Goal: Information Seeking & Learning: Learn about a topic

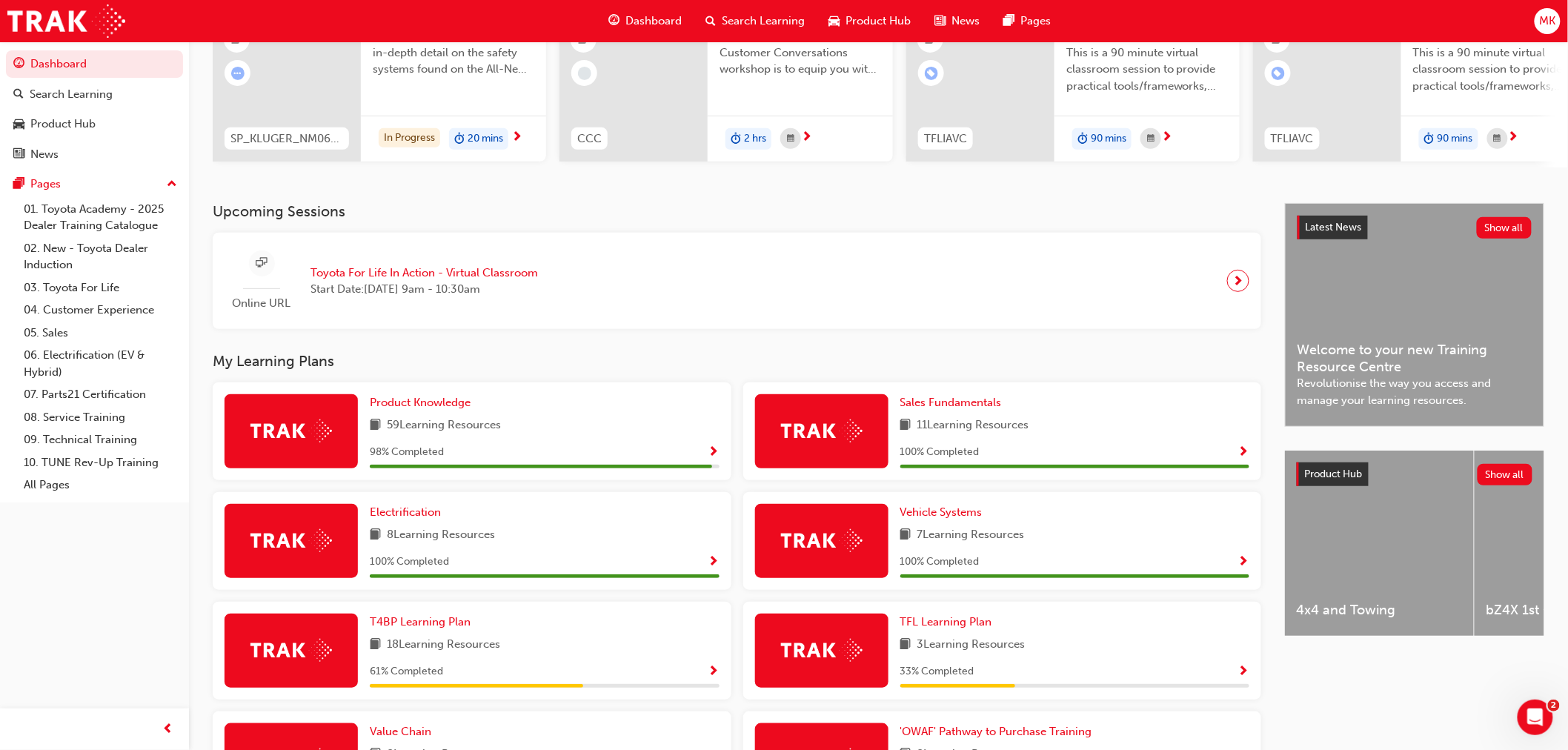
scroll to position [174, 0]
click at [735, 23] on span "Search Learning" at bounding box center [764, 21] width 83 height 17
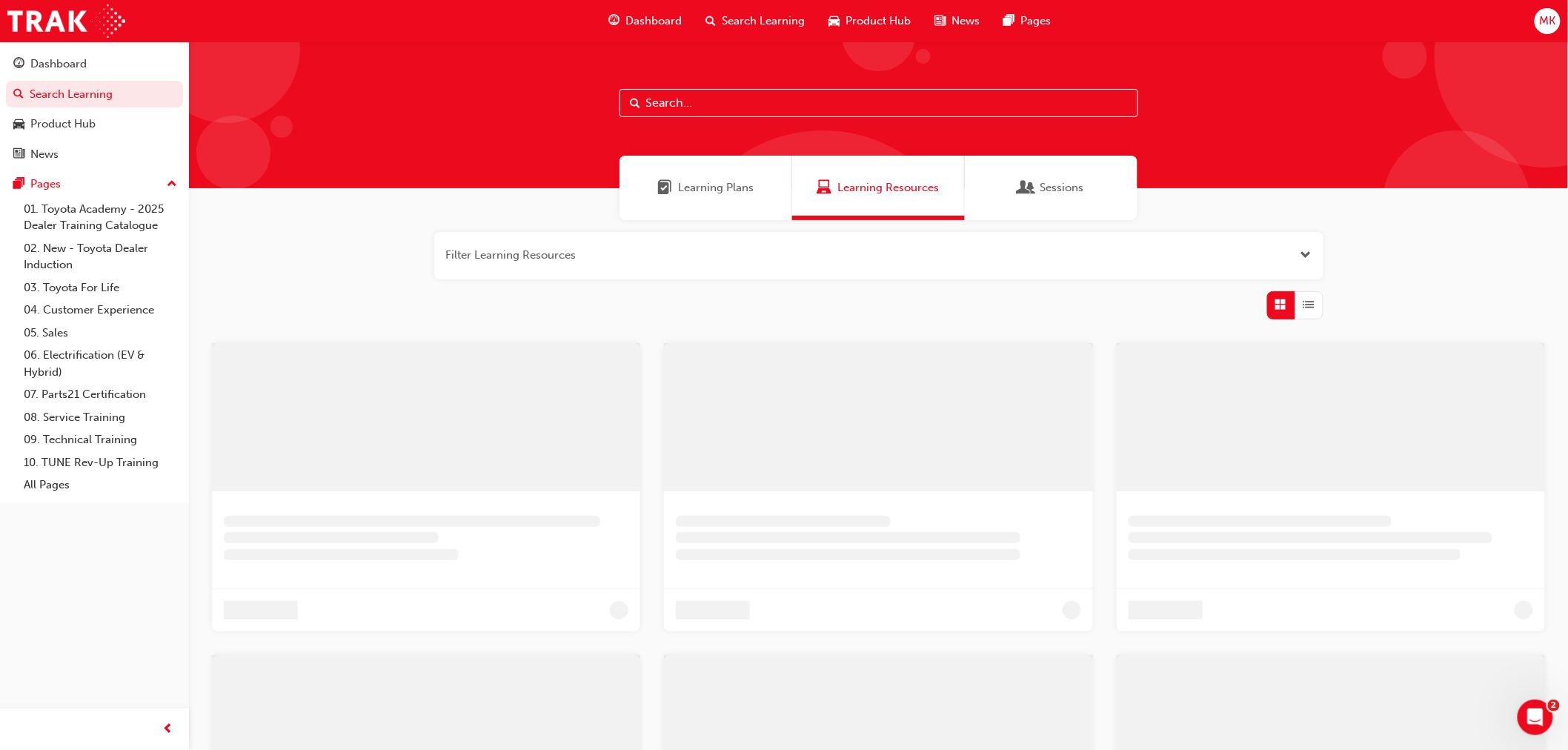
click at [729, 101] on input "text" at bounding box center [878, 103] width 519 height 28
type input "t"
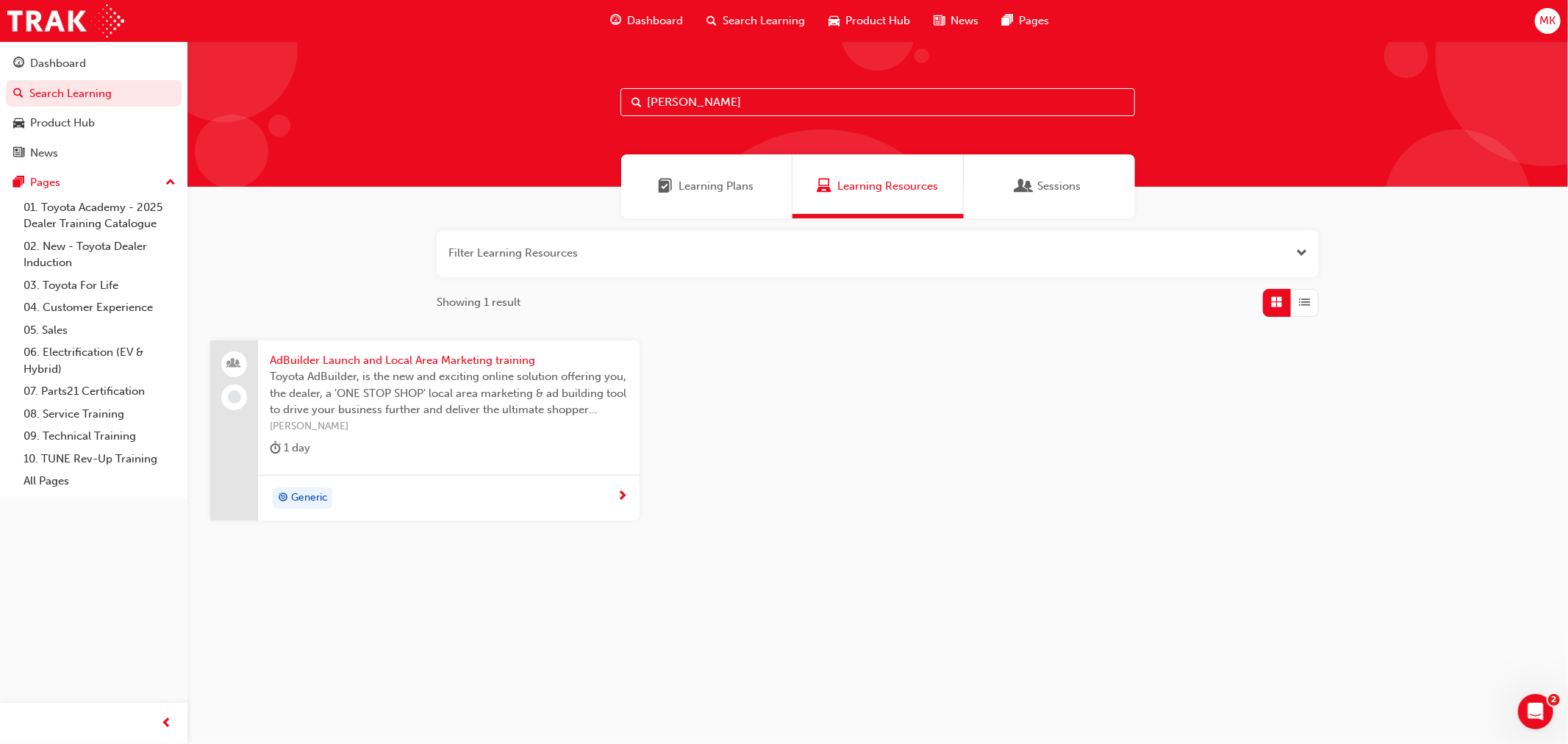
type input "lam"
click at [583, 490] on div "Generic" at bounding box center [443, 498] width 347 height 22
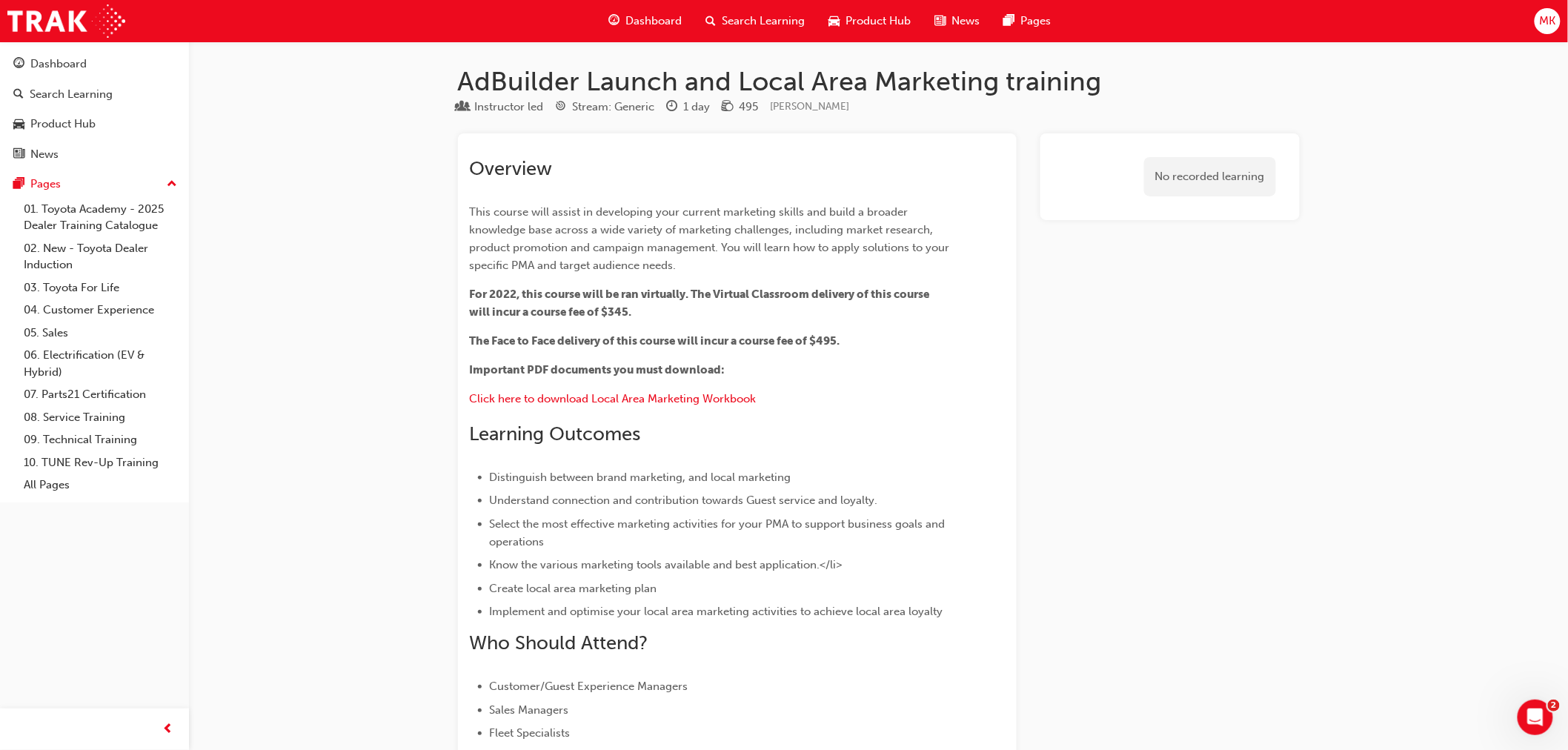
click at [658, 21] on span "Dashboard" at bounding box center [653, 21] width 56 height 17
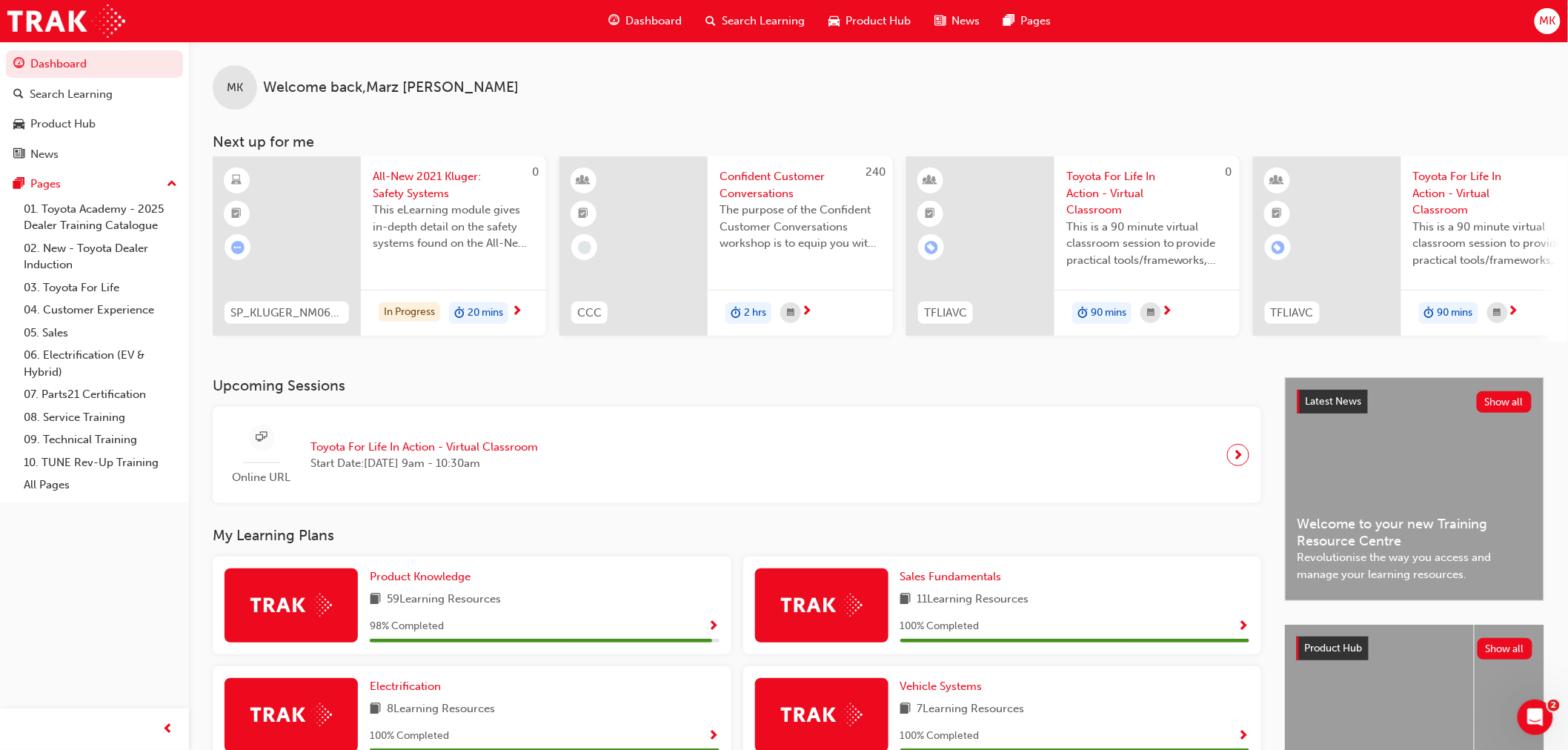
click at [744, 22] on span "Search Learning" at bounding box center [764, 21] width 83 height 17
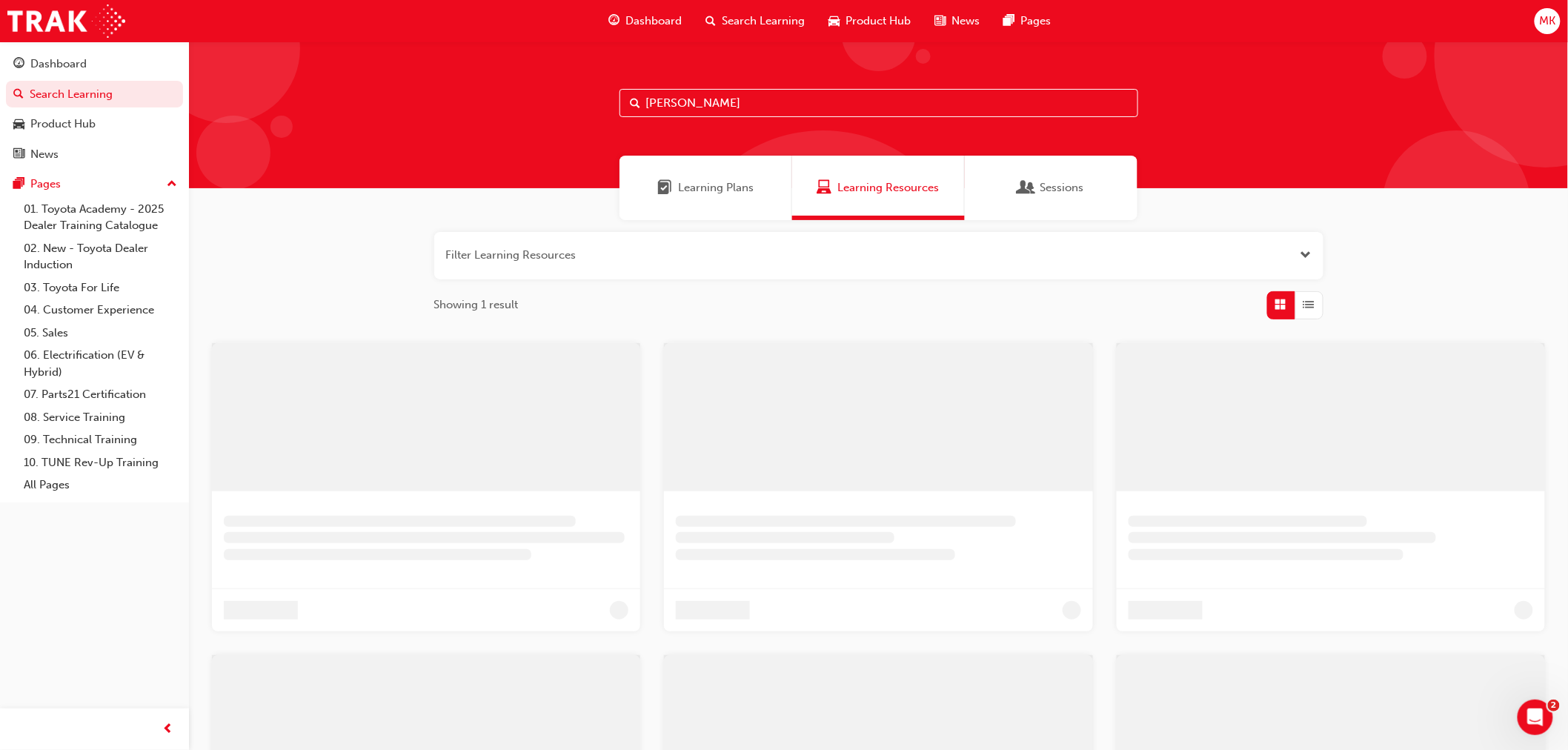
drag, startPoint x: 722, startPoint y: 102, endPoint x: 387, endPoint y: 84, distance: 335.5
click at [387, 84] on div "lam" at bounding box center [878, 115] width 1378 height 147
type input "s"
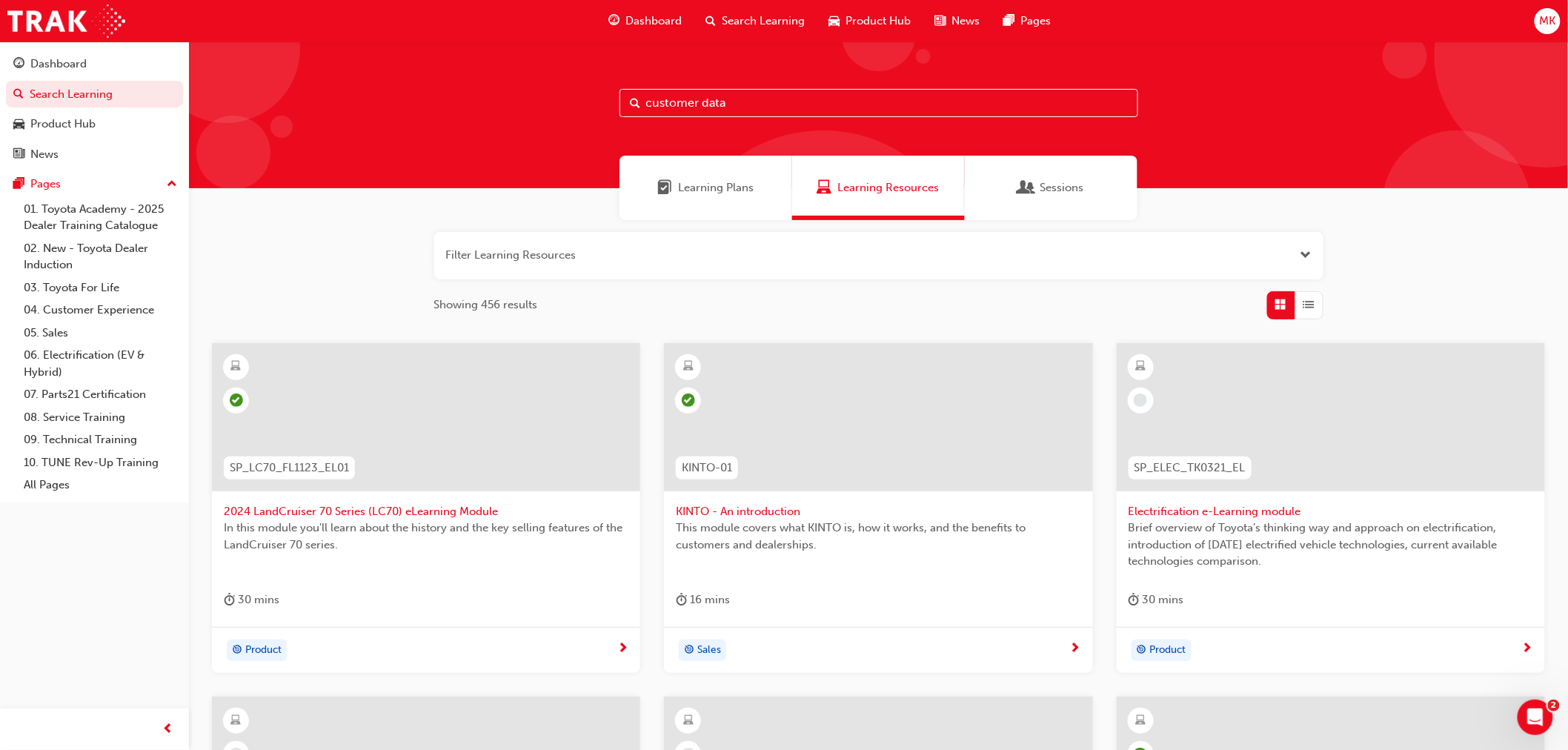
type input "customer data"
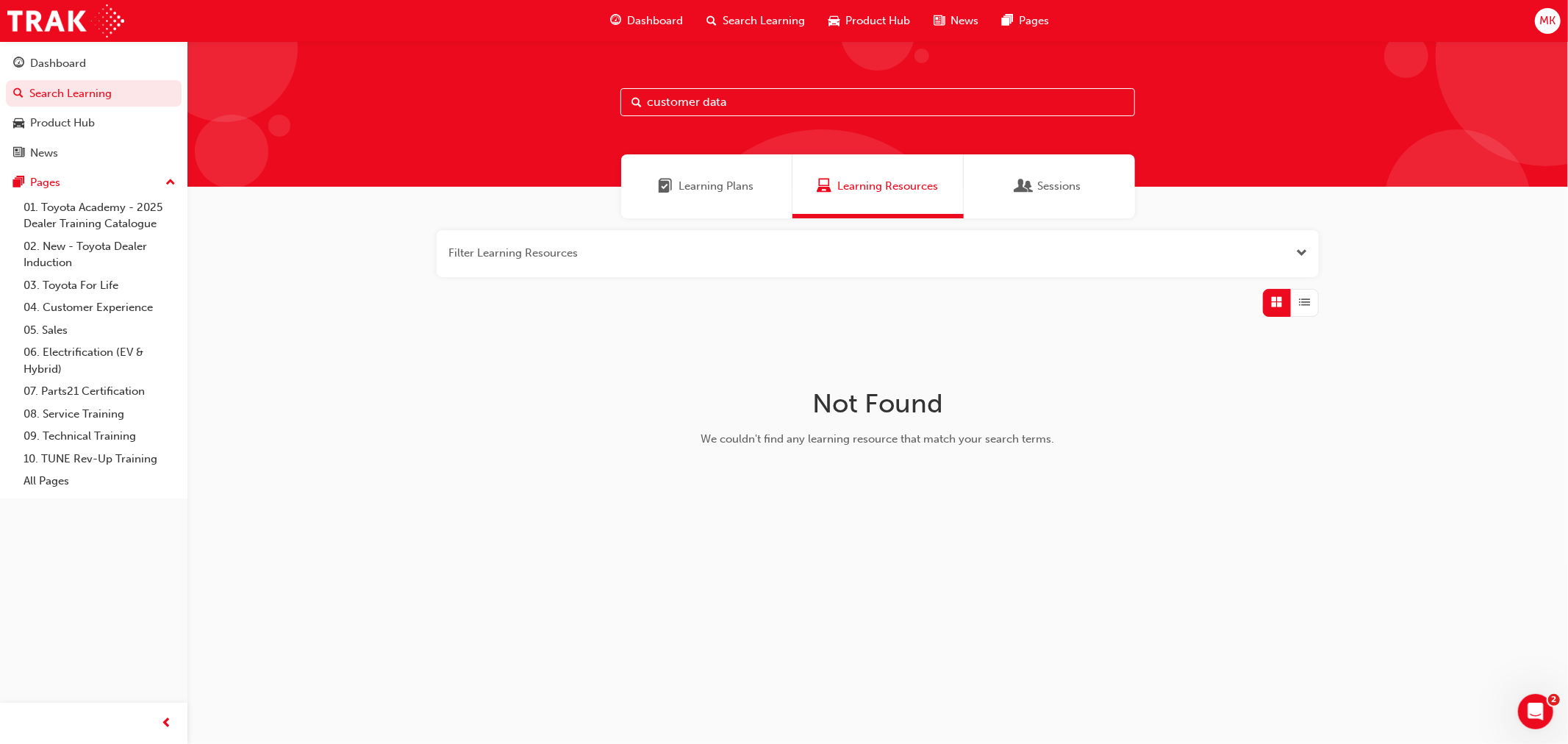
click at [721, 186] on span "Learning Plans" at bounding box center [717, 186] width 75 height 17
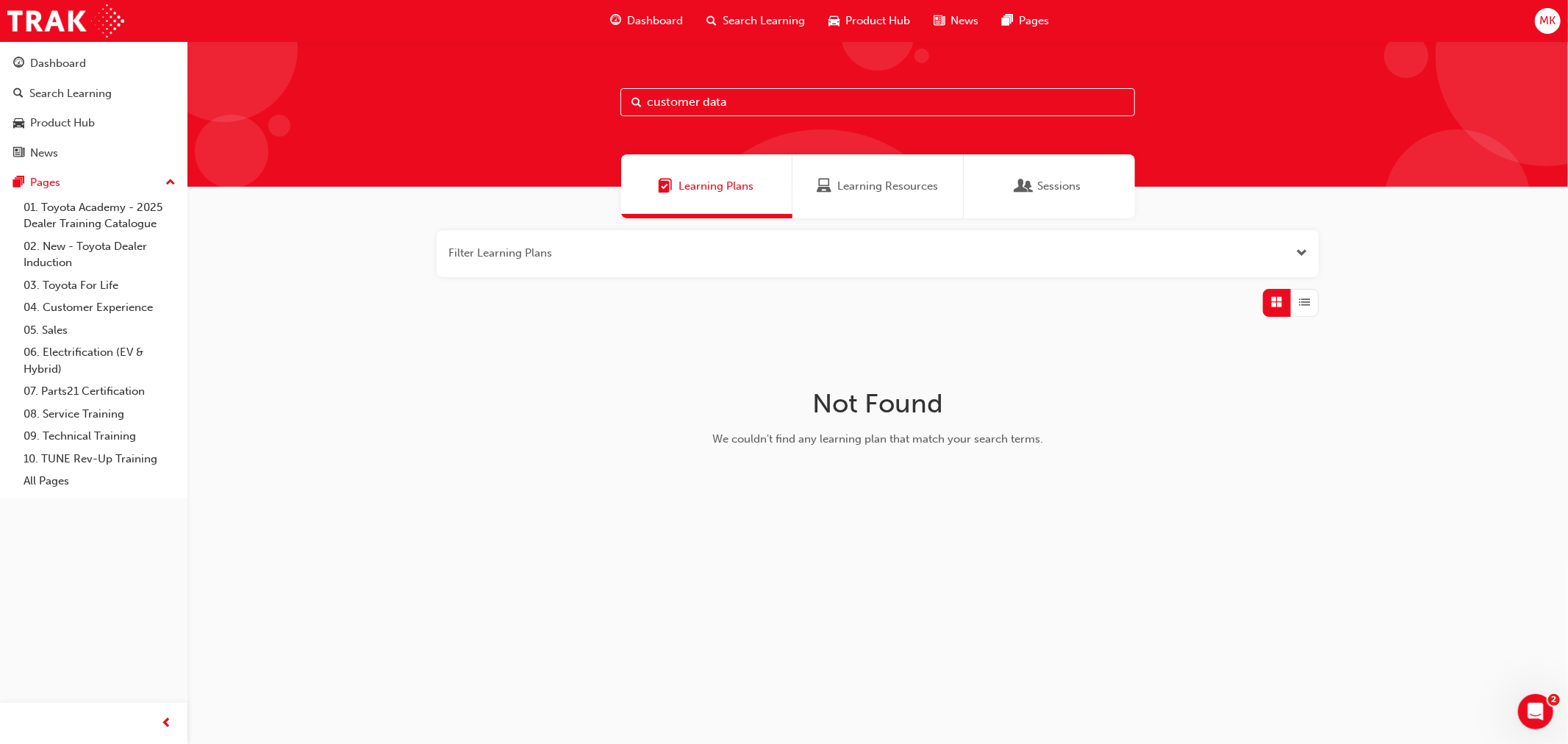
click at [1088, 184] on div "Sessions" at bounding box center [1050, 186] width 171 height 64
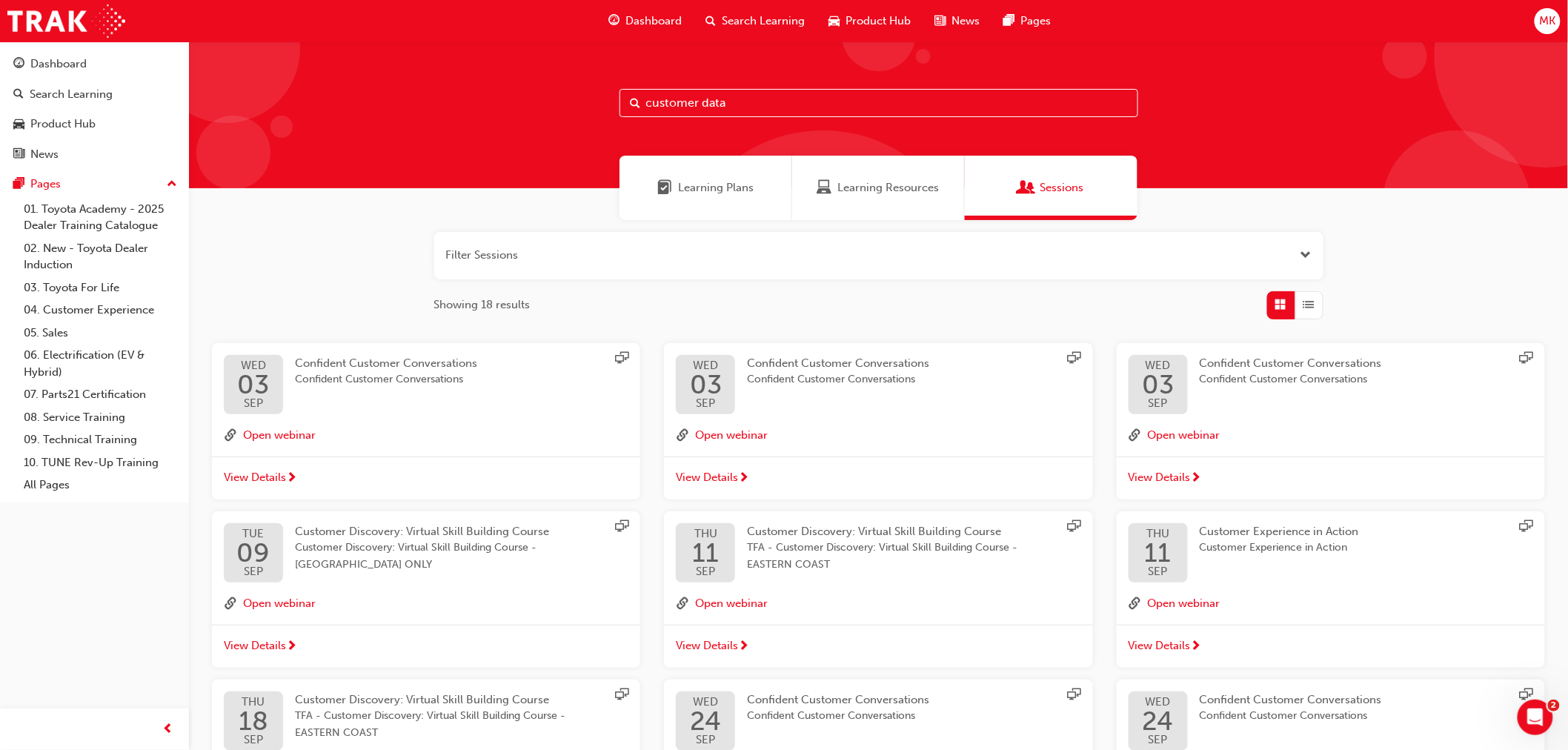
drag, startPoint x: 775, startPoint y: 109, endPoint x: 335, endPoint y: 122, distance: 440.2
click at [335, 122] on div "customer data" at bounding box center [878, 115] width 1378 height 147
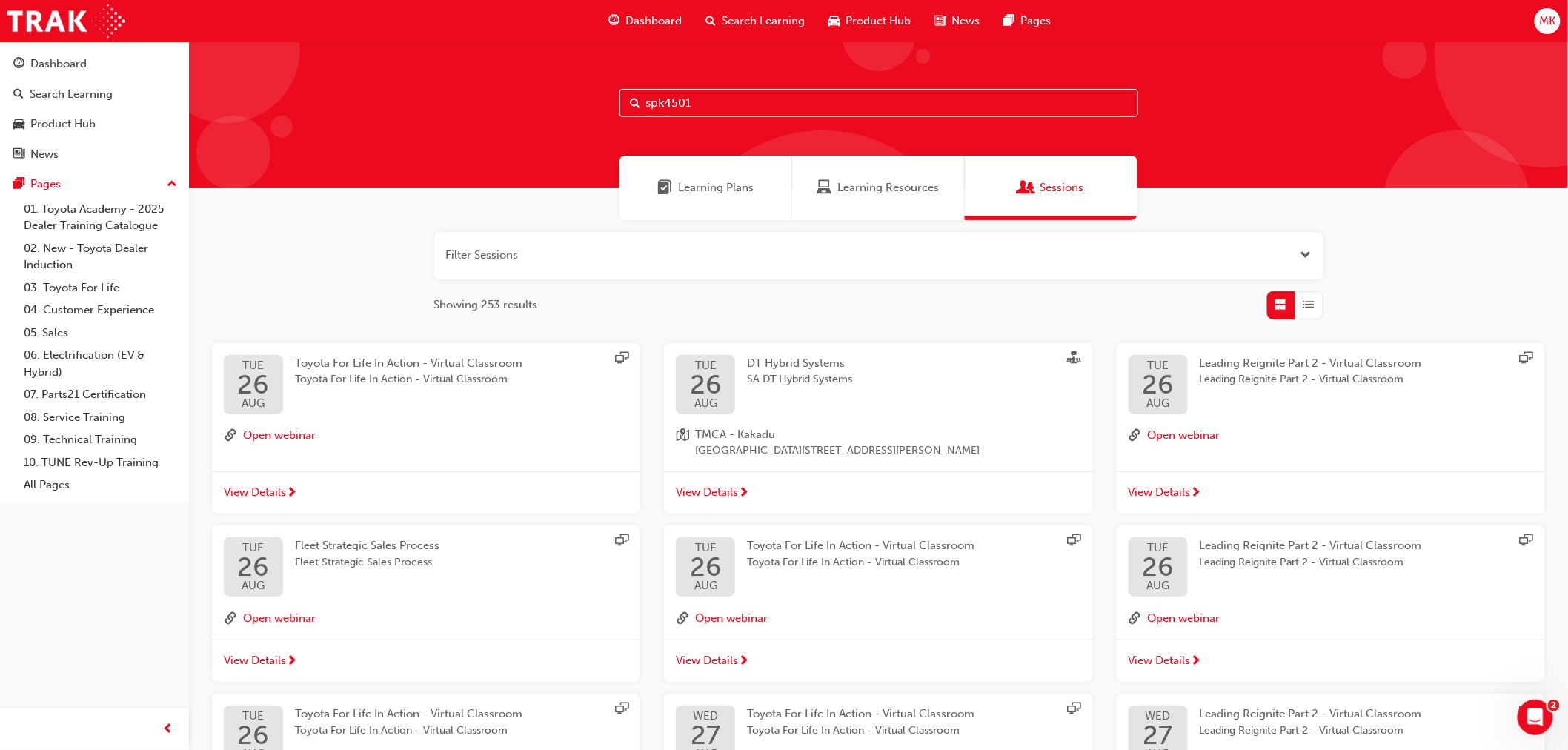
type input "spk4501"
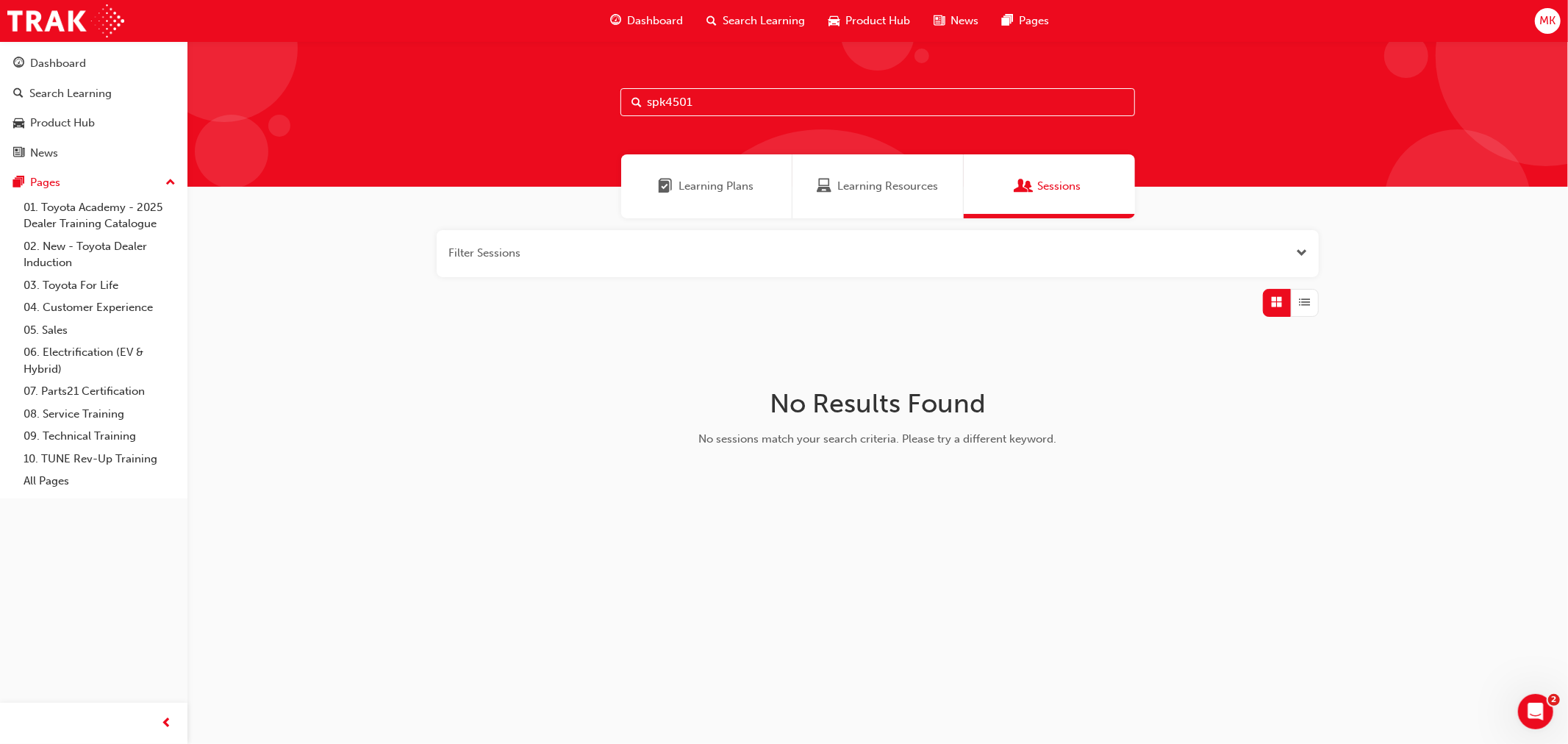
click at [929, 184] on span "Learning Resources" at bounding box center [887, 186] width 101 height 17
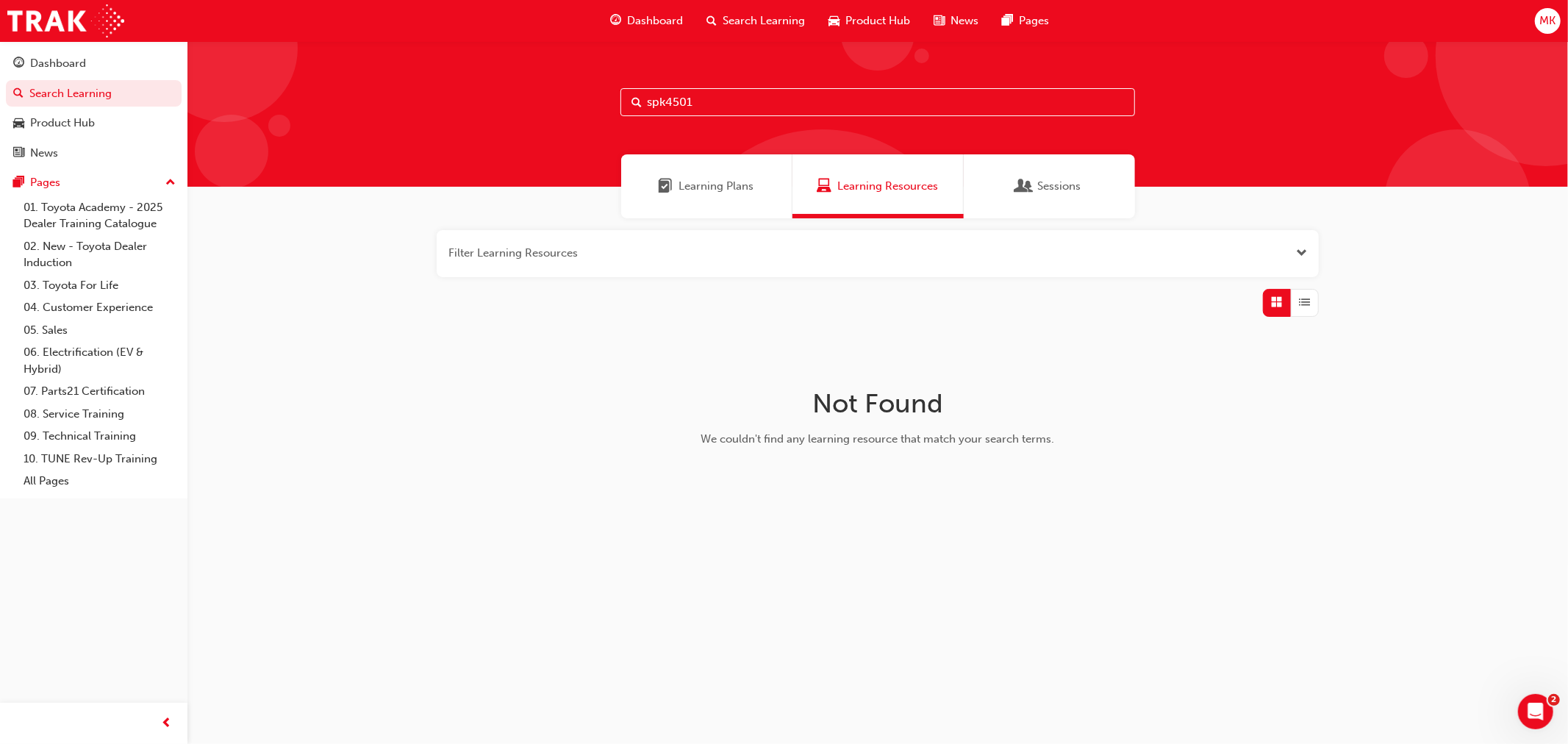
click at [711, 174] on div "Learning Plans" at bounding box center [706, 186] width 171 height 64
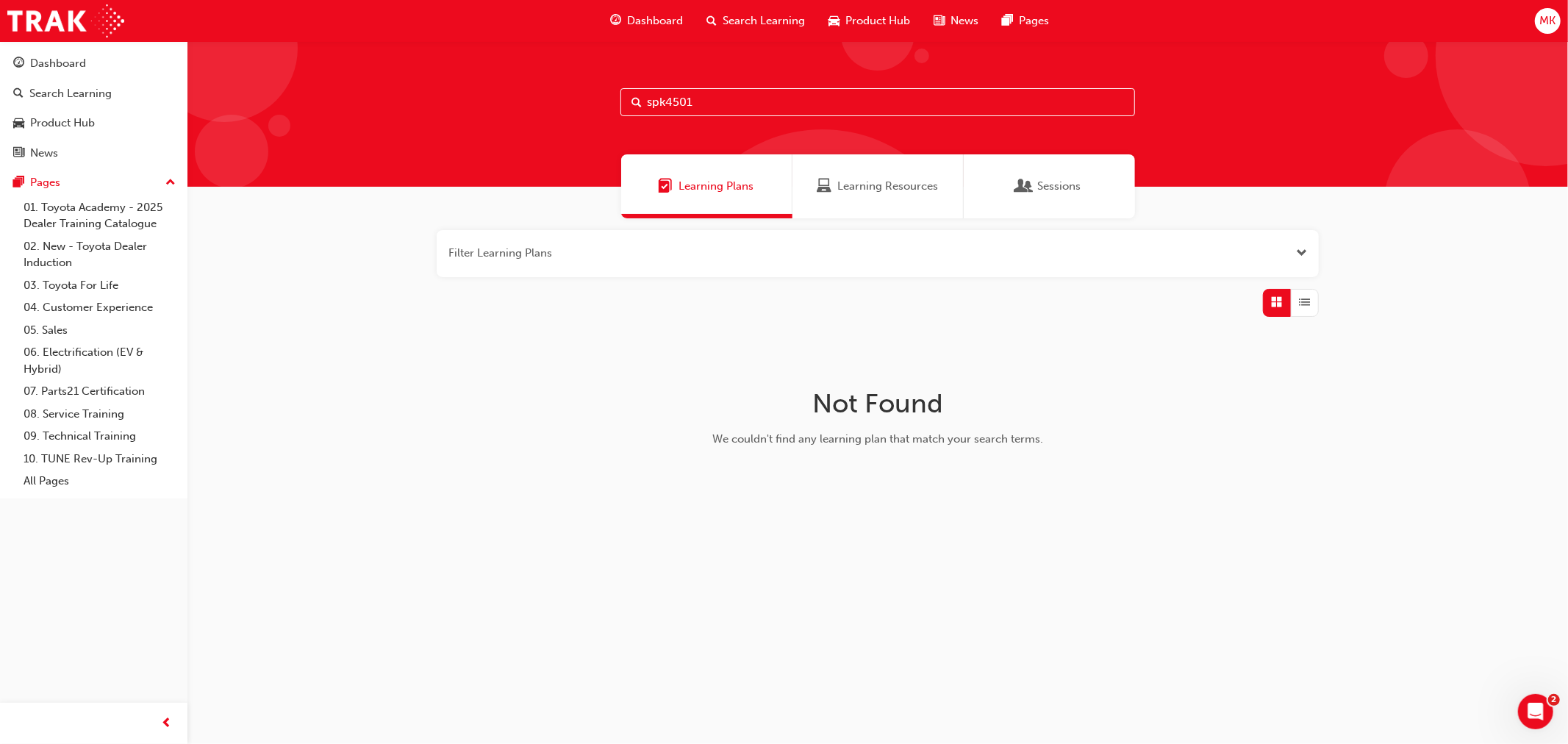
drag, startPoint x: 564, startPoint y: 107, endPoint x: 515, endPoint y: 83, distance: 54.6
click at [515, 83] on div "spk4501" at bounding box center [878, 114] width 1381 height 146
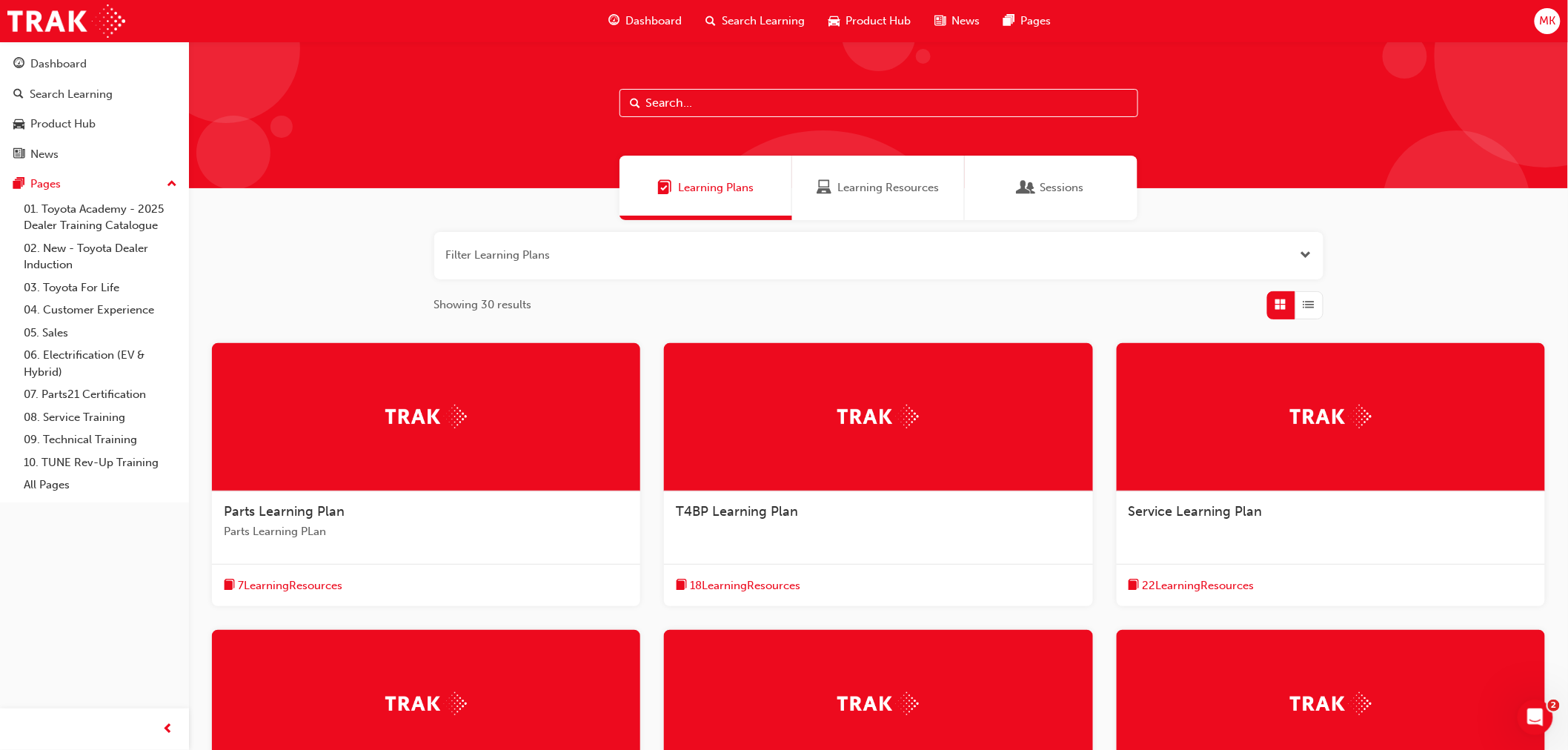
click at [761, 102] on input "text" at bounding box center [878, 103] width 519 height 28
type input "foundation"
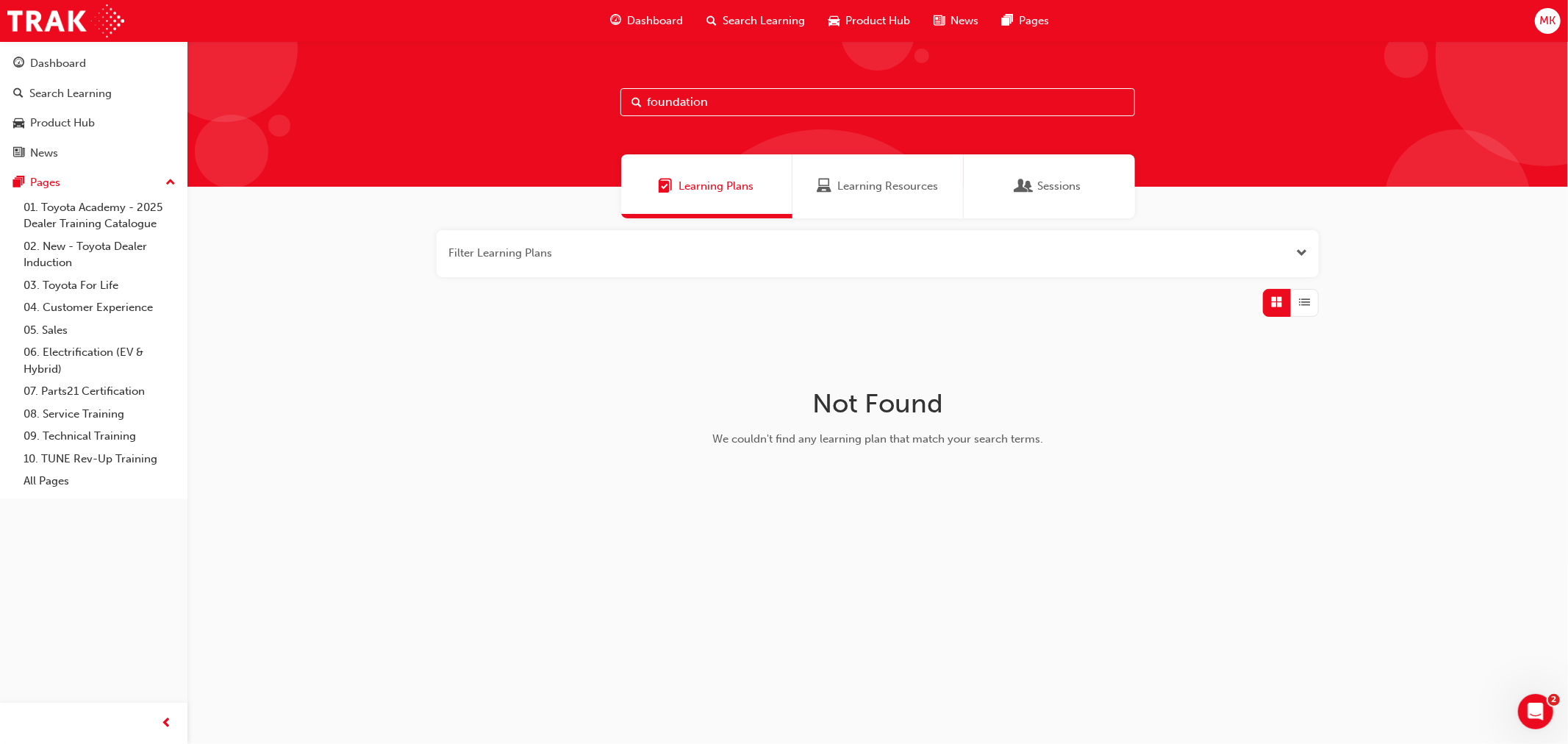
click at [847, 173] on div "Learning Resources" at bounding box center [879, 186] width 171 height 64
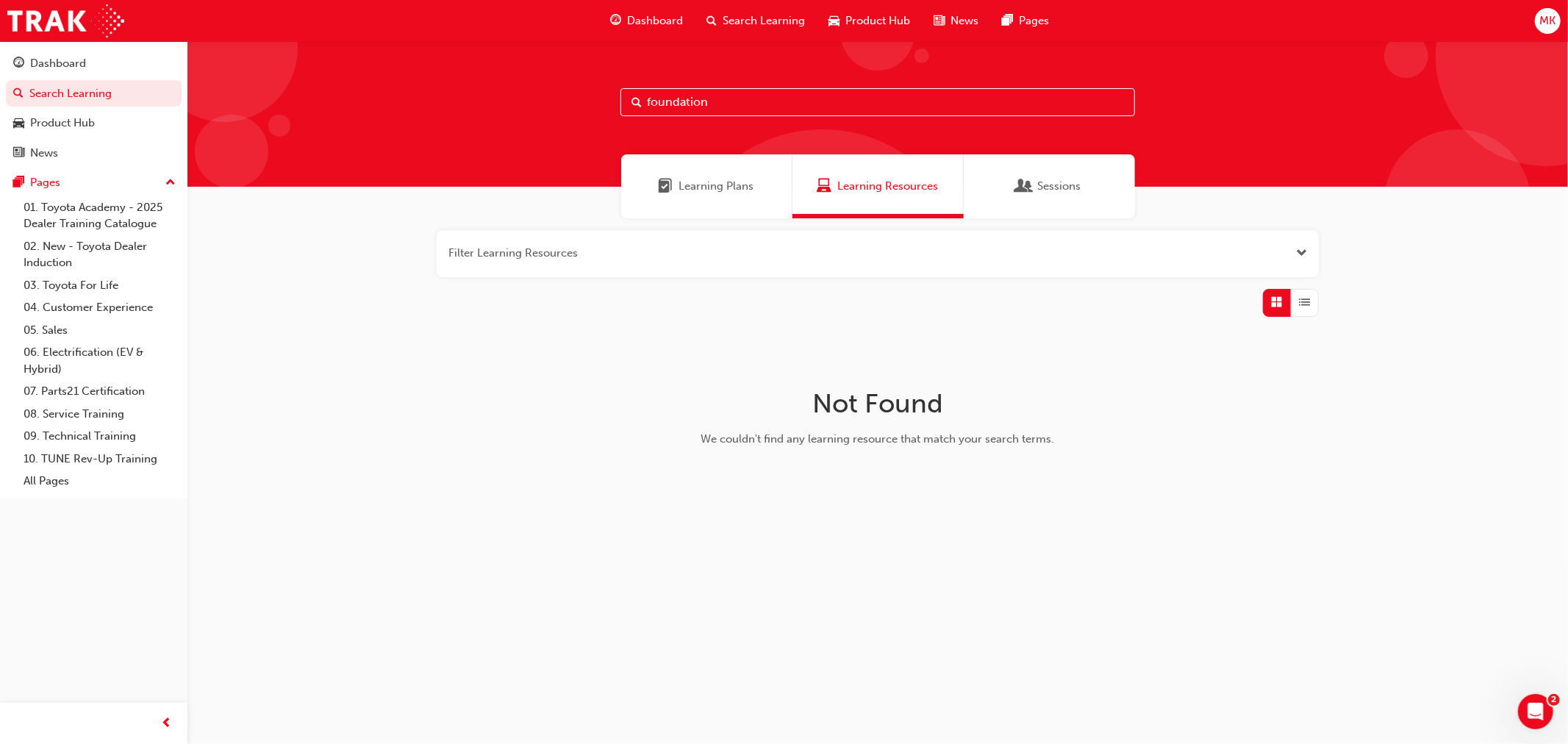
click at [1040, 182] on span "Sessions" at bounding box center [1060, 186] width 43 height 17
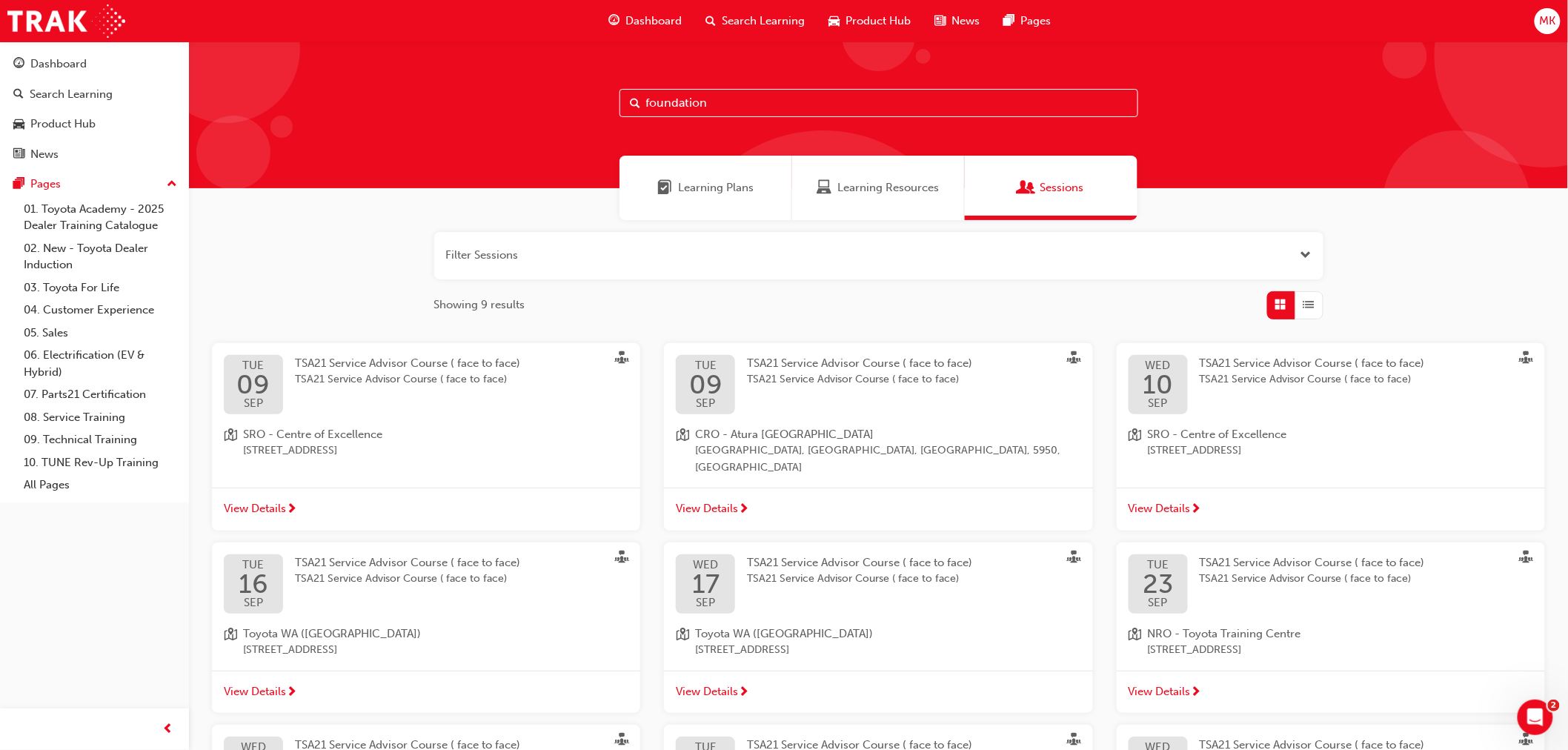
click at [708, 192] on span "Learning Plans" at bounding box center [716, 188] width 76 height 17
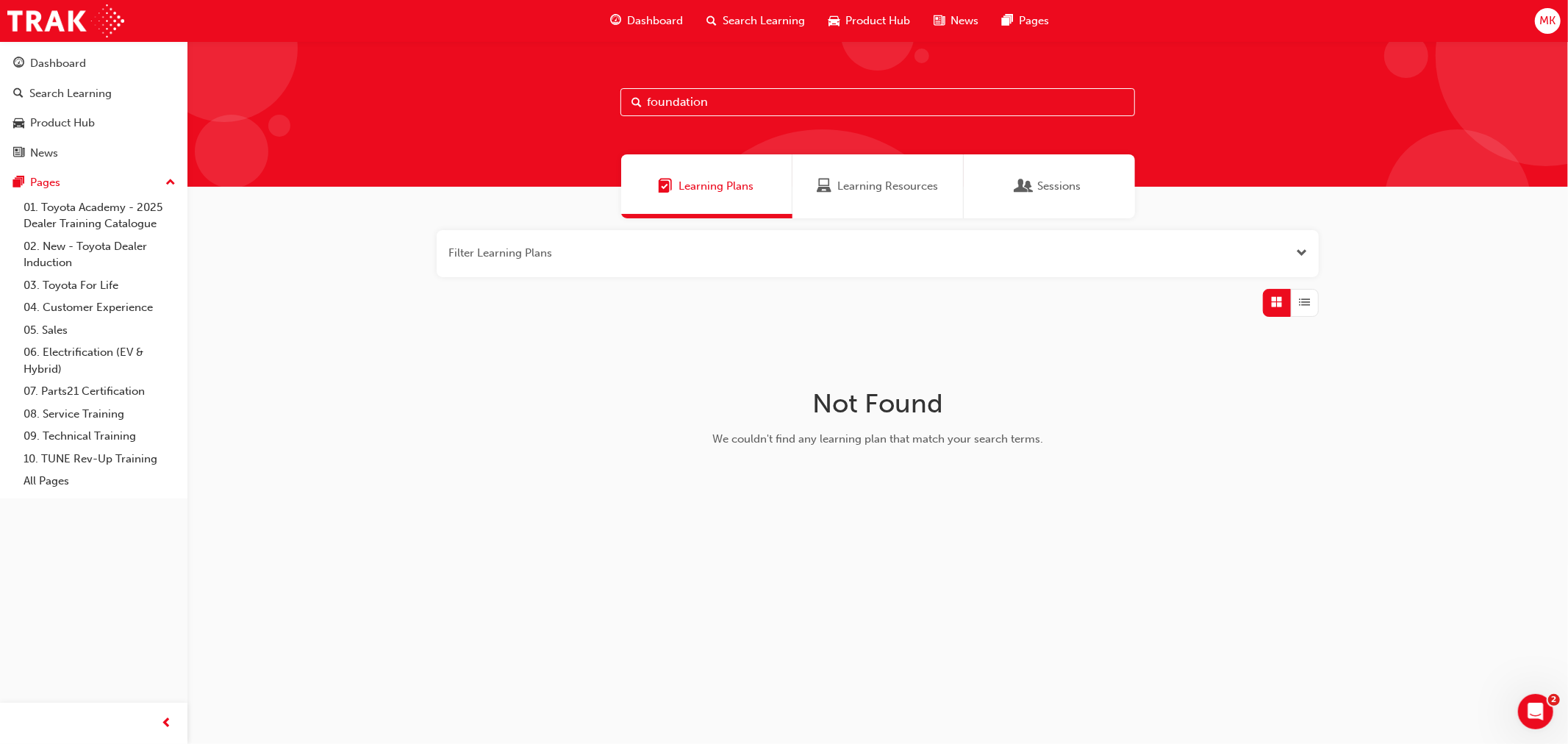
drag, startPoint x: 737, startPoint y: 94, endPoint x: 244, endPoint y: 83, distance: 493.1
click at [285, 88] on div "foundation" at bounding box center [878, 114] width 1381 height 146
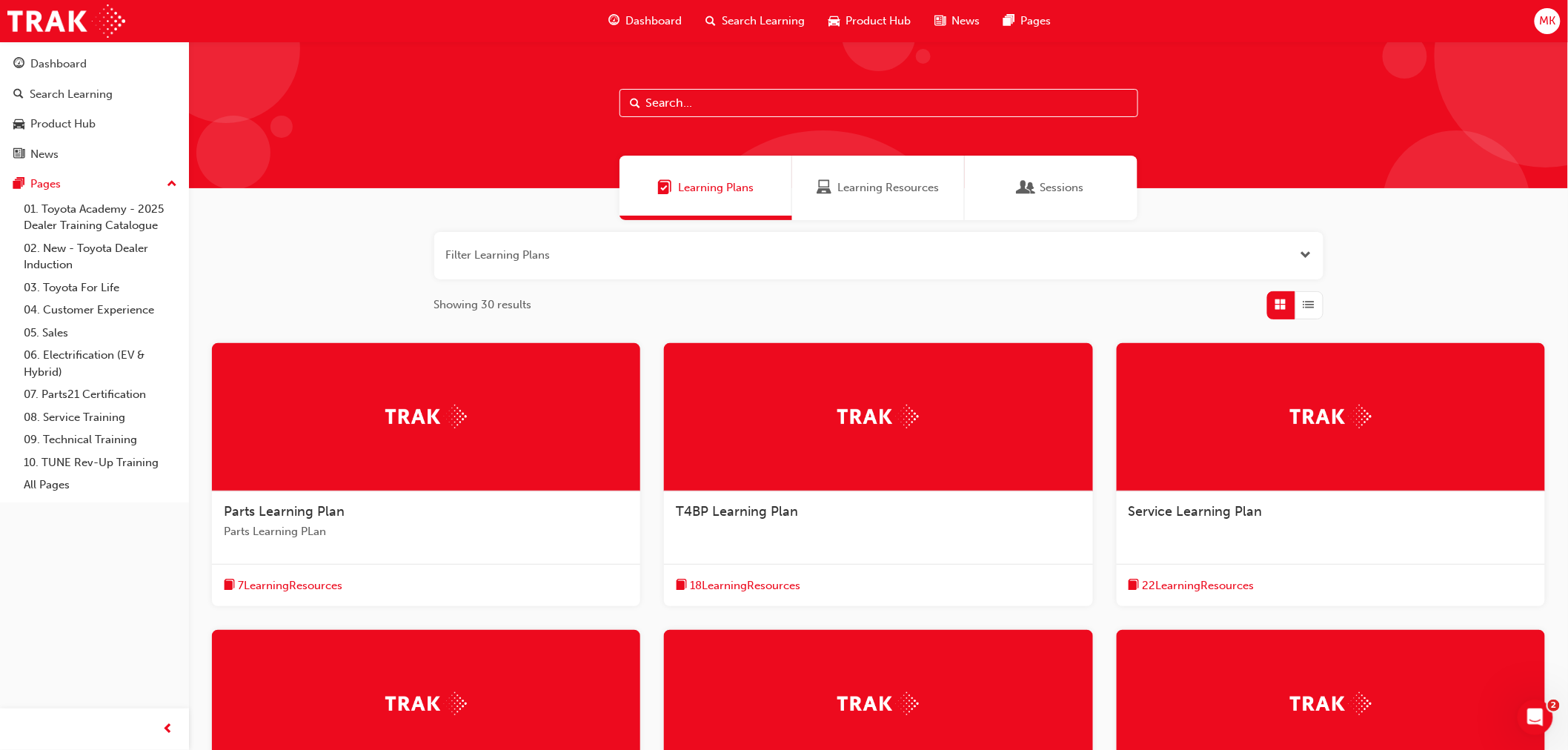
click at [744, 93] on input "text" at bounding box center [878, 103] width 519 height 28
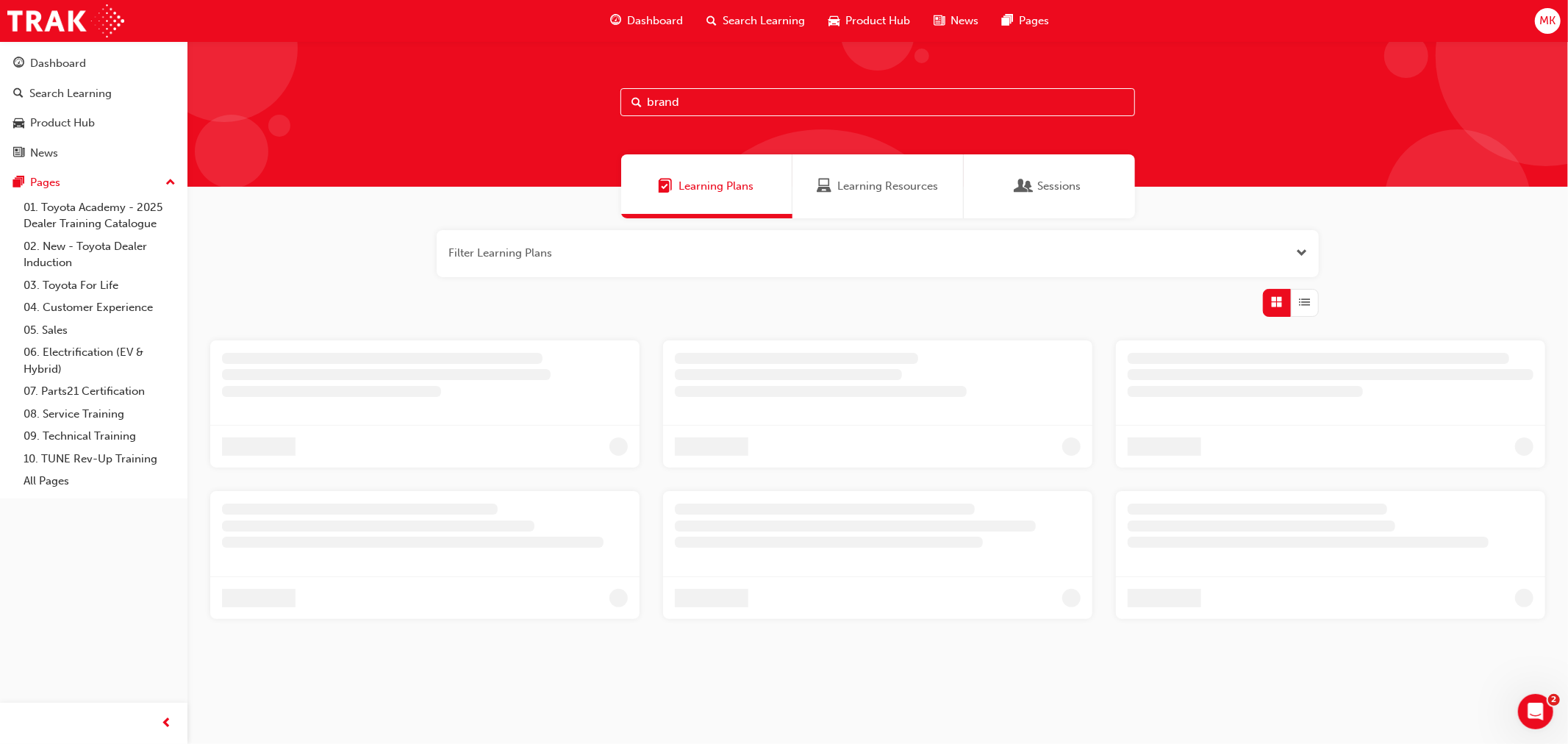
type input "brand"
click at [875, 200] on div "Learning Resources" at bounding box center [879, 186] width 171 height 64
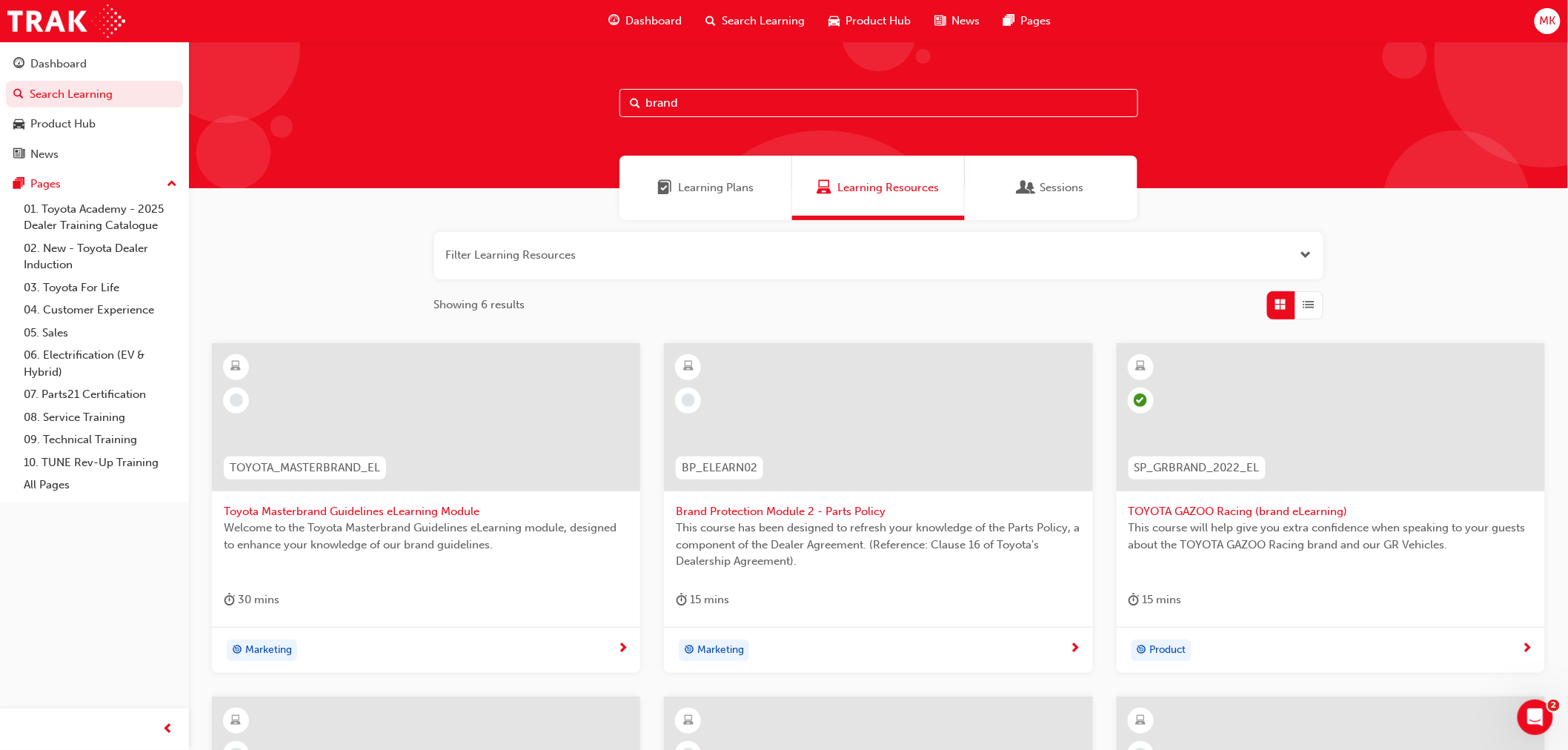
click at [804, 507] on span "Brand Protection Module 2 - Parts Policy" at bounding box center [878, 512] width 405 height 17
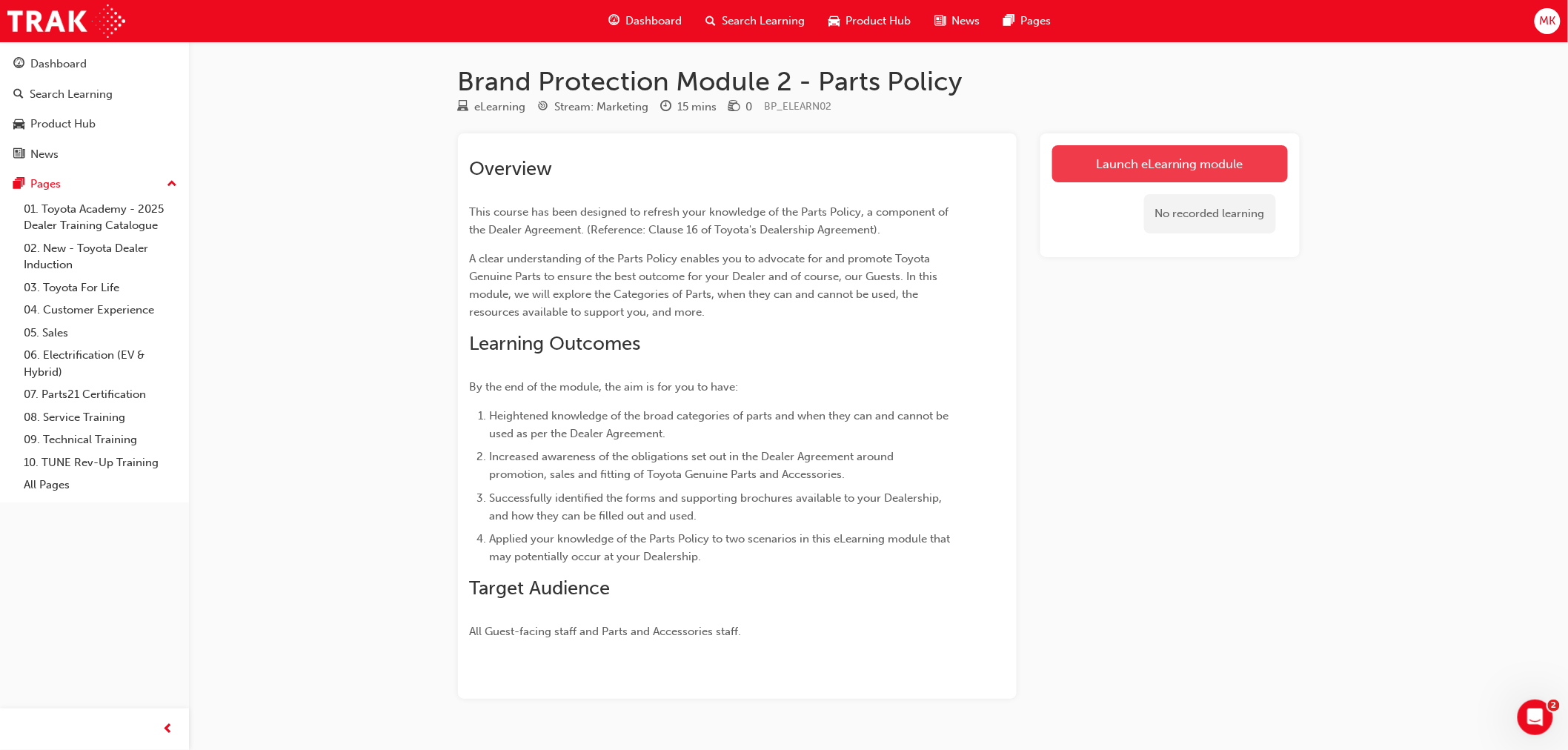
click at [1087, 161] on link "Launch eLearning module" at bounding box center [1170, 163] width 236 height 37
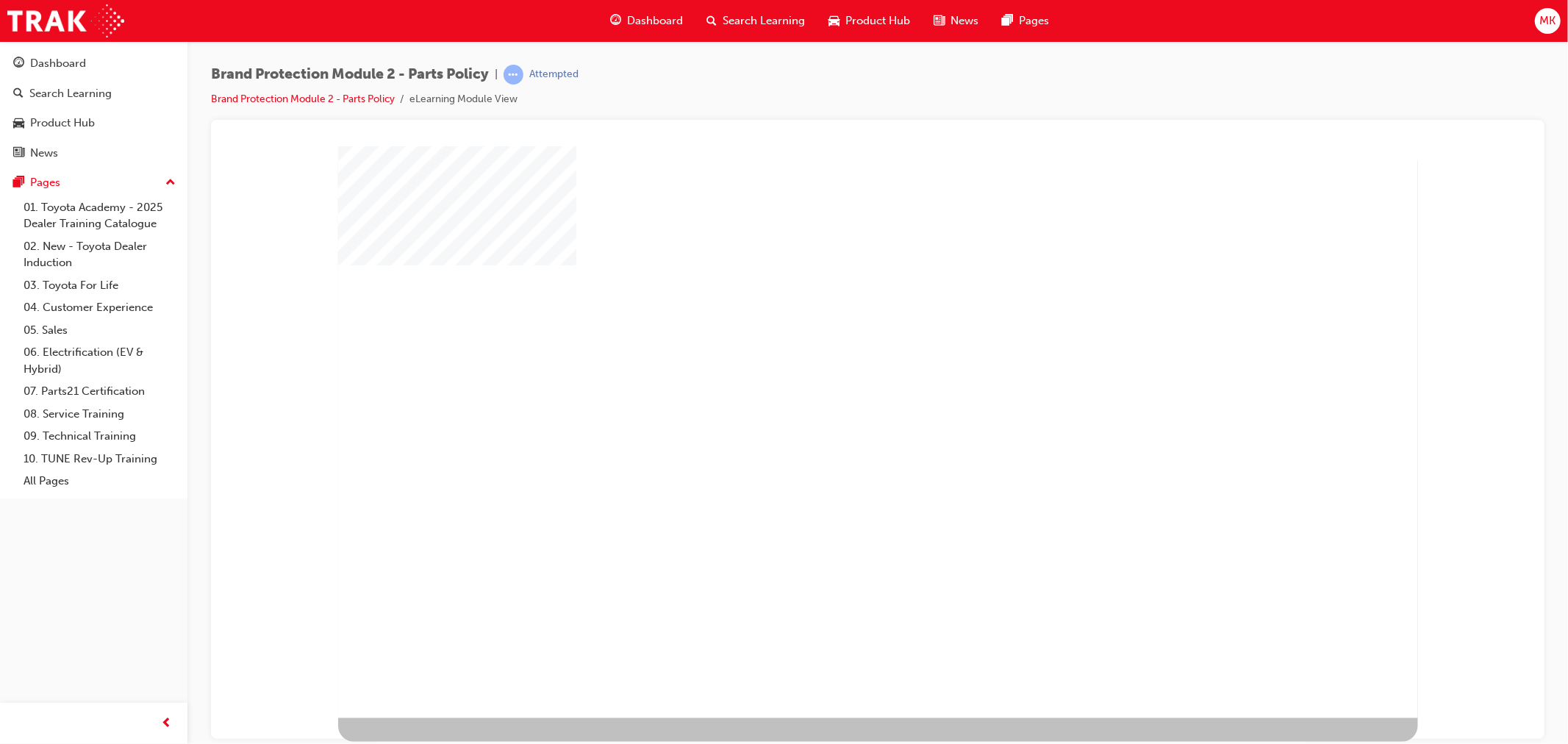
click at [665, 28] on span "Dashboard" at bounding box center [655, 21] width 55 height 17
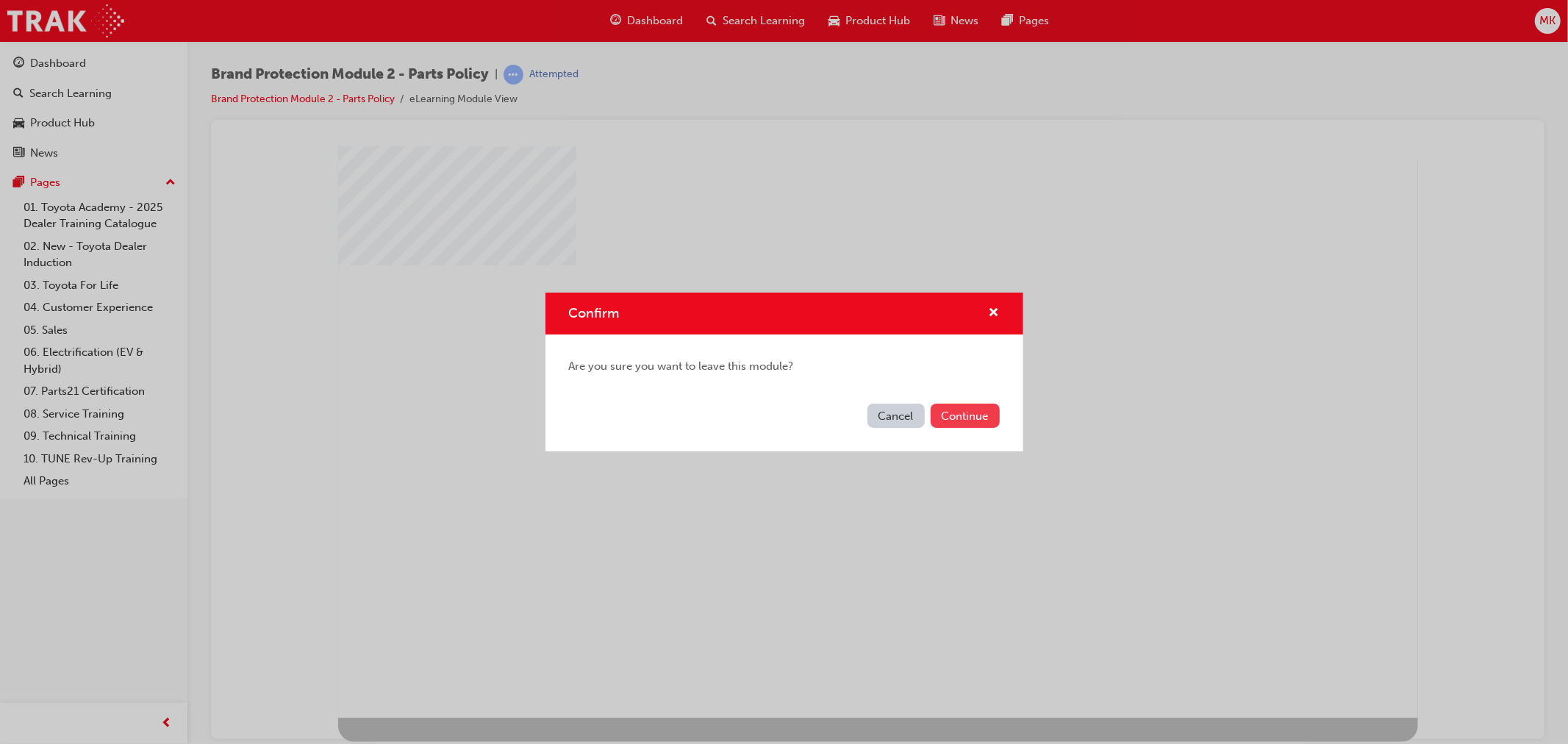
click at [960, 416] on button "Continue" at bounding box center [964, 416] width 69 height 24
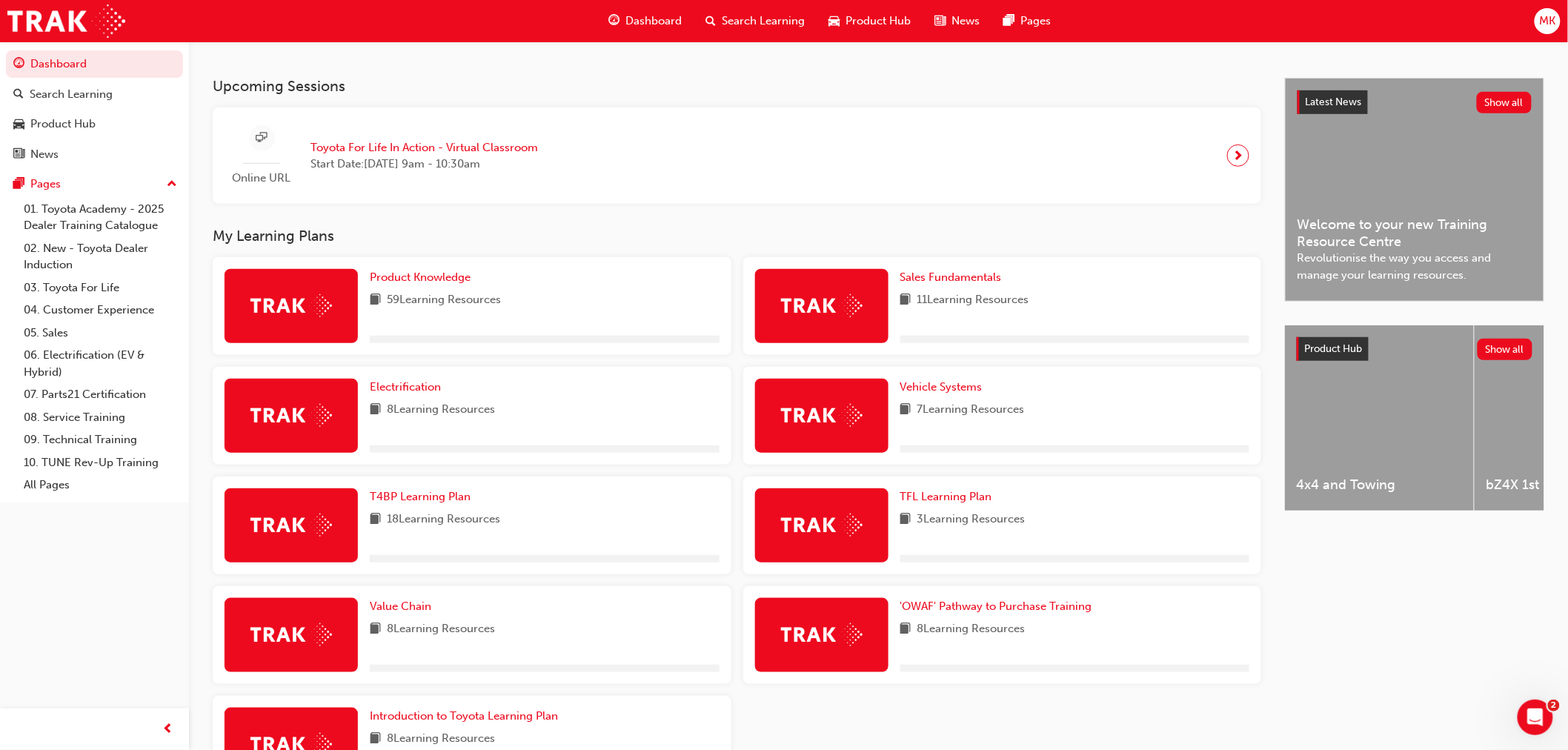
scroll to position [329, 0]
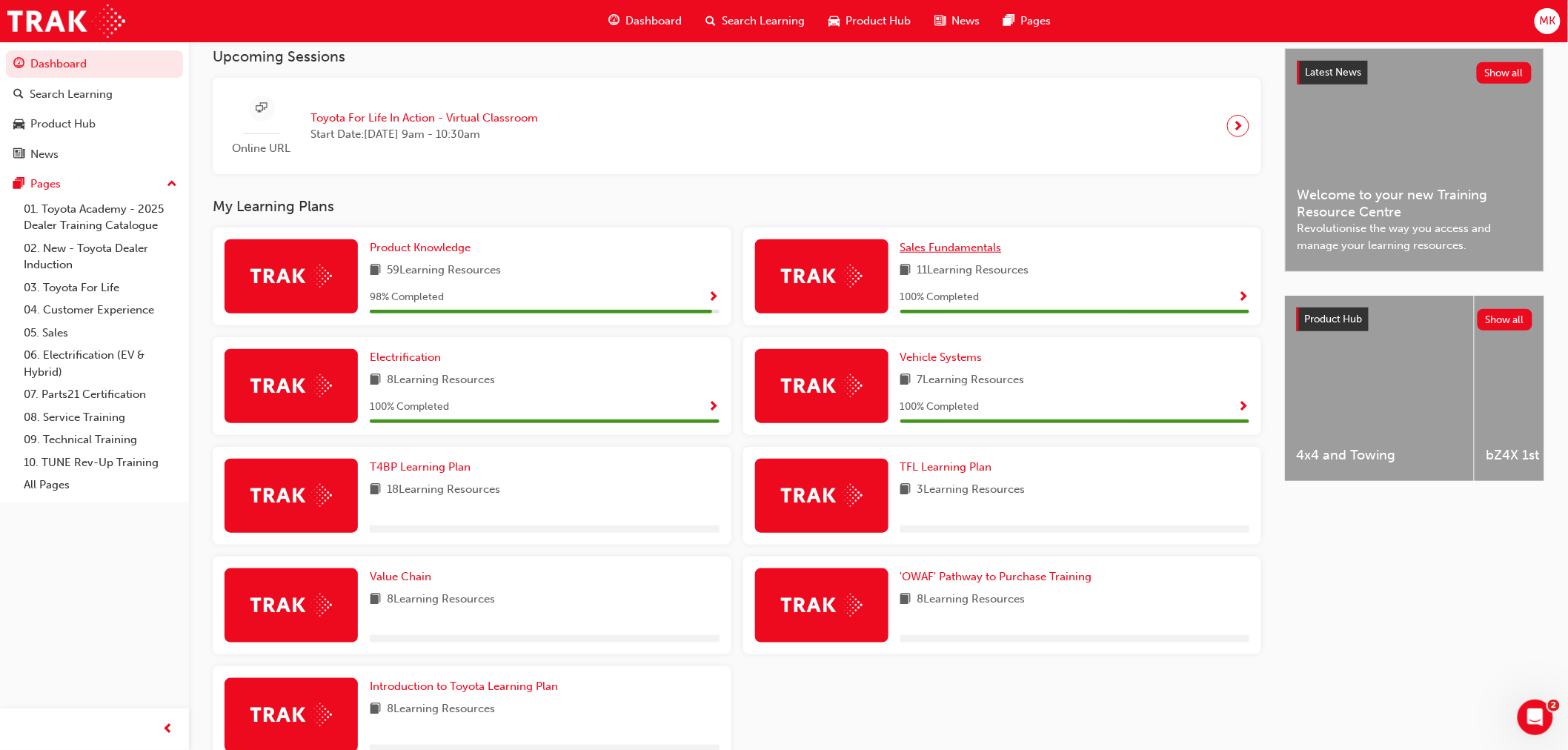
click at [924, 249] on span "Sales Fundamentals" at bounding box center [951, 247] width 101 height 13
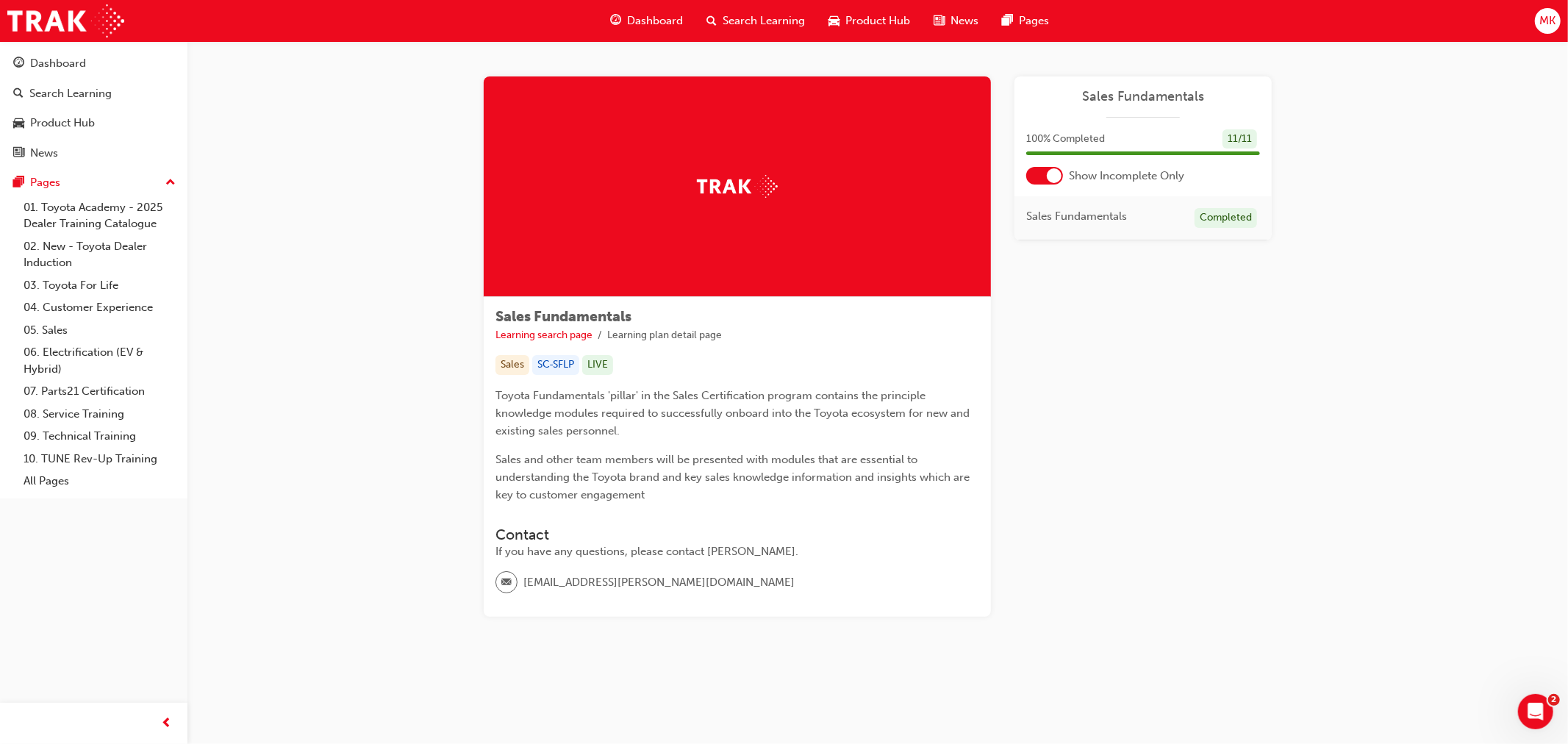
click at [665, 15] on span "Dashboard" at bounding box center [655, 21] width 55 height 17
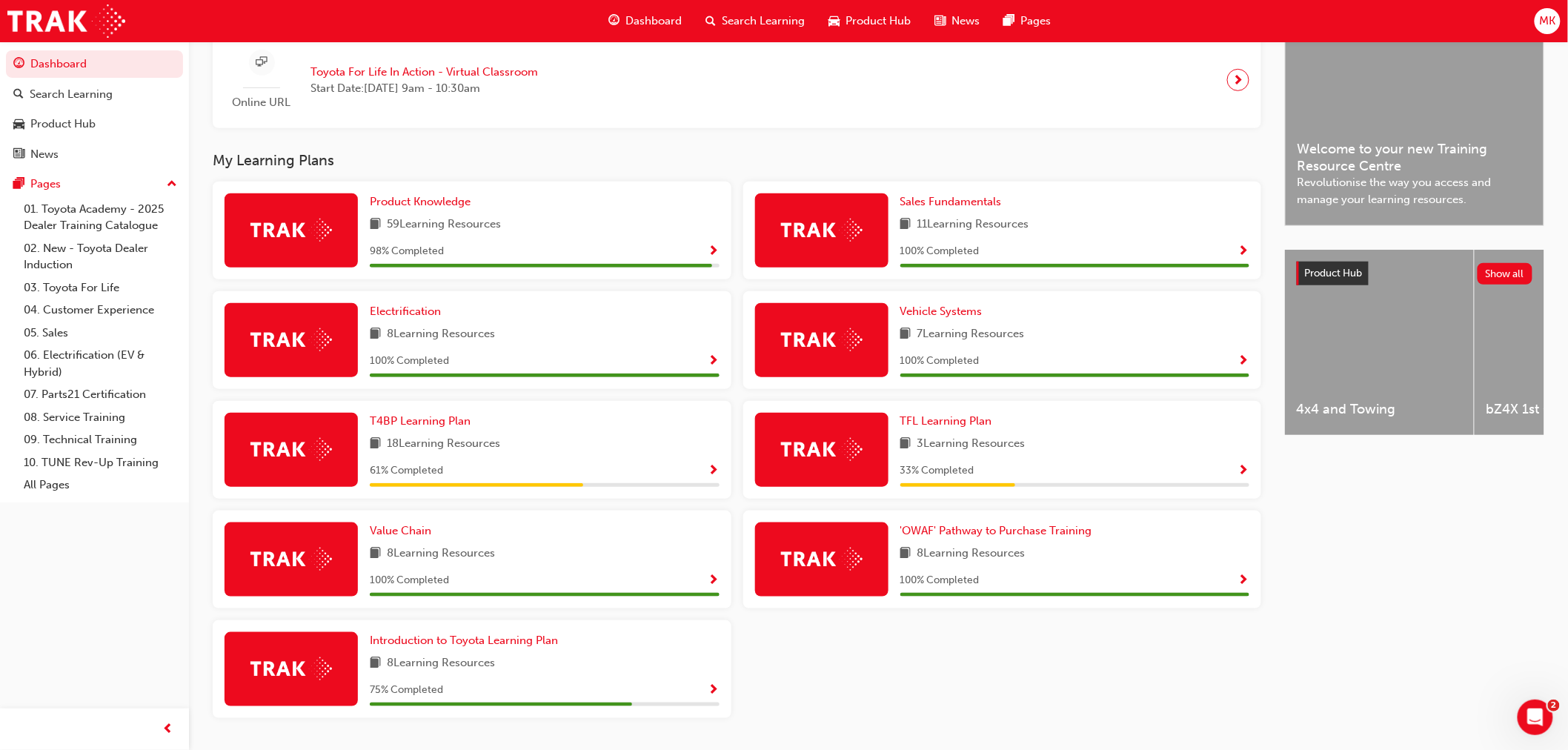
scroll to position [420, 0]
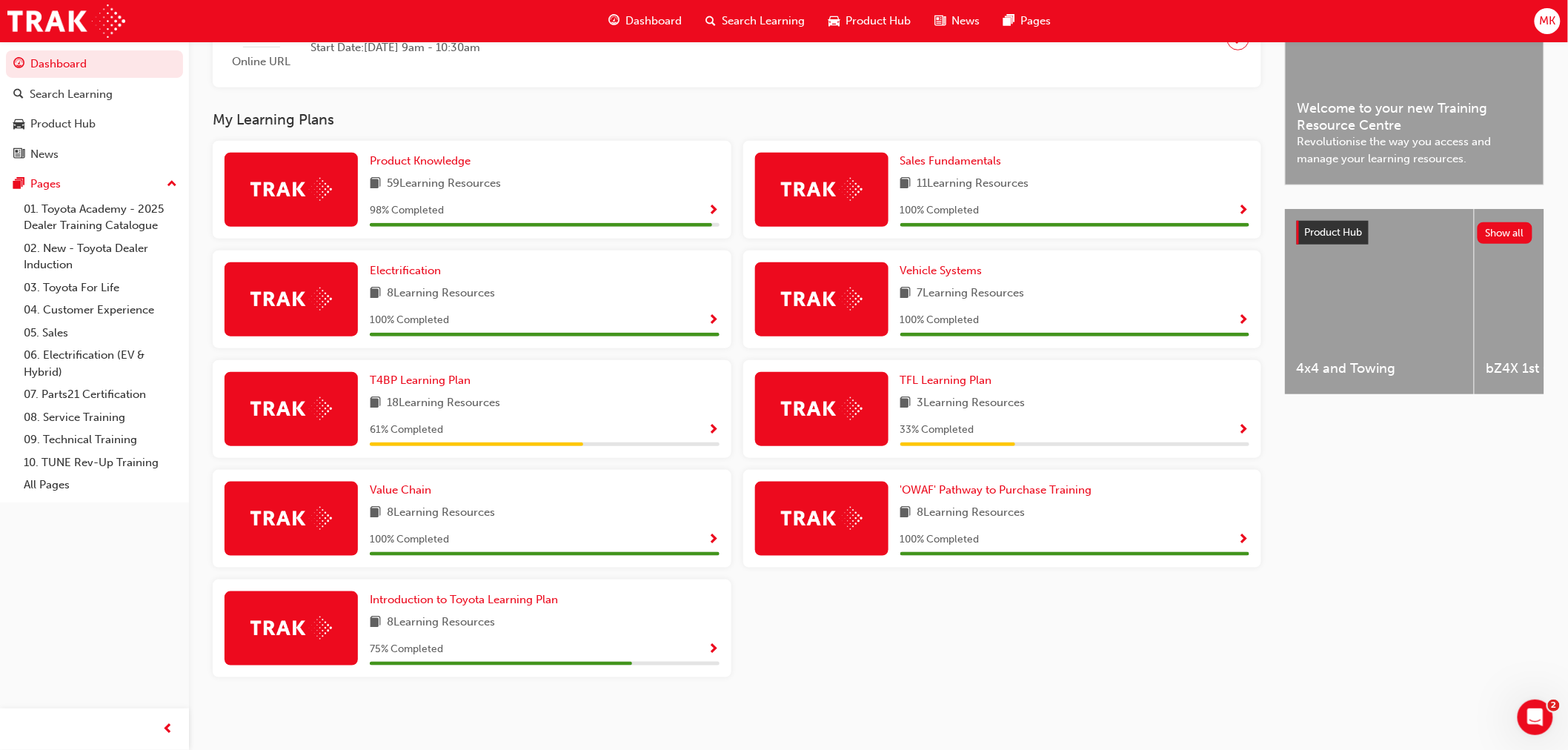
click at [710, 430] on span "Show Progress" at bounding box center [714, 430] width 11 height 13
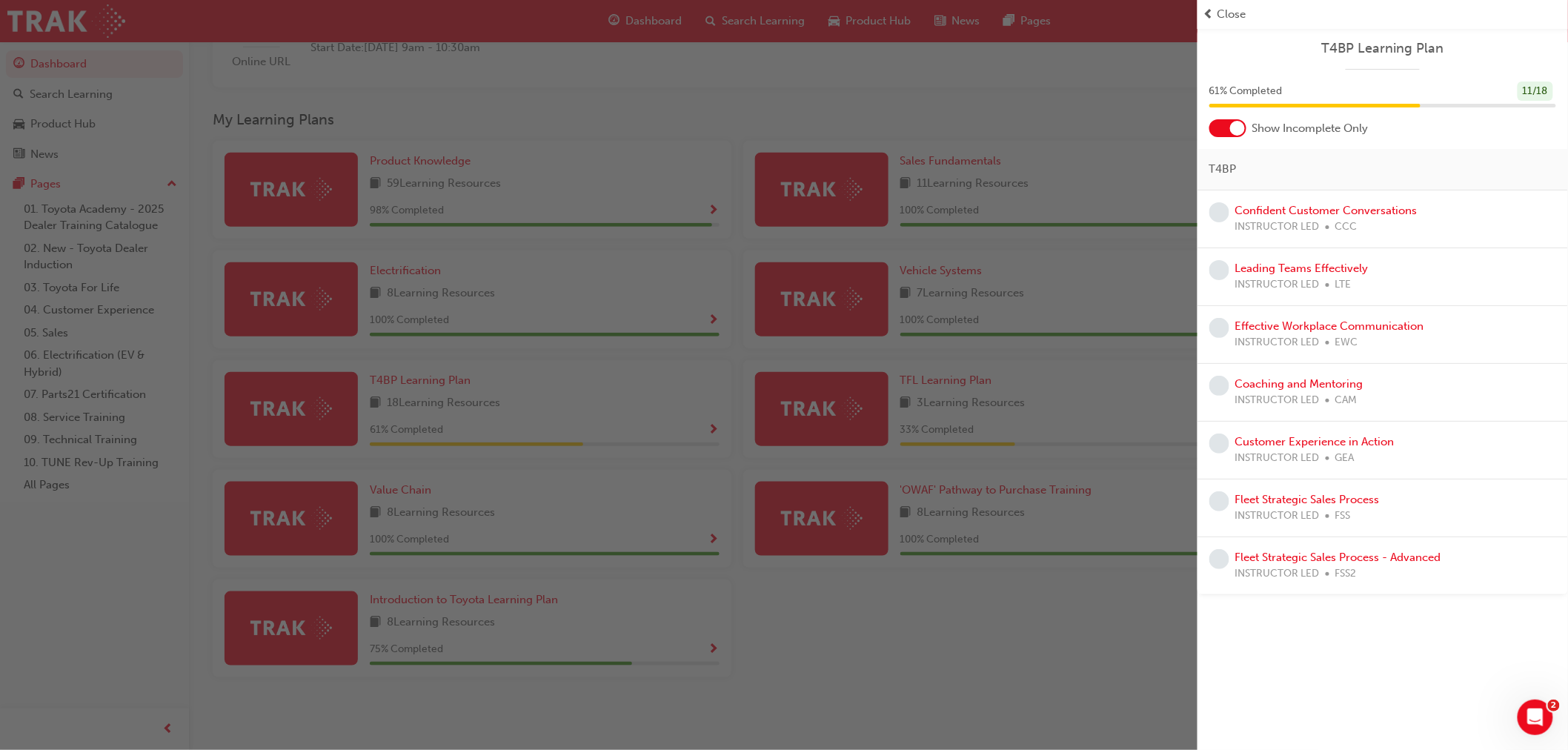
click at [1072, 668] on div "button" at bounding box center [598, 375] width 1197 height 750
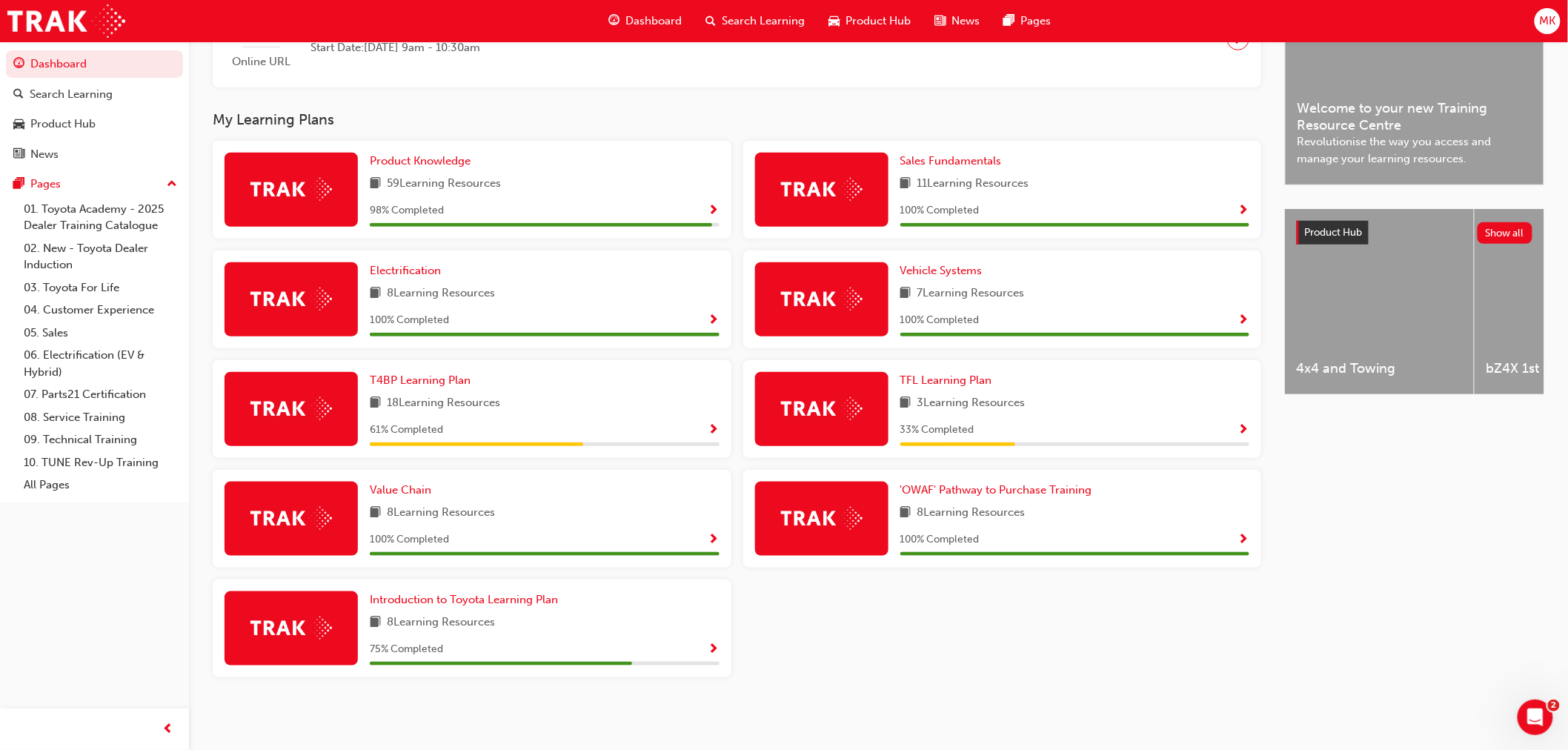
click at [1239, 432] on span "Show Progress" at bounding box center [1244, 430] width 11 height 13
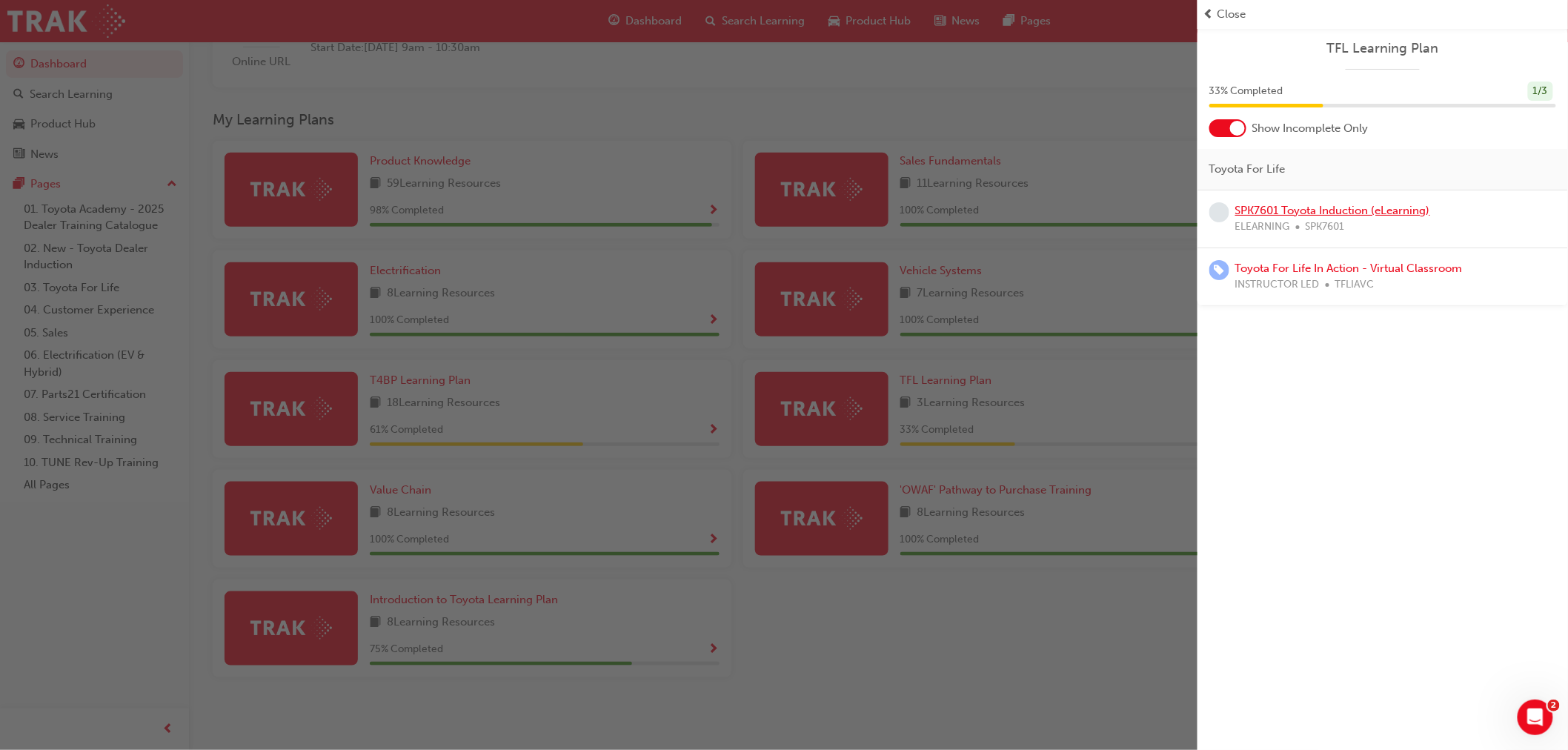
click at [1306, 210] on link "SPK7601 Toyota Induction (eLearning)" at bounding box center [1333, 210] width 195 height 13
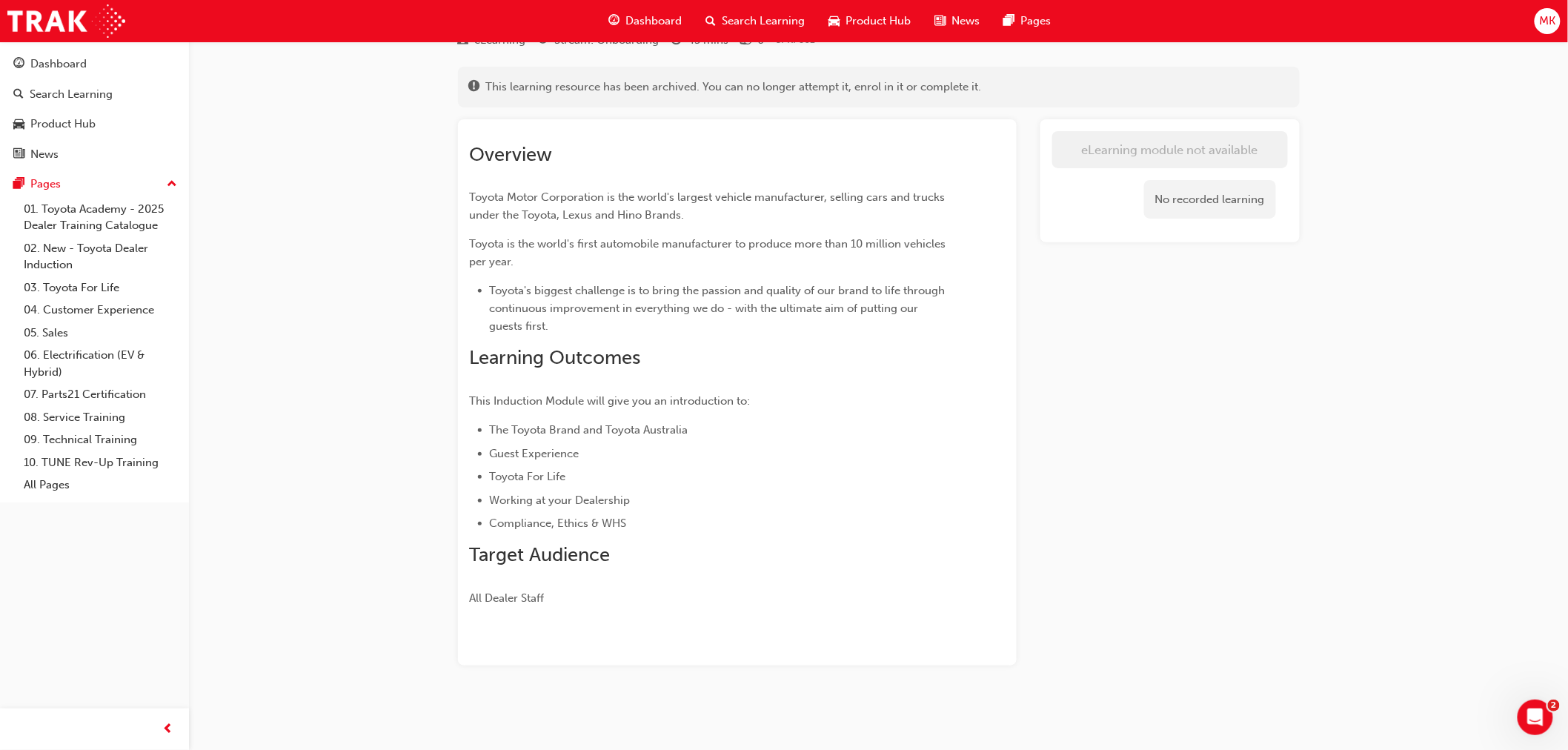
scroll to position [68, 0]
click at [676, 24] on span "Dashboard" at bounding box center [653, 21] width 56 height 17
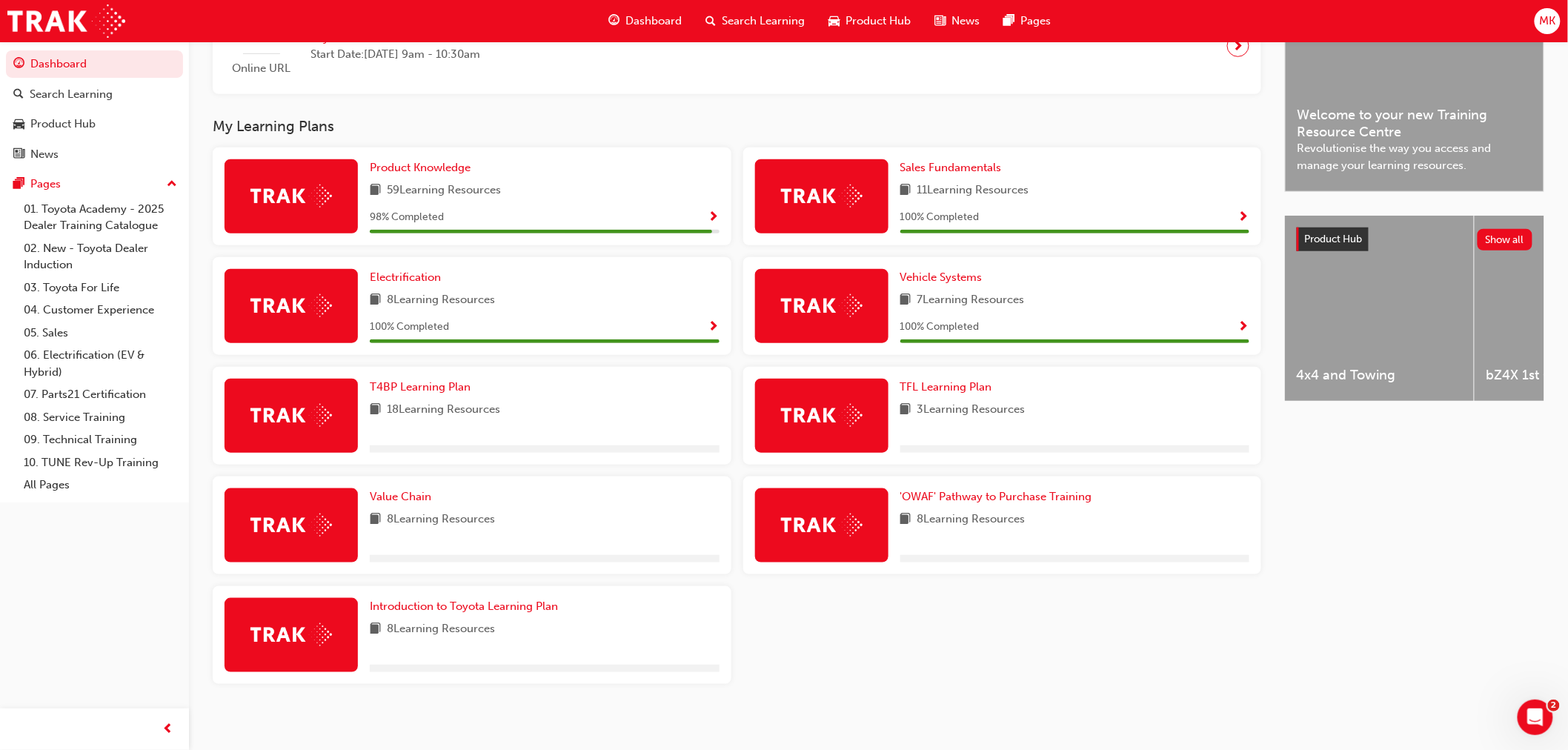
scroll to position [420, 0]
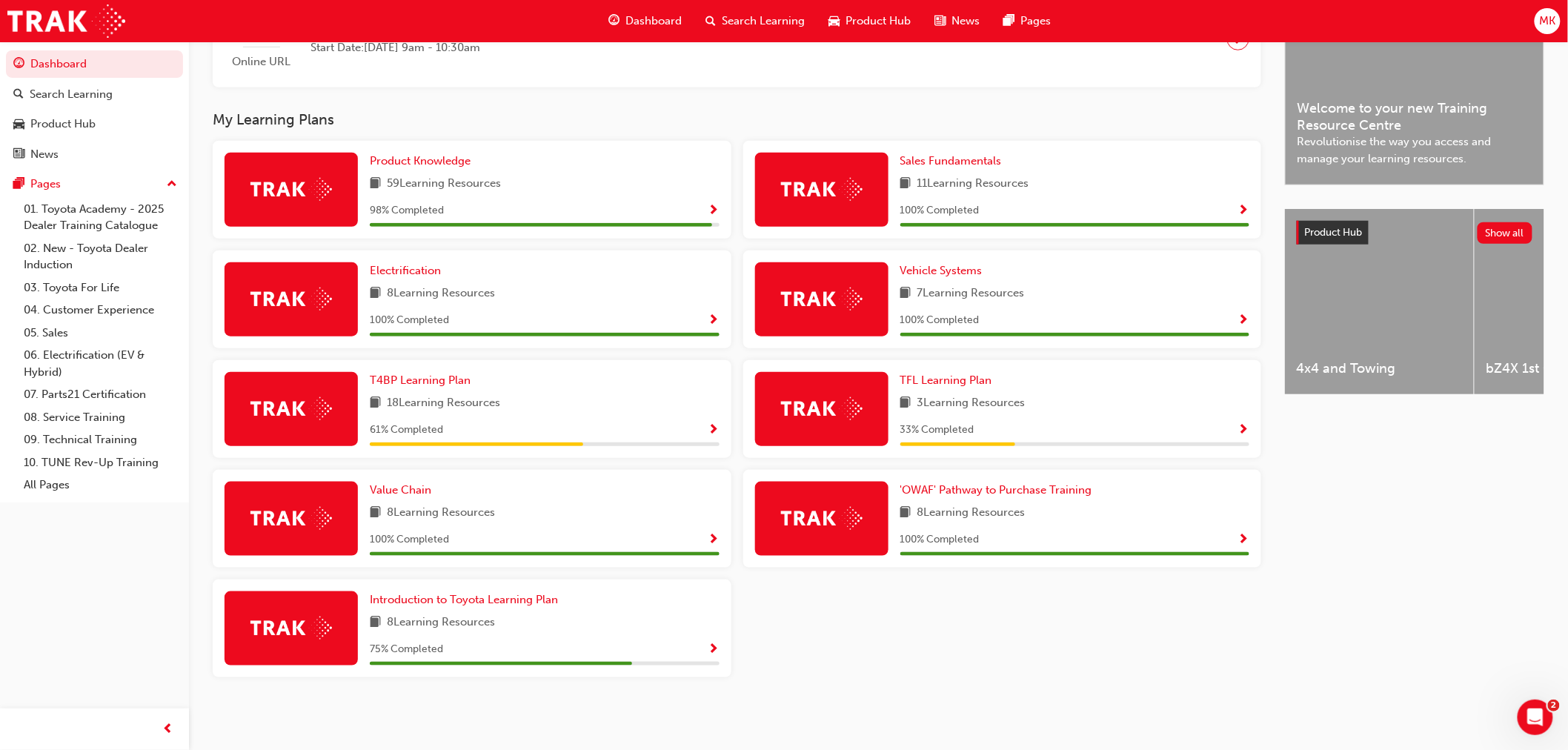
click at [713, 645] on span "Show Progress" at bounding box center [714, 649] width 11 height 13
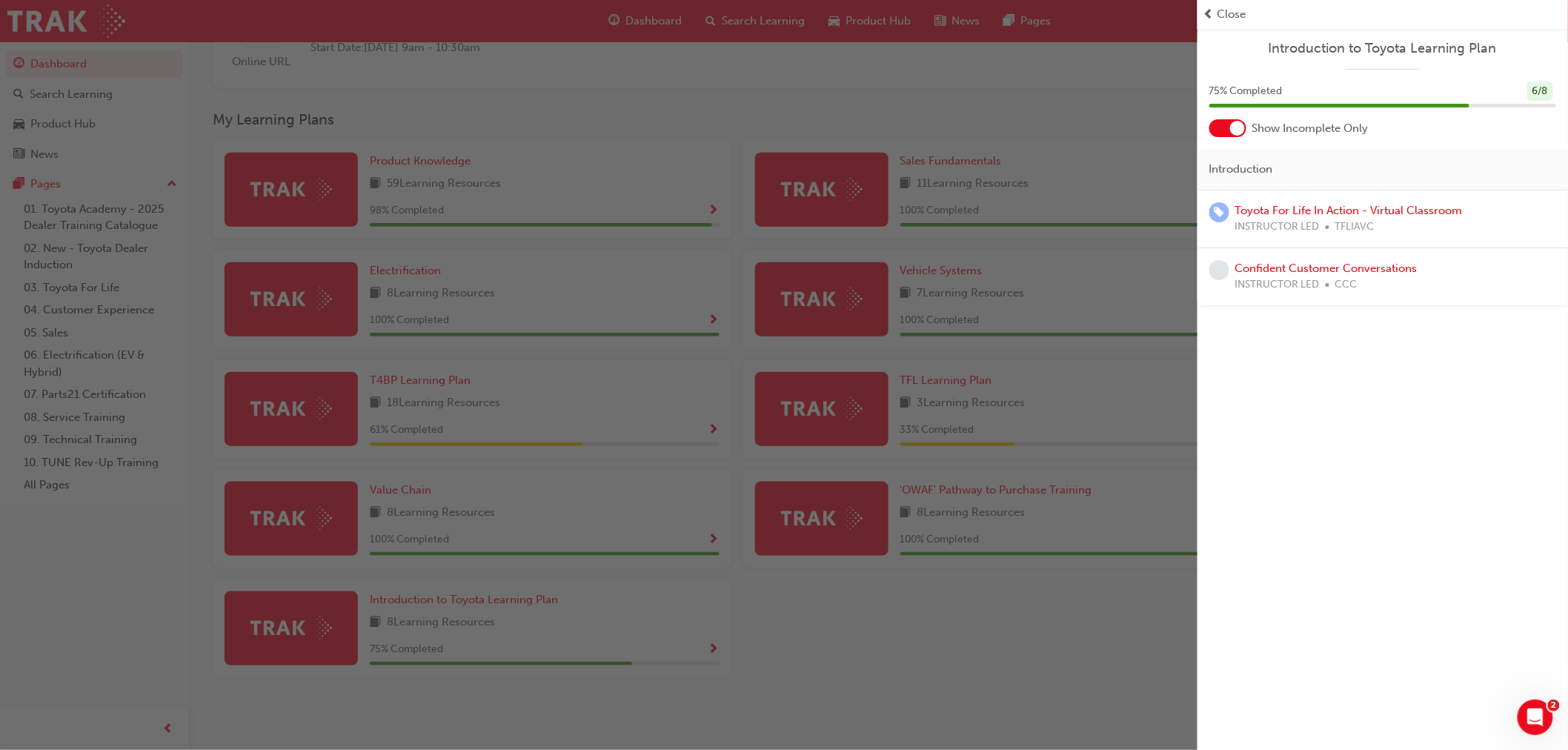
click at [846, 645] on div "button" at bounding box center [598, 375] width 1197 height 750
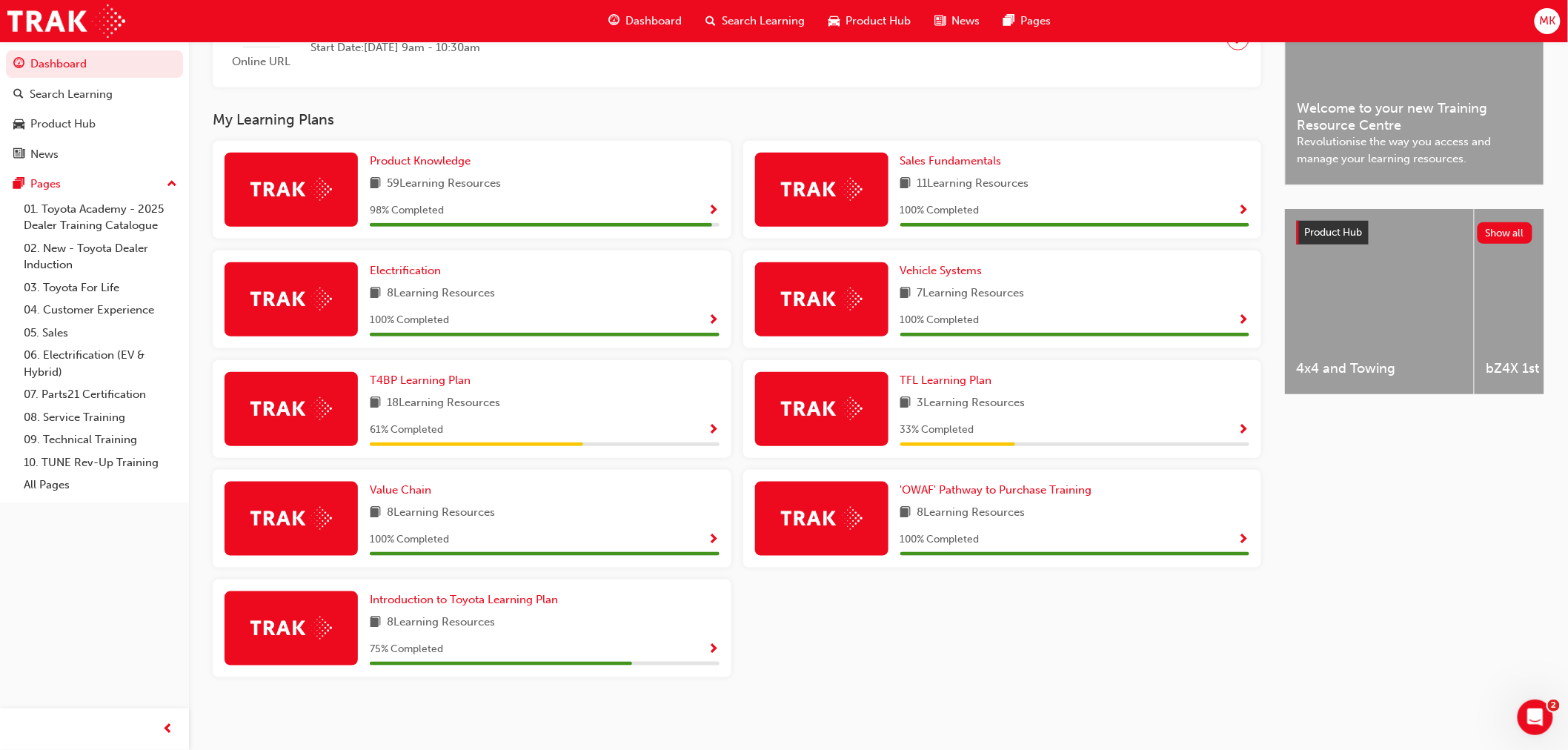
click at [710, 210] on span "Show Progress" at bounding box center [714, 211] width 11 height 13
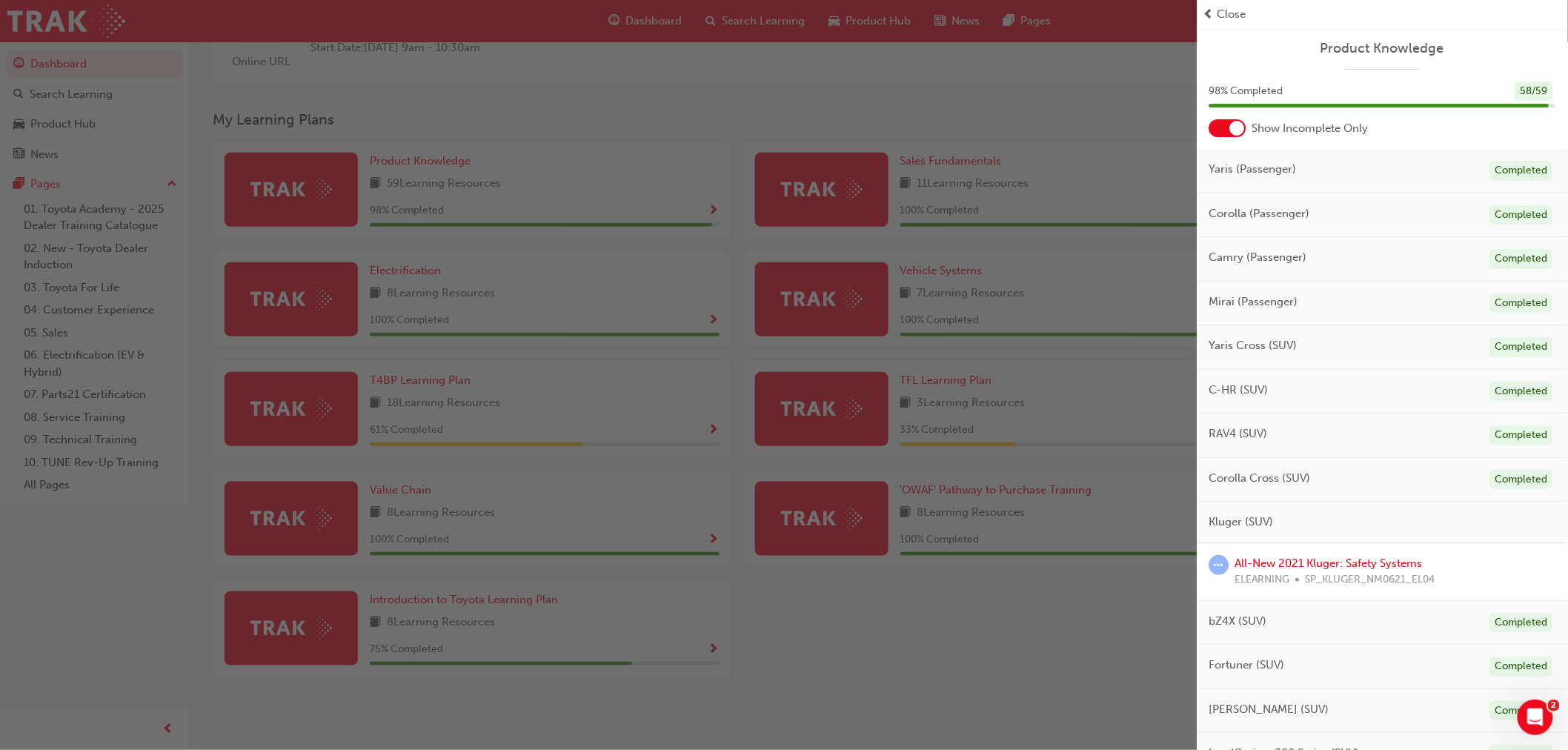
scroll to position [165, 0]
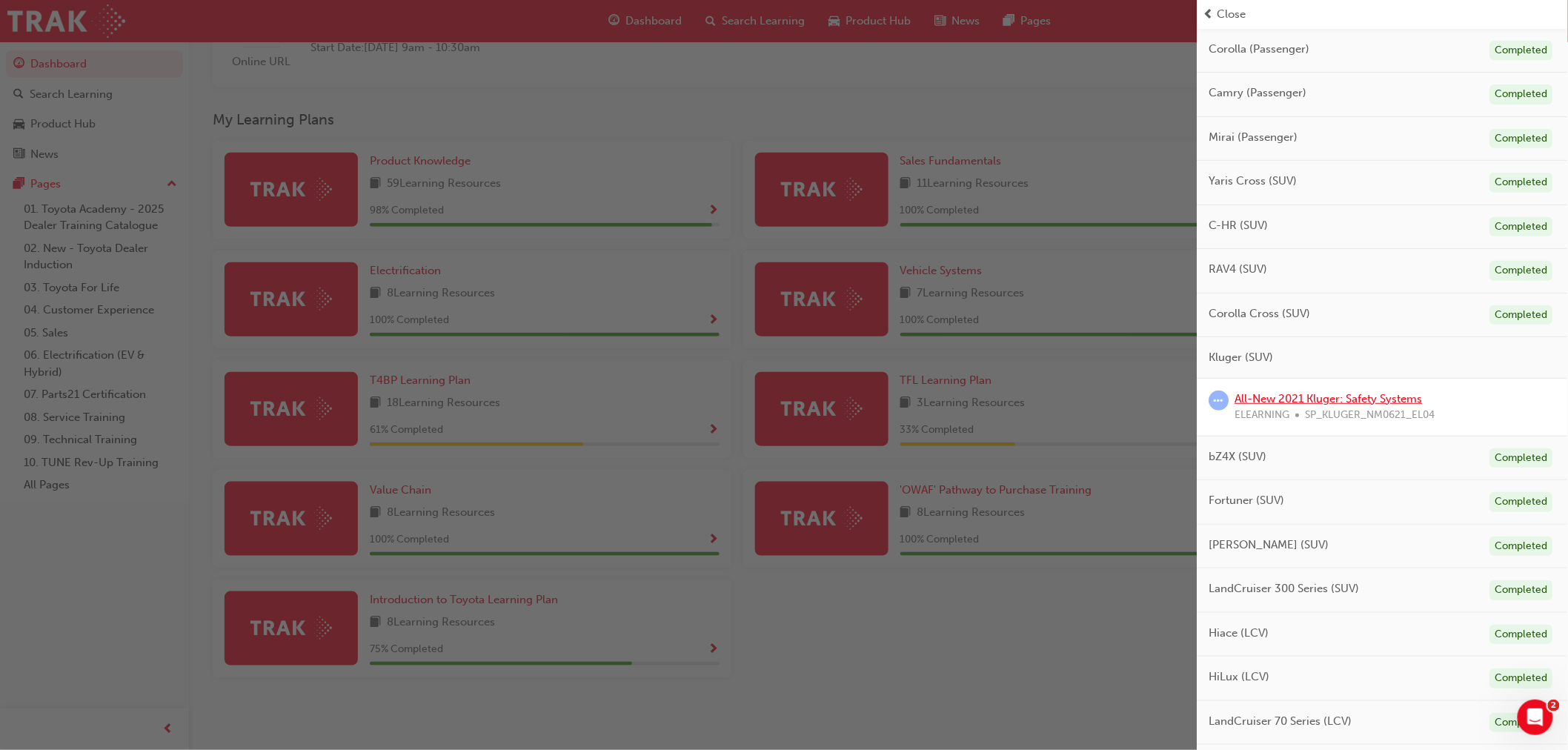
click at [1286, 396] on link "All-New 2021 Kluger: Safety Systems" at bounding box center [1329, 398] width 188 height 13
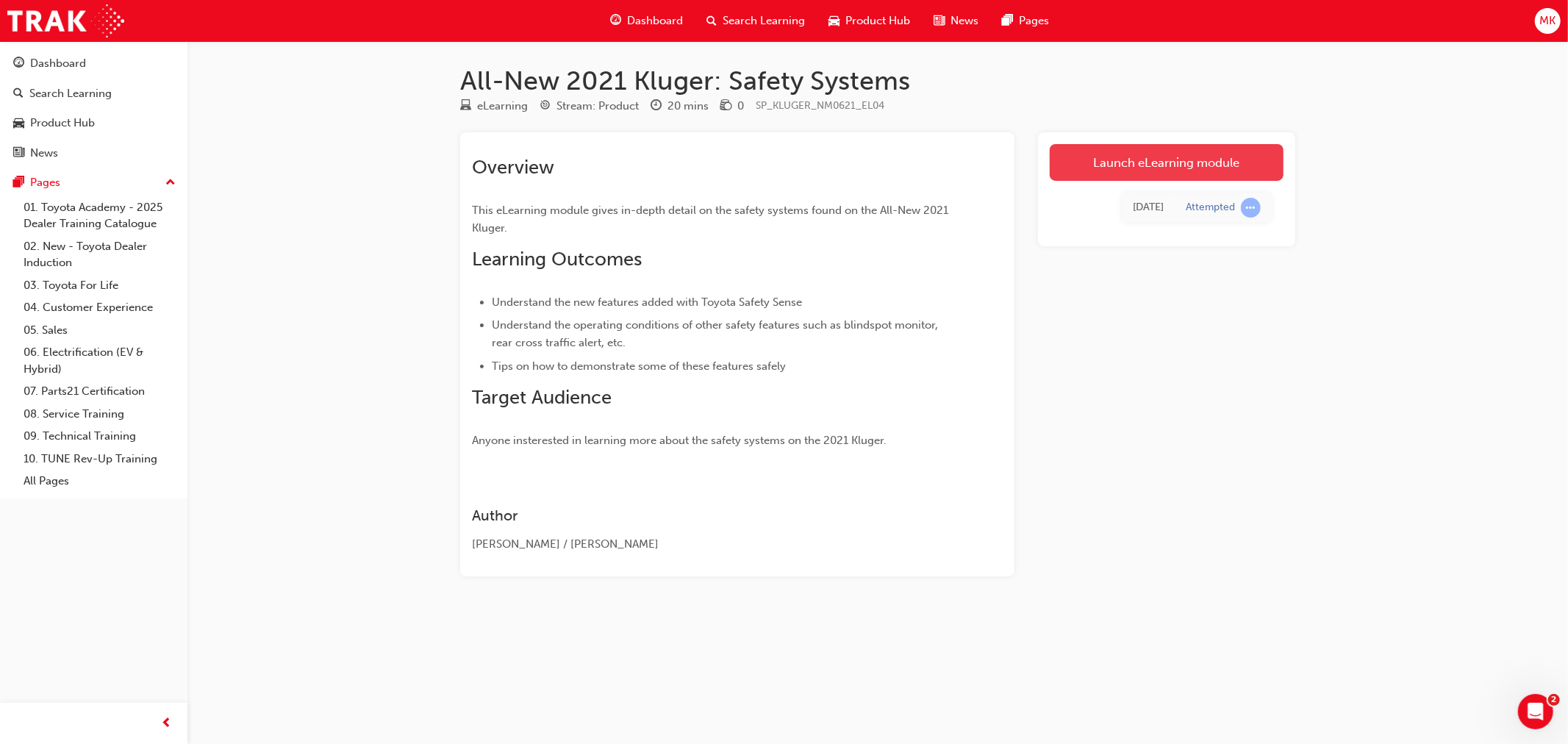
click at [1095, 171] on link "Launch eLearning module" at bounding box center [1166, 162] width 234 height 37
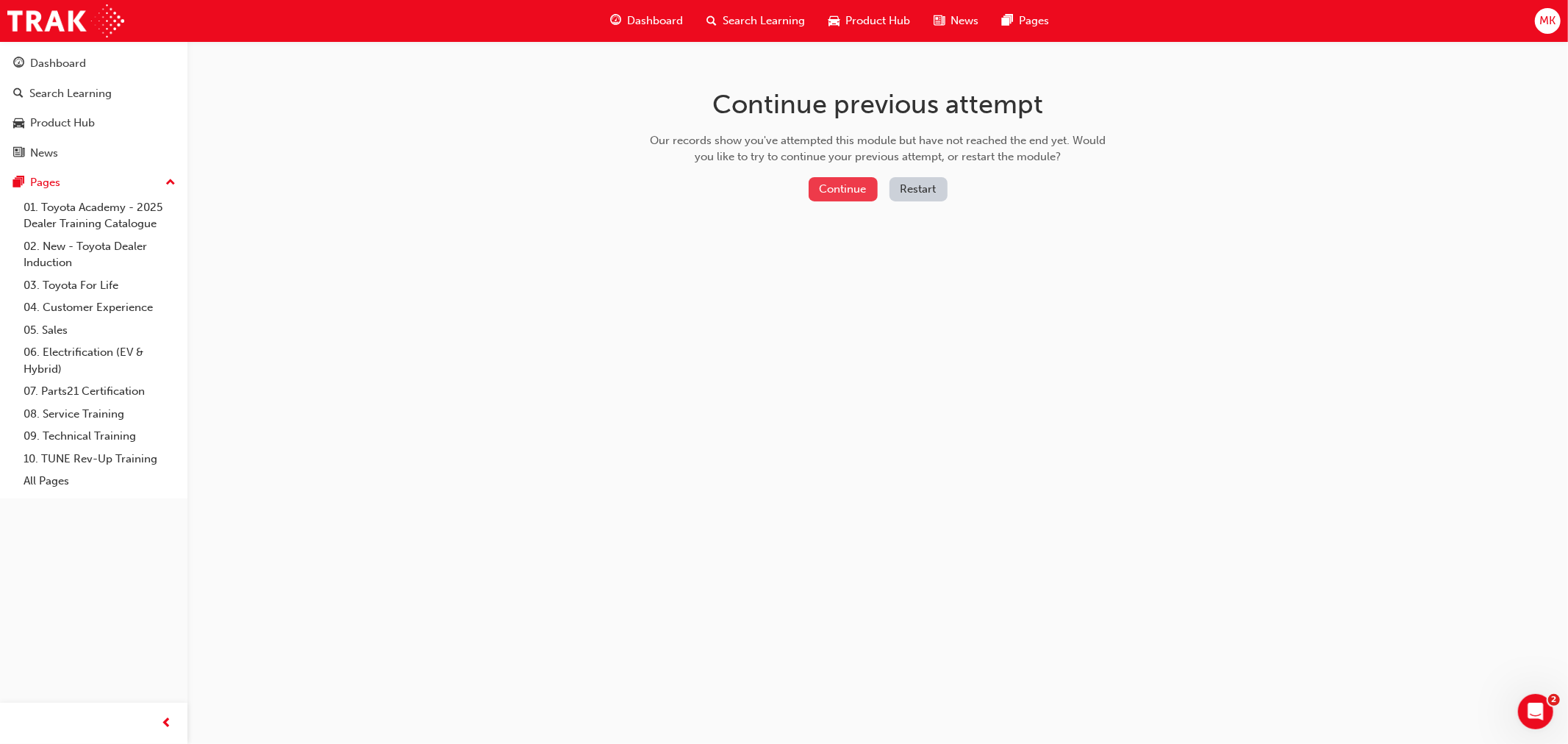
click at [853, 182] on button "Continue" at bounding box center [843, 189] width 69 height 24
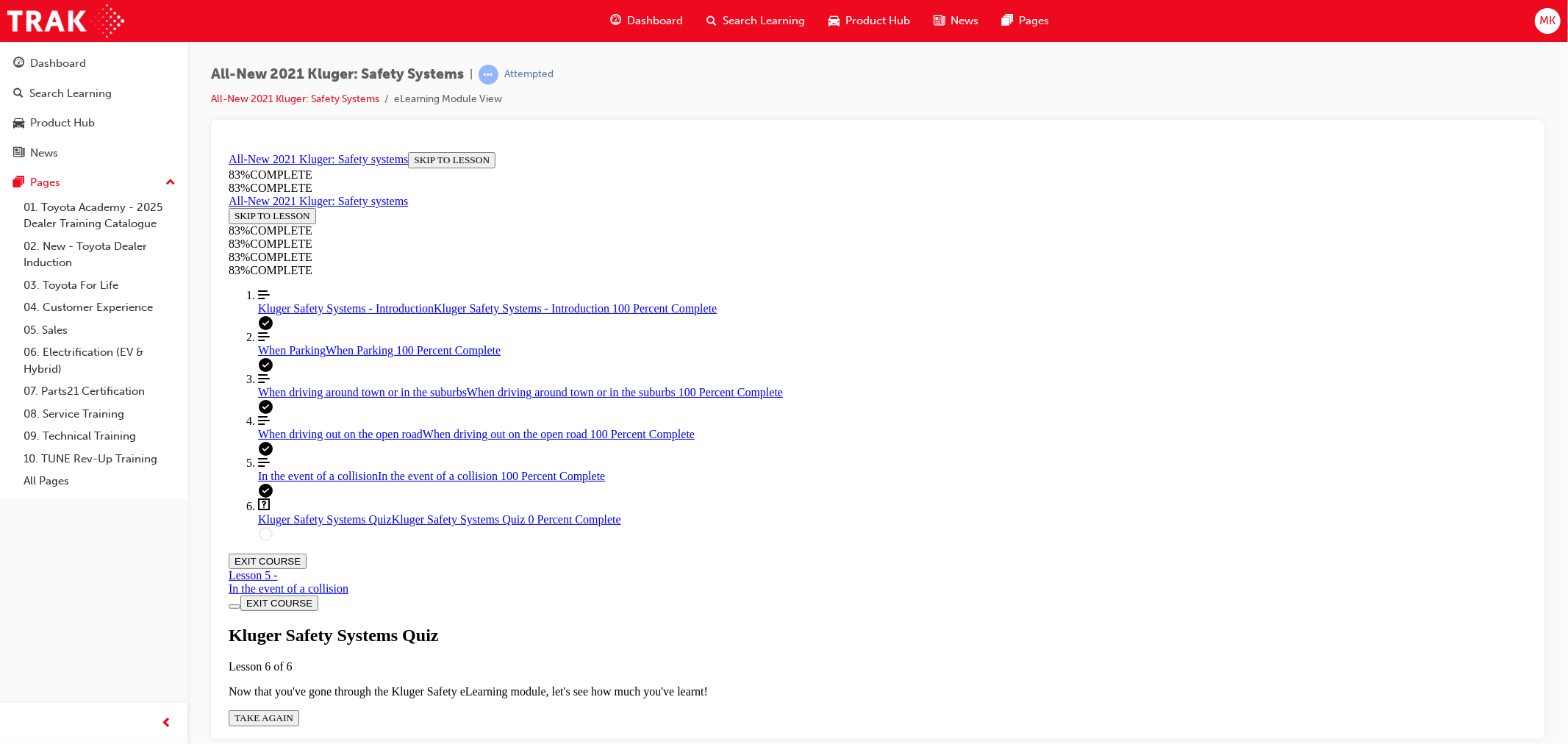
scroll to position [214, 0]
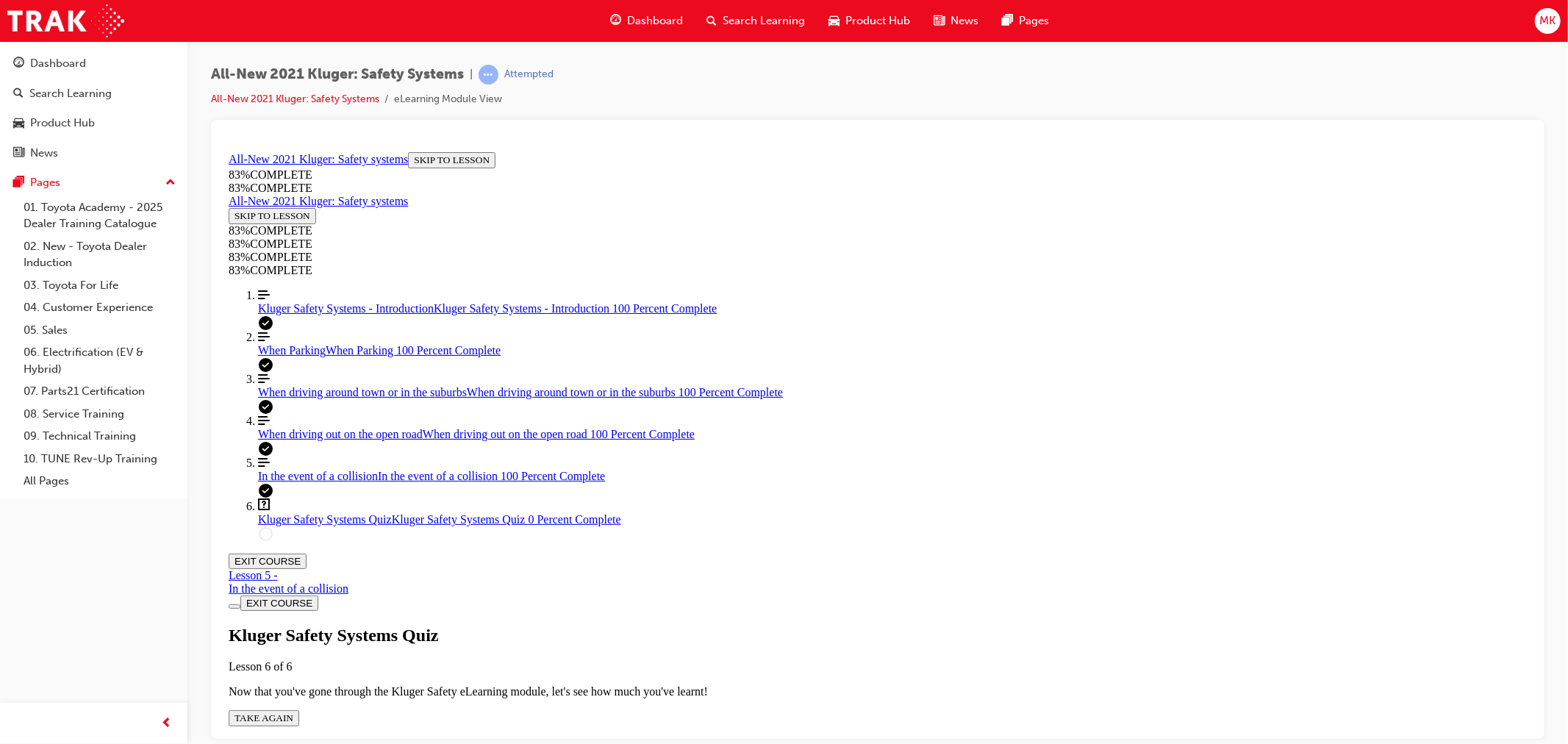
drag, startPoint x: 751, startPoint y: 480, endPoint x: 749, endPoint y: 491, distance: 11.2
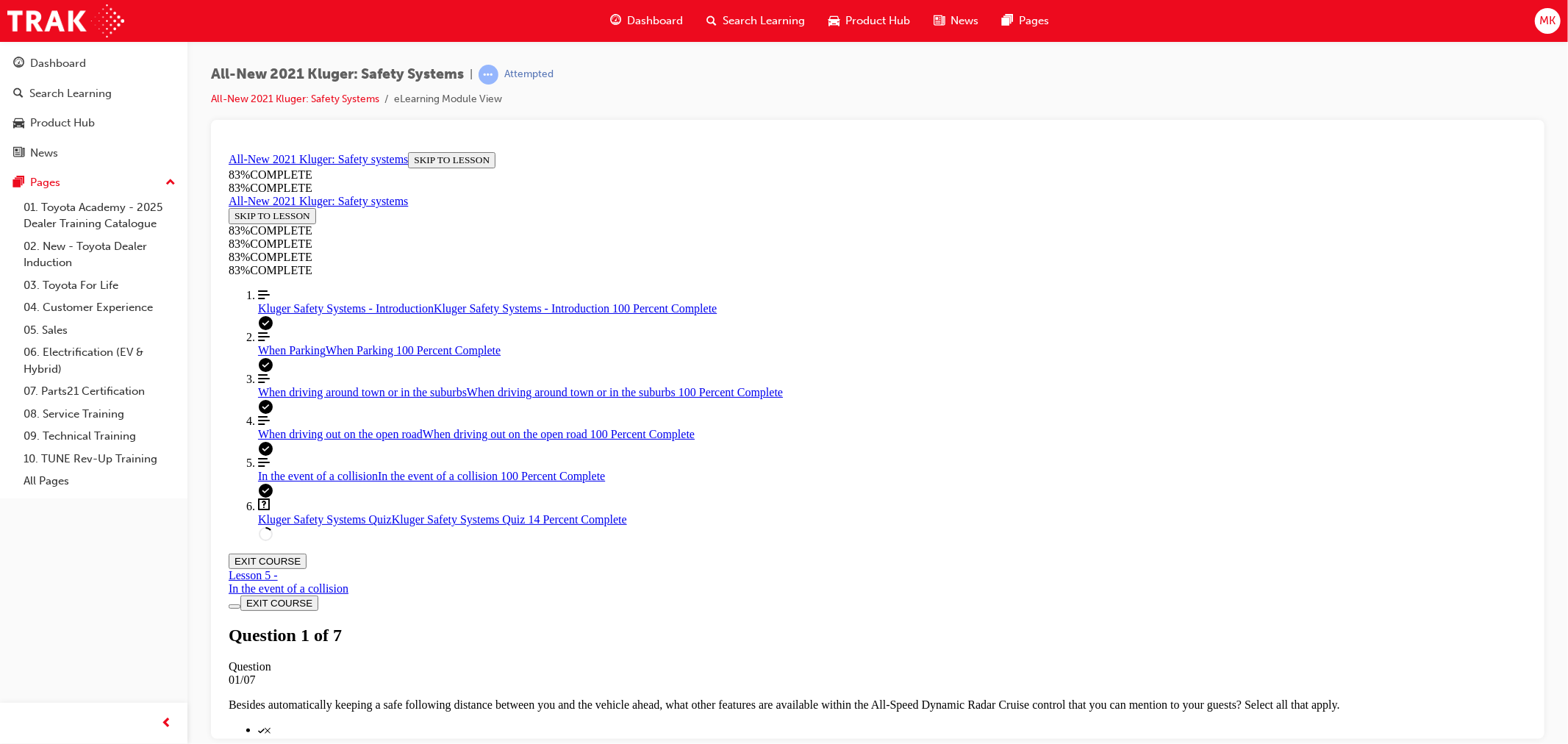
scroll to position [128, 0]
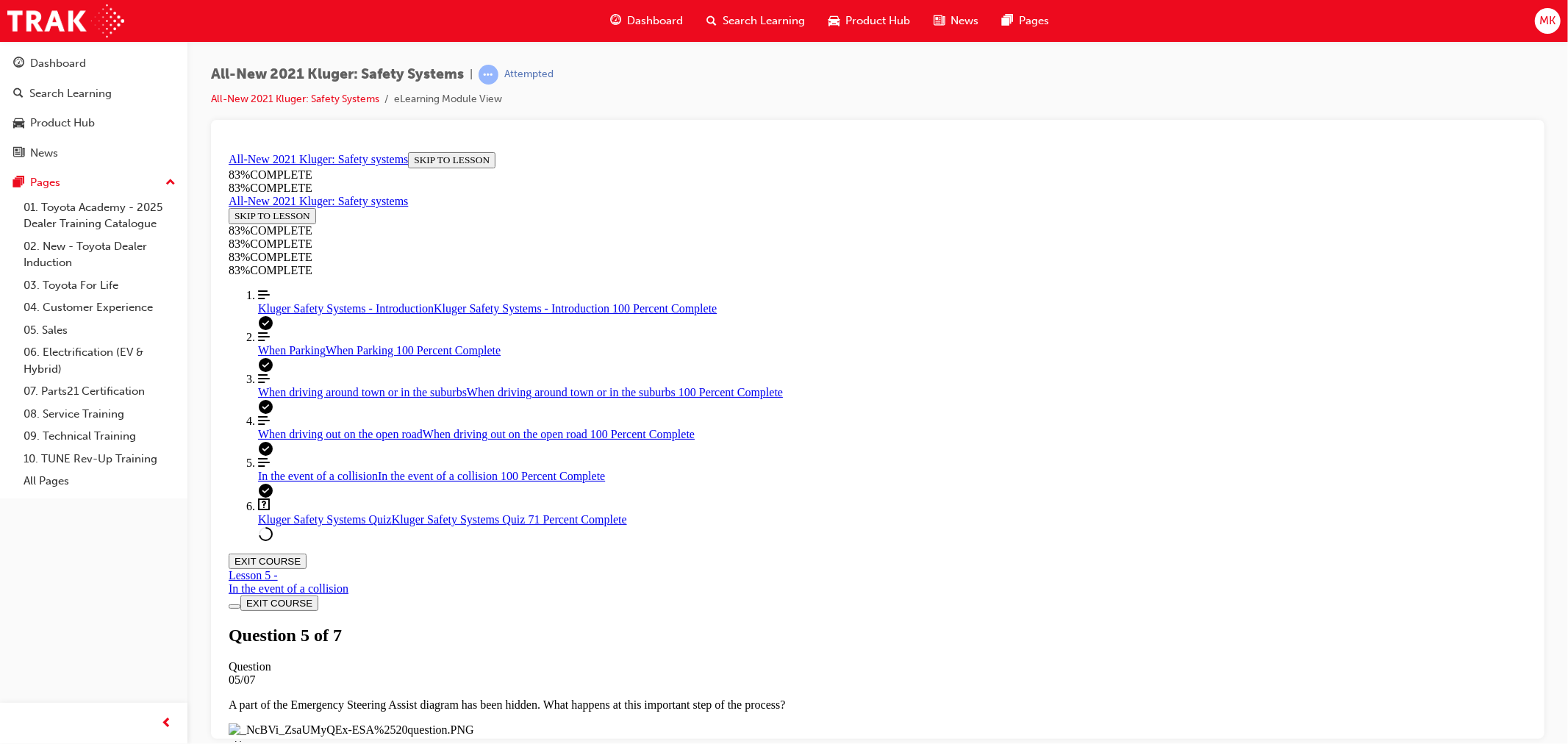
scroll to position [133, 0]
drag, startPoint x: 886, startPoint y: 377, endPoint x: 926, endPoint y: 556, distance: 183.4
drag, startPoint x: 862, startPoint y: 490, endPoint x: 893, endPoint y: 493, distance: 31.1
drag, startPoint x: 823, startPoint y: 388, endPoint x: 867, endPoint y: 389, distance: 44.0
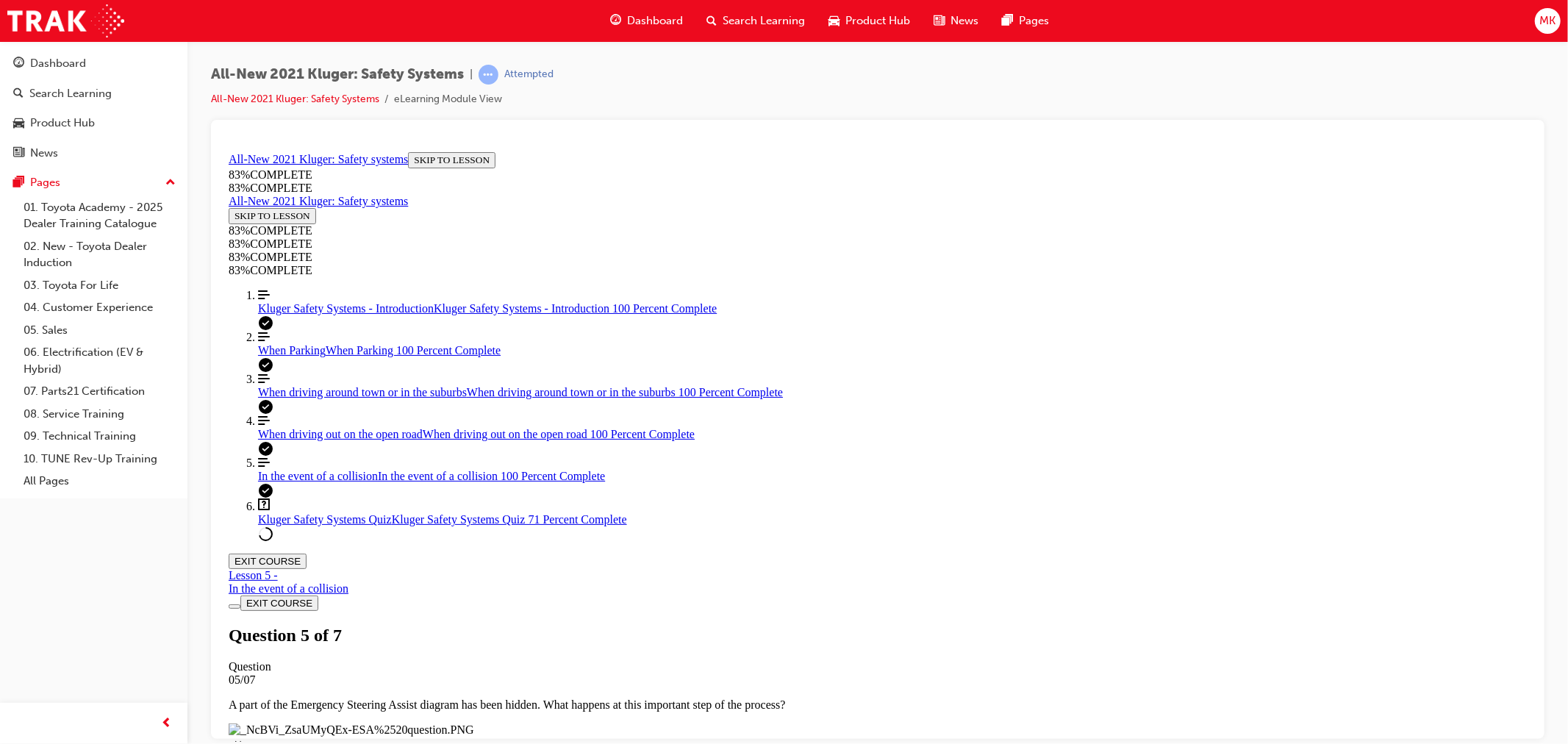
drag, startPoint x: 872, startPoint y: 459, endPoint x: 917, endPoint y: 457, distance: 45.0
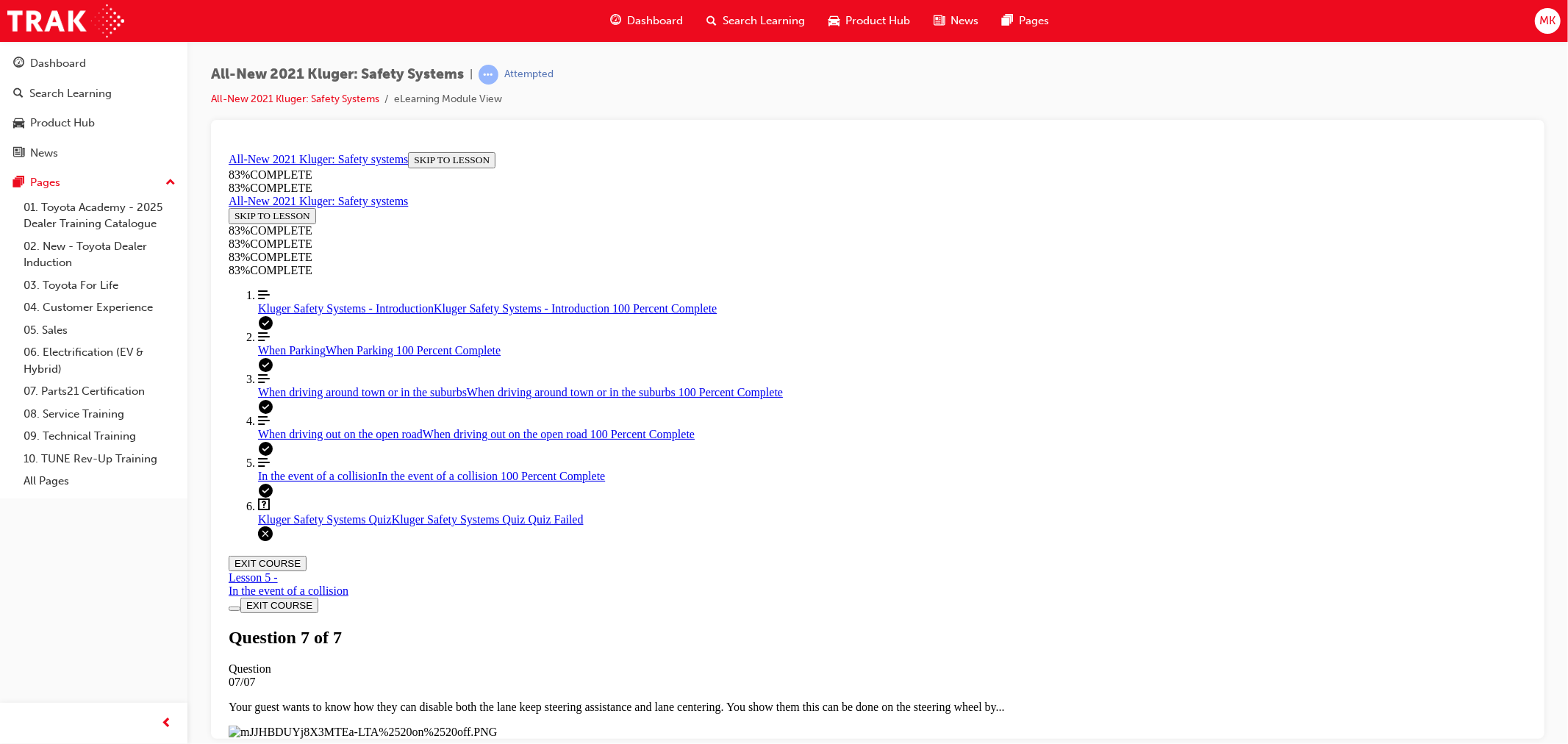
scroll to position [53, 0]
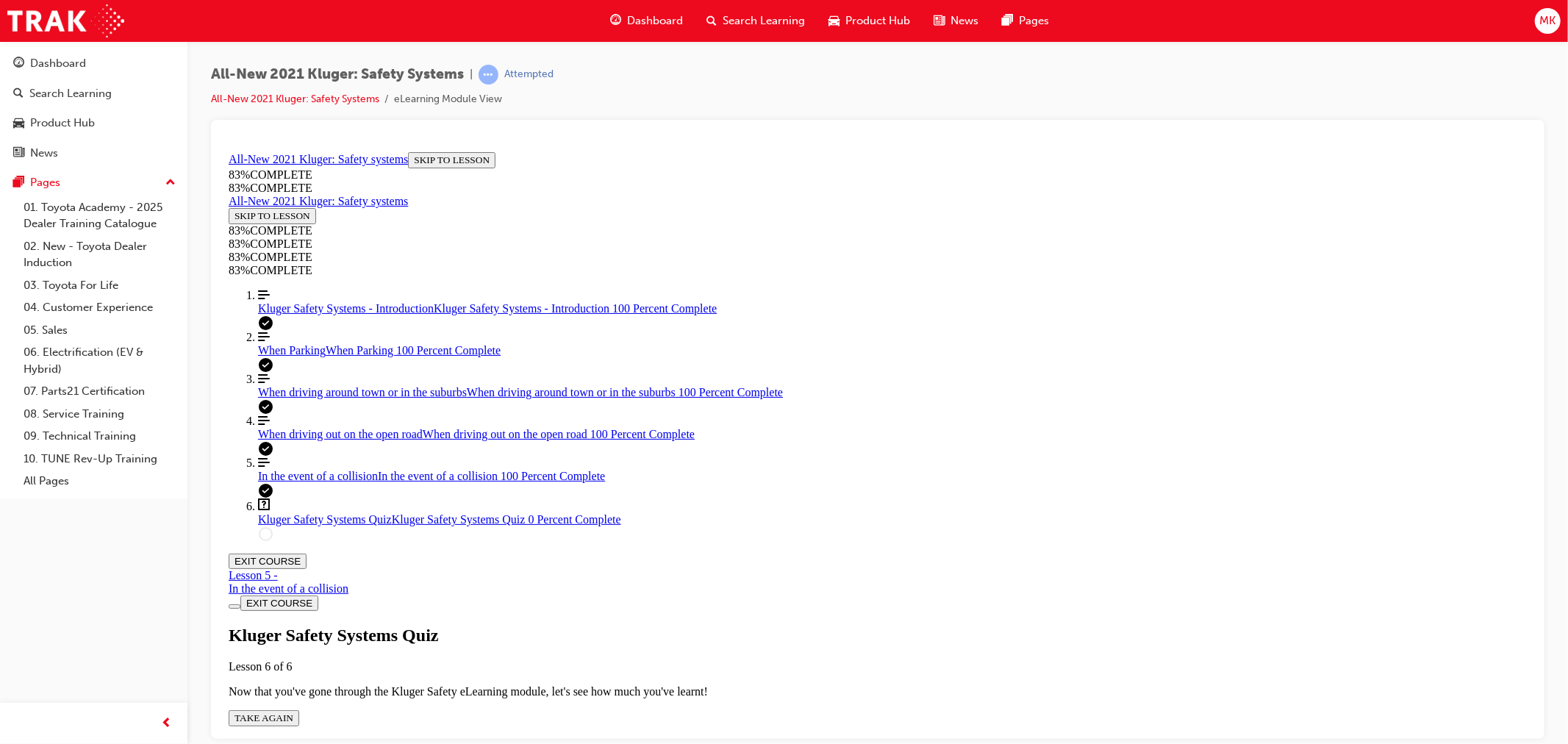
click at [298, 709] on button "TAKE AGAIN" at bounding box center [262, 717] width 71 height 16
drag, startPoint x: 719, startPoint y: 273, endPoint x: 907, endPoint y: 322, distance: 194.3
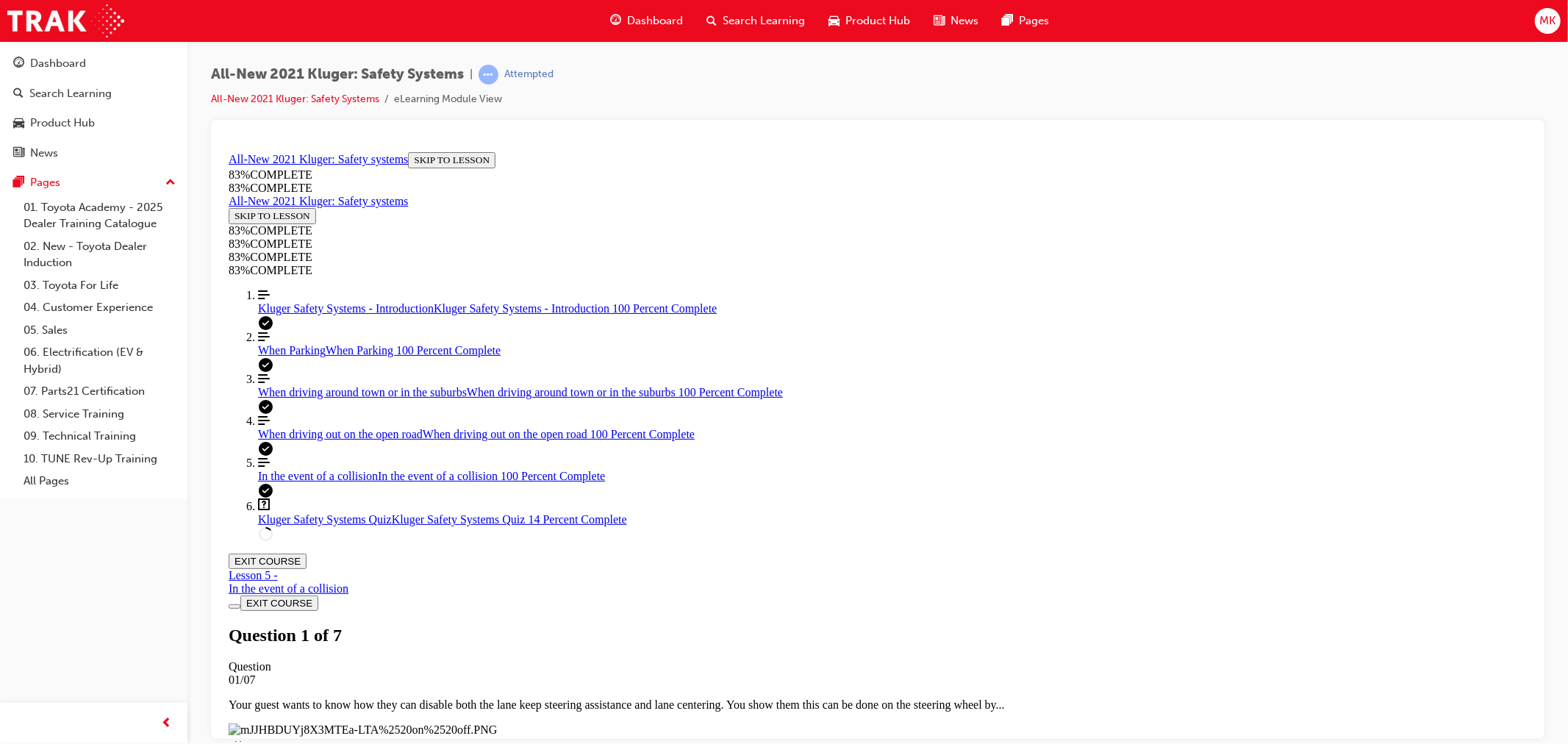
scroll to position [135, 0]
click at [294, 483] on link "Align left Three vertical lines aligned to the left In the event of a collision…" at bounding box center [892, 469] width 1269 height 26
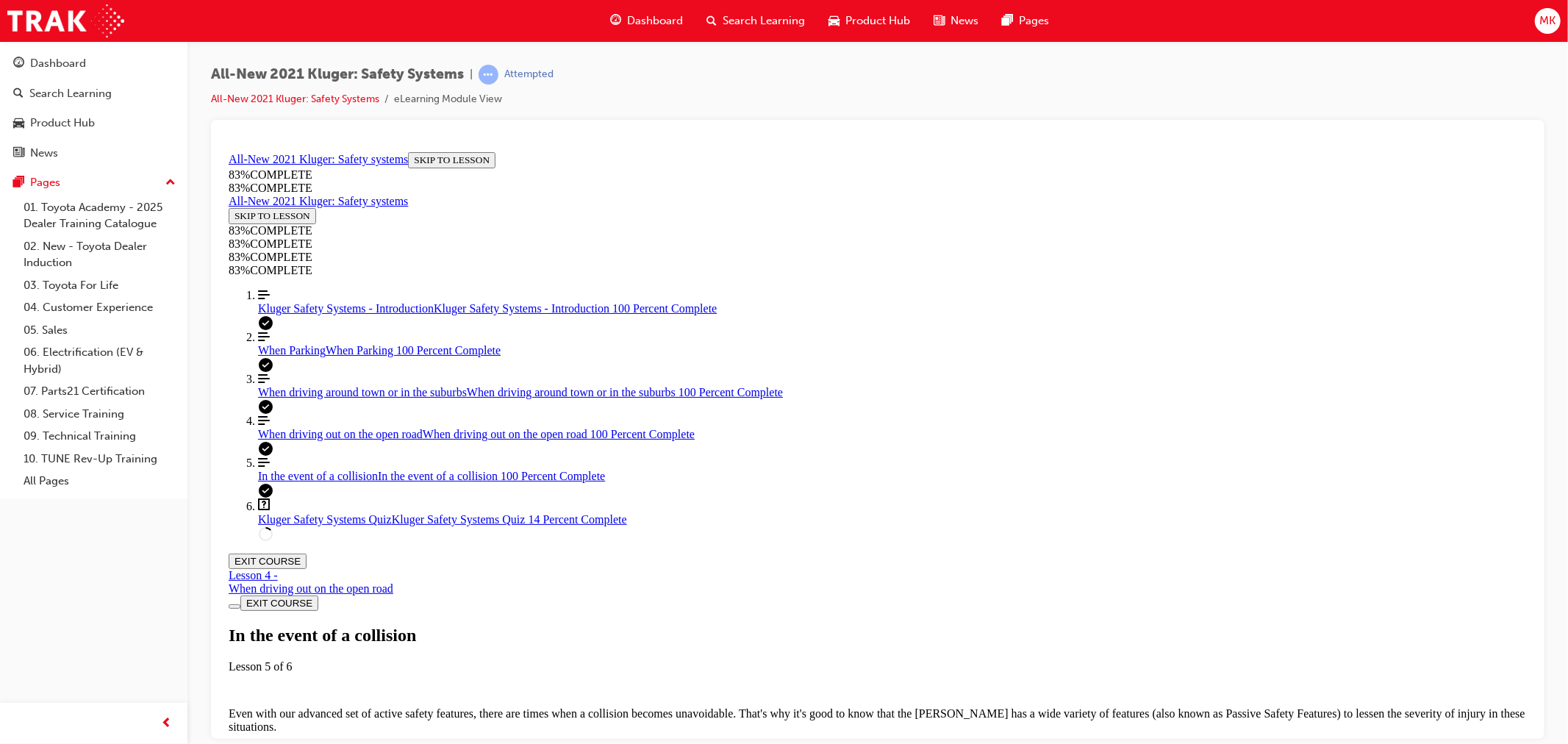
scroll to position [1438, 0]
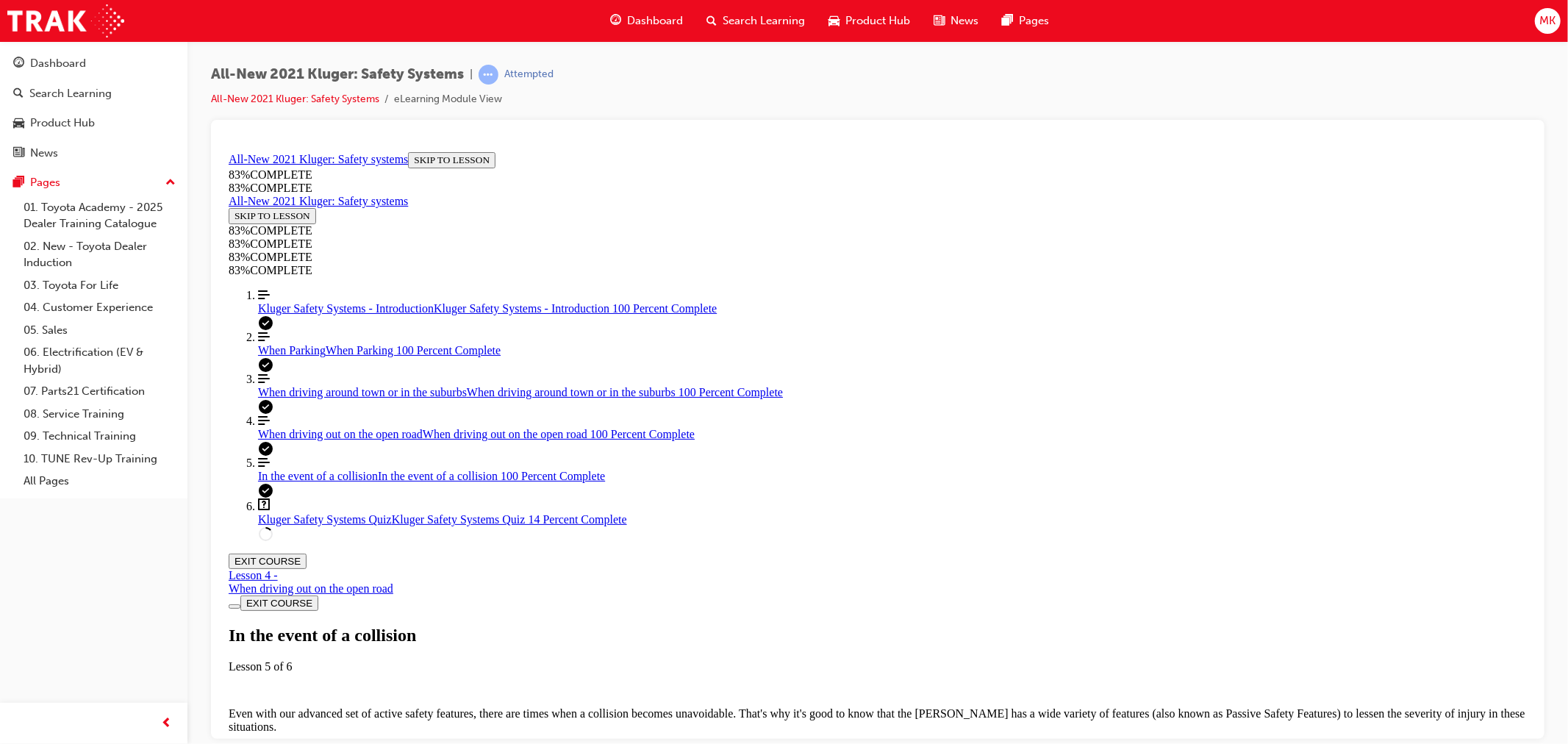
scroll to position [3597, 0]
click at [276, 440] on div "When driving out on the open road When driving out on the open road 100 Percent…" at bounding box center [892, 434] width 1269 height 13
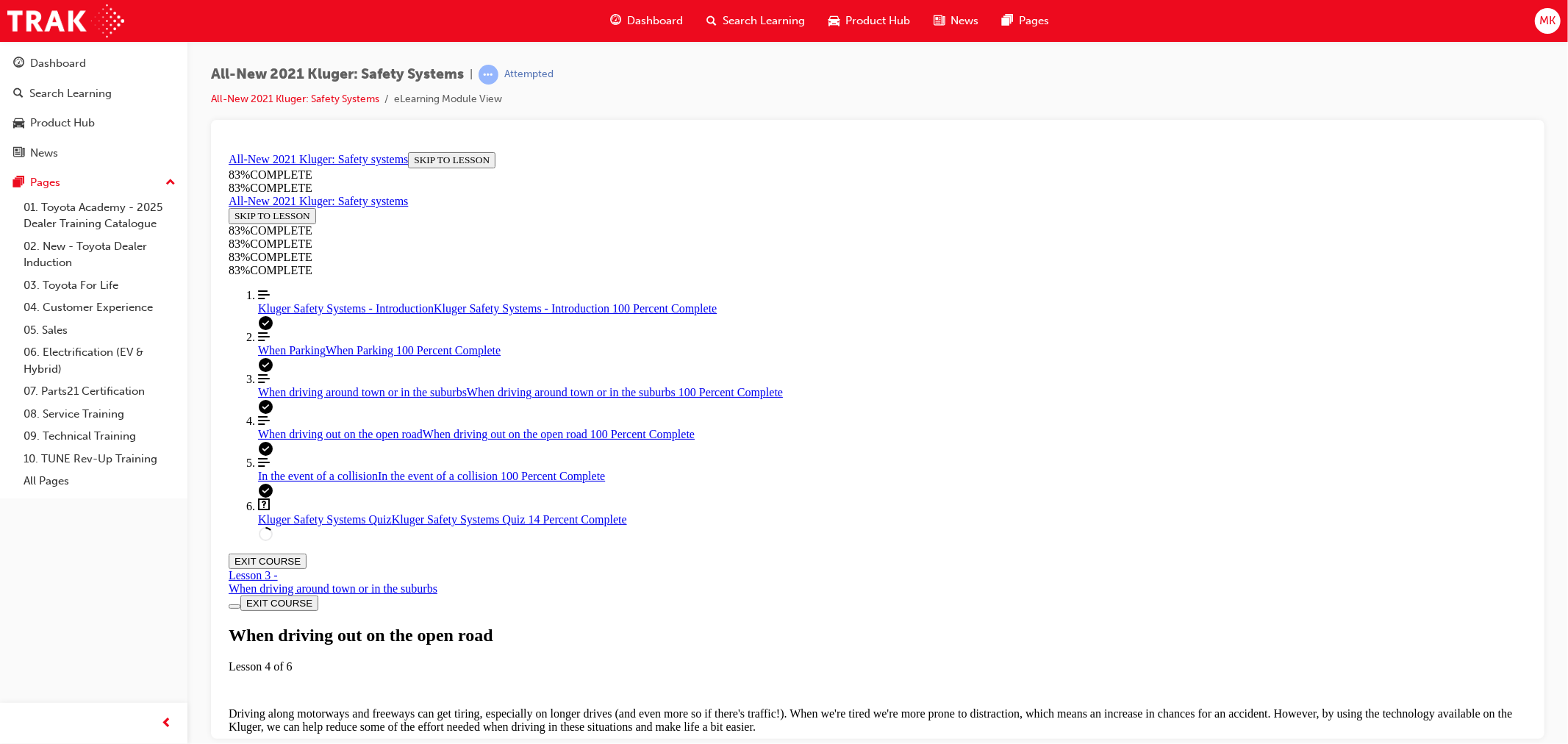
scroll to position [1685, 0]
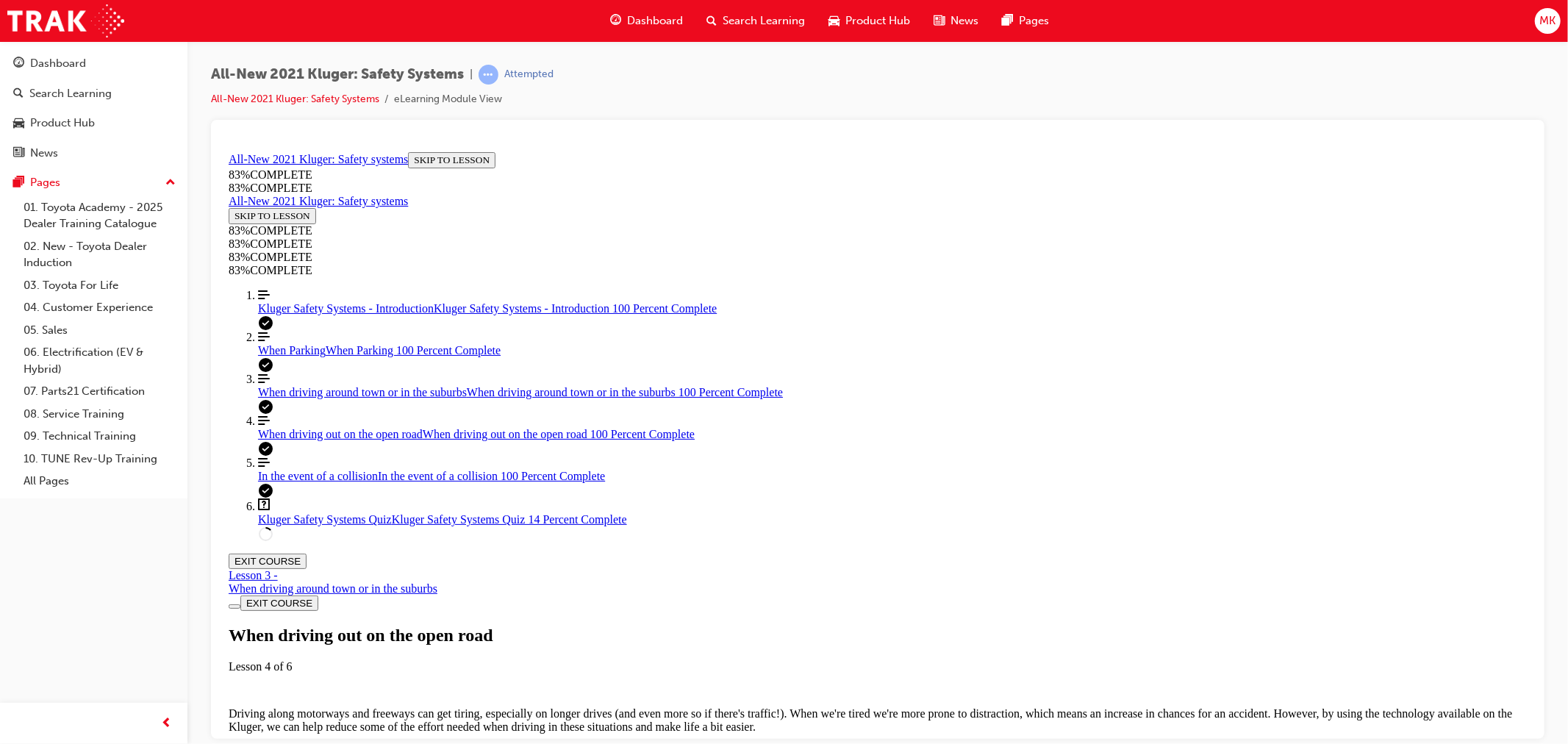
click at [353, 399] on div "When driving around town or in the suburbs When driving around town or in the s…" at bounding box center [892, 392] width 1269 height 13
click at [335, 439] on span "When driving out on the open road" at bounding box center [340, 433] width 165 height 12
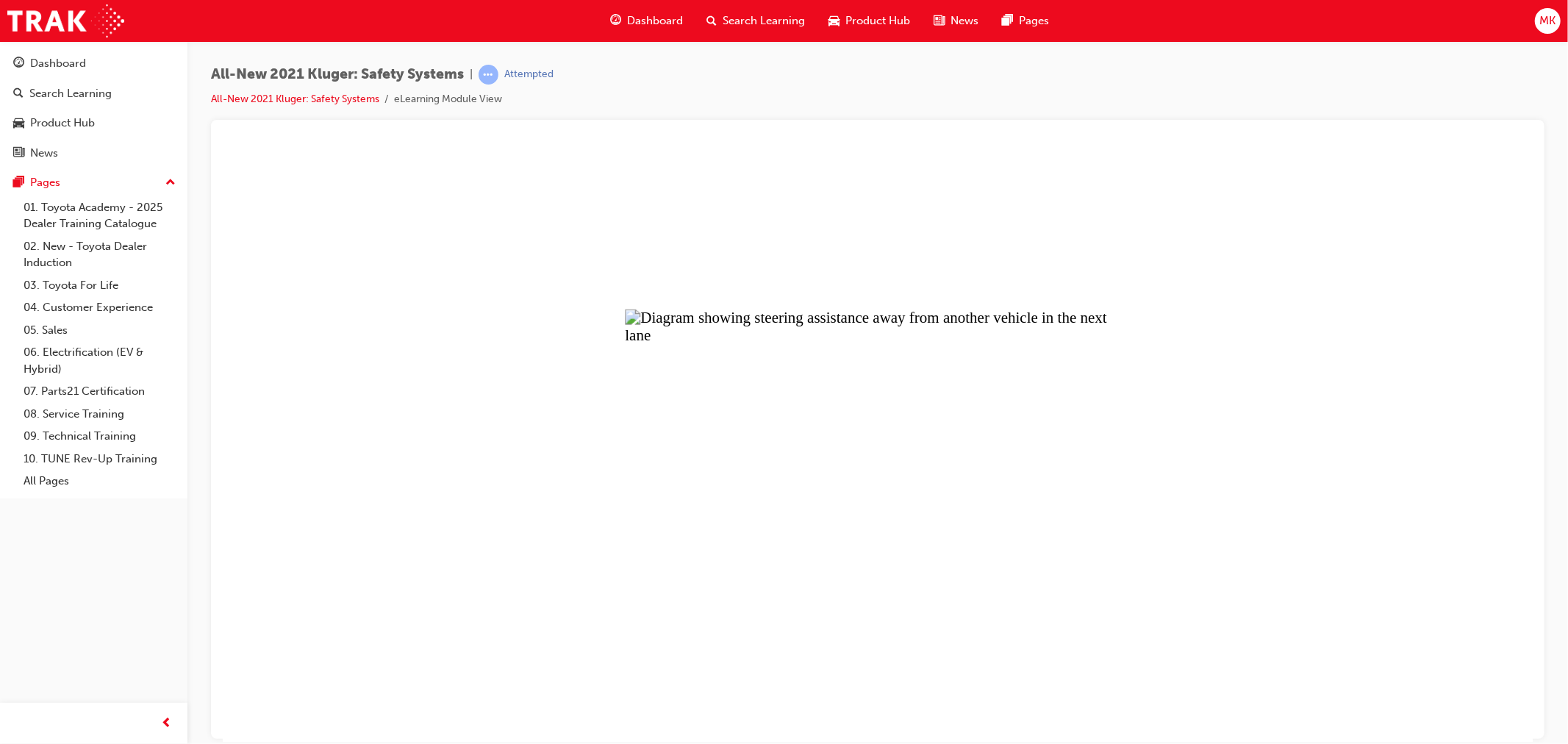
click at [1000, 254] on button "Unzoom image" at bounding box center [877, 443] width 1310 height 595
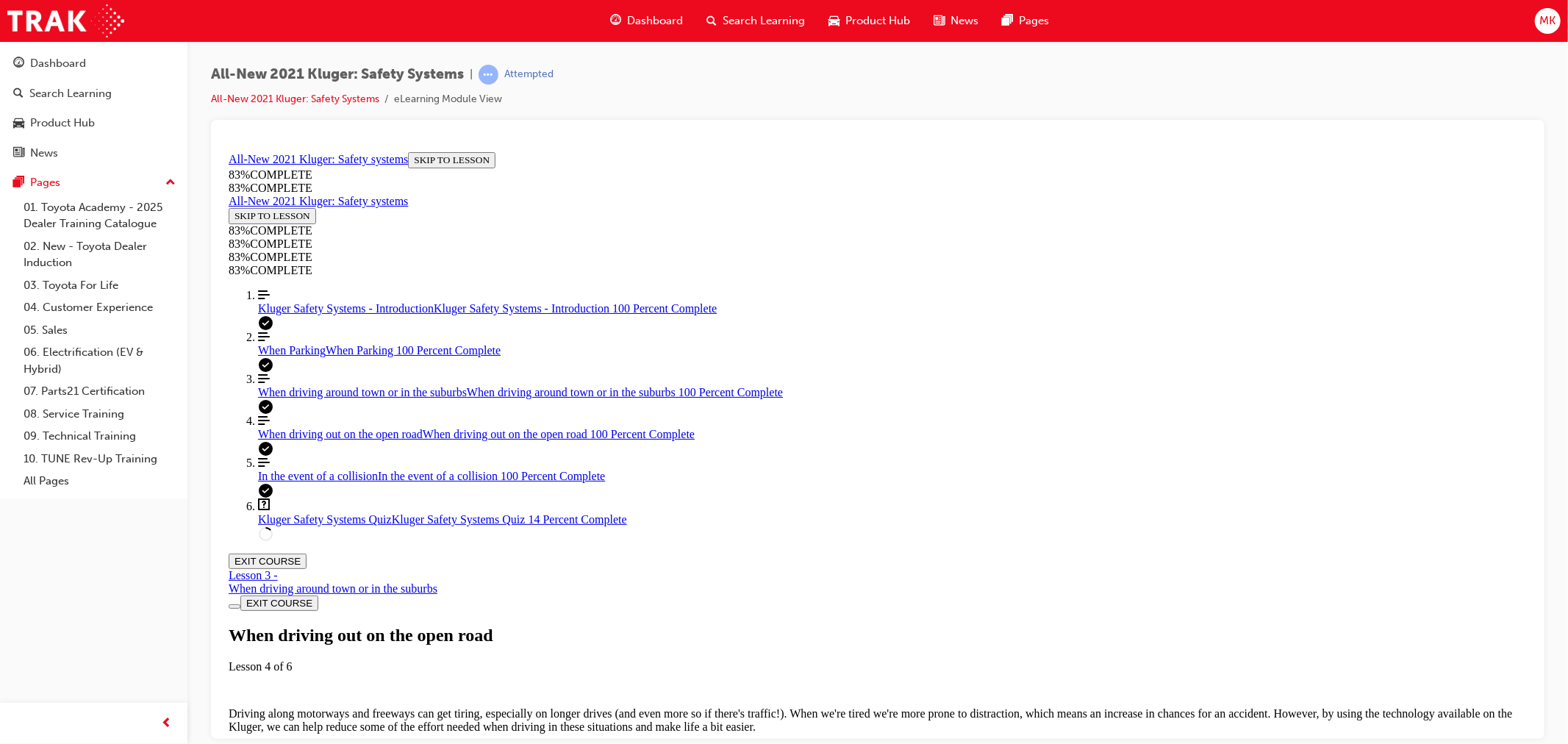
scroll to position [3818, 0]
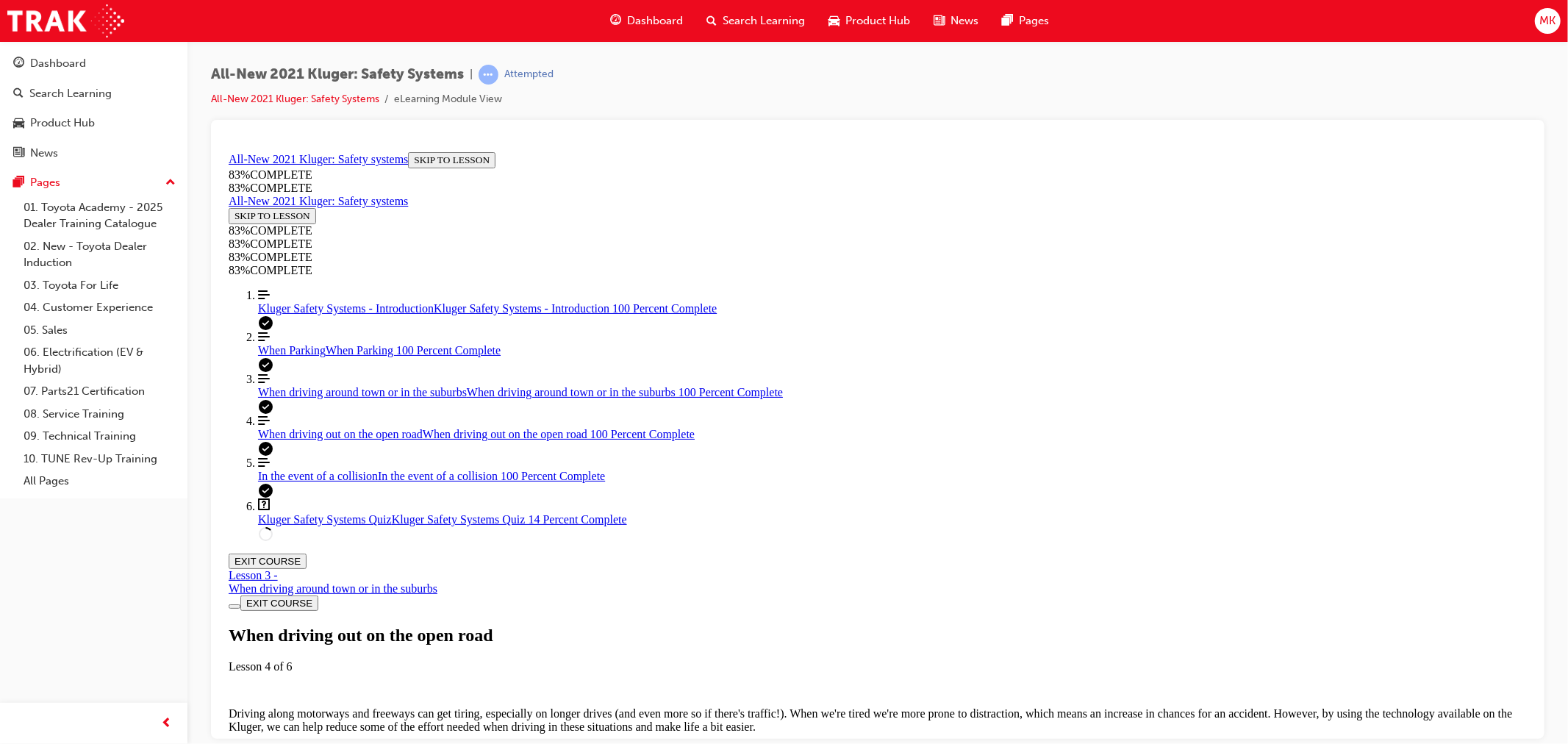
click at [339, 399] on link "Align left Three vertical lines aligned to the left When driving around town or…" at bounding box center [892, 385] width 1269 height 26
click at [305, 314] on span "Kluger Safety Systems - Introduction" at bounding box center [345, 307] width 176 height 12
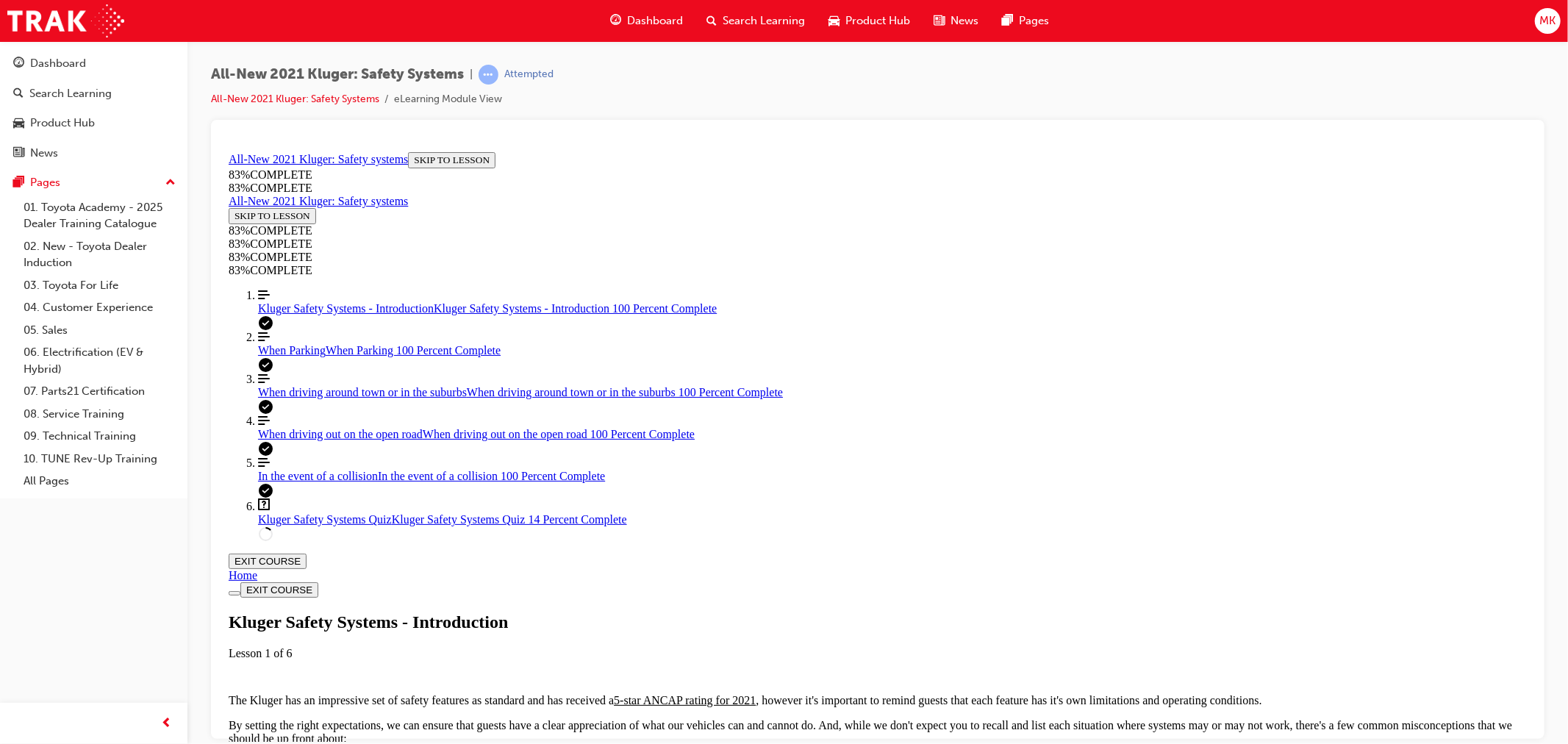
scroll to position [540, 0]
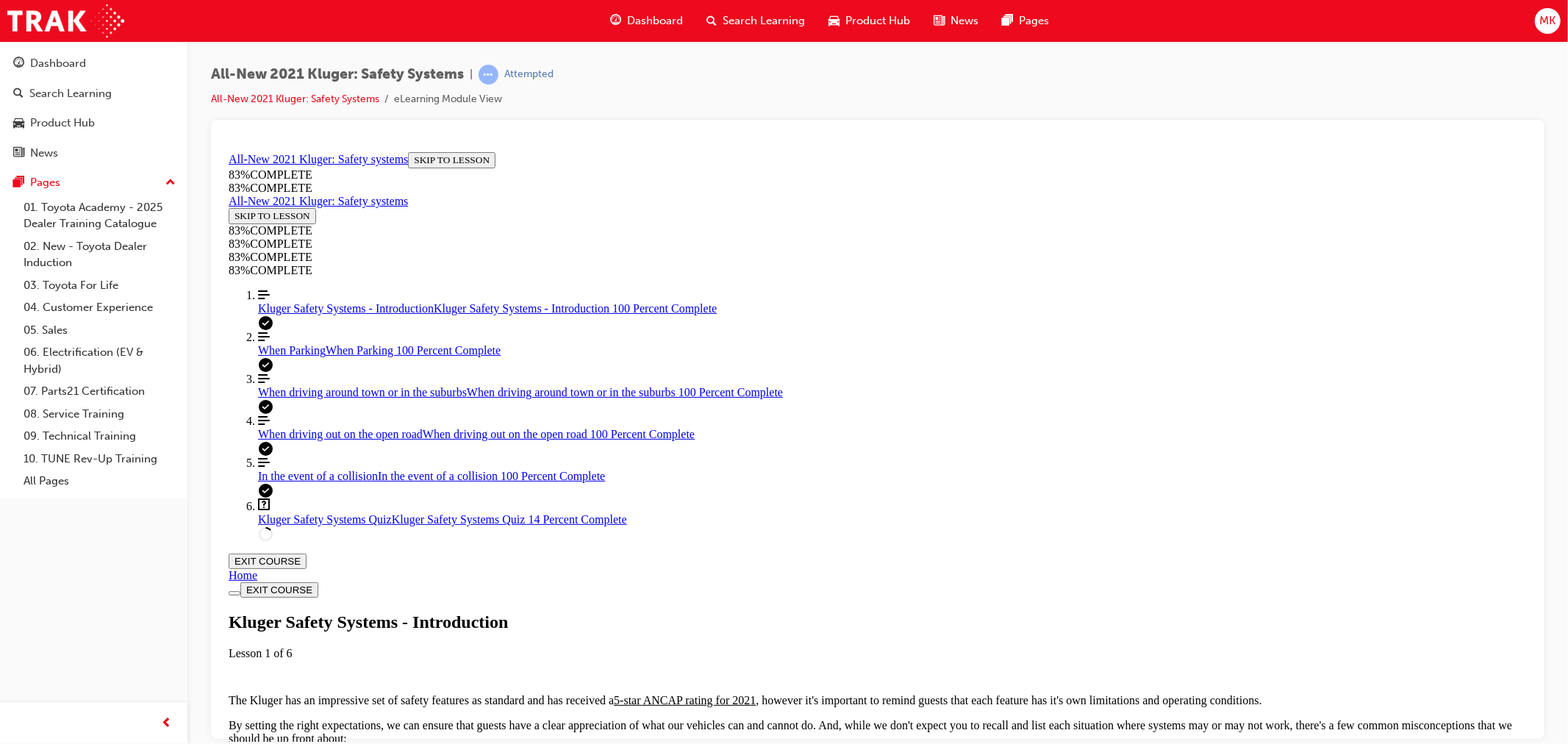
drag, startPoint x: 1515, startPoint y: 401, endPoint x: 1516, endPoint y: 431, distance: 30.0
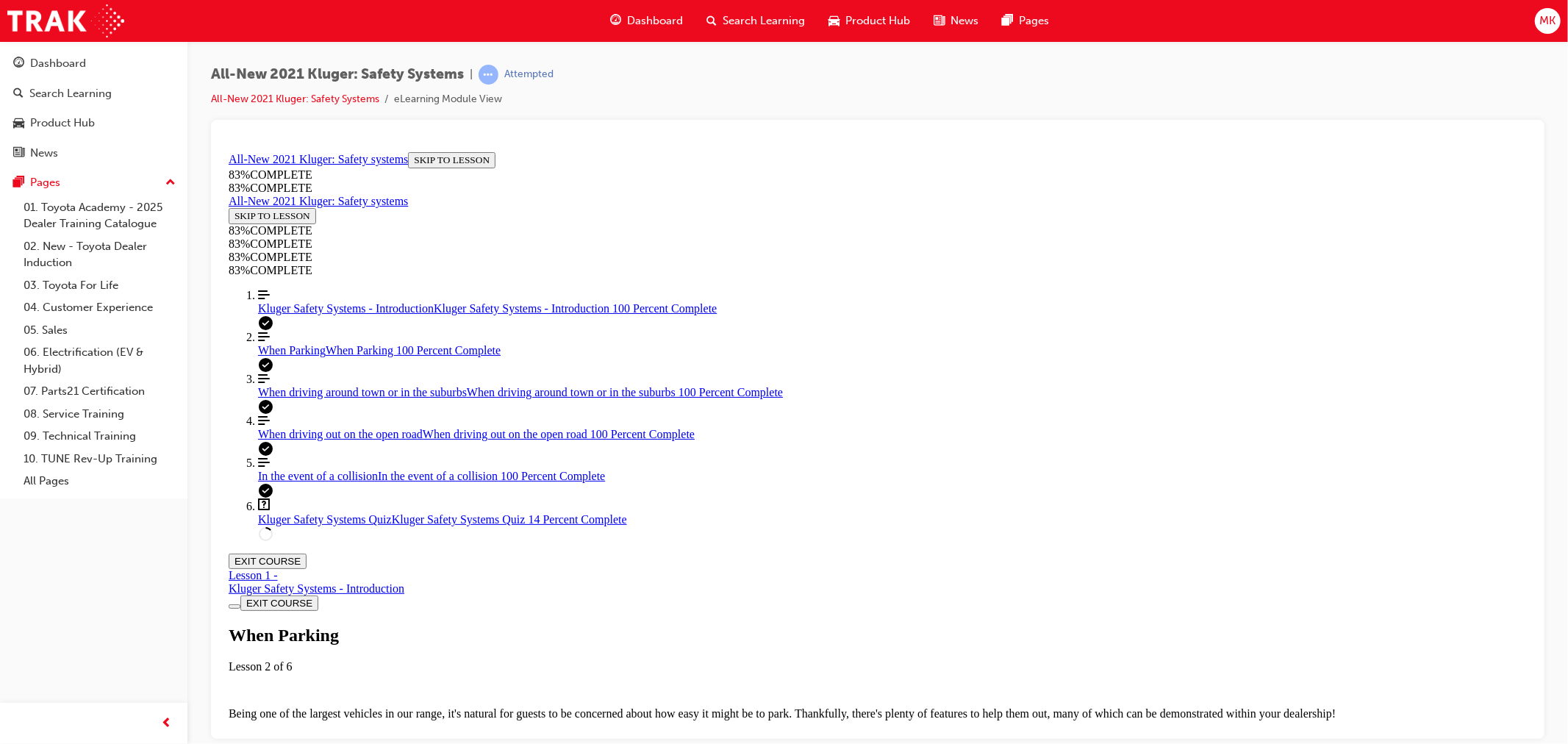
scroll to position [3155, 0]
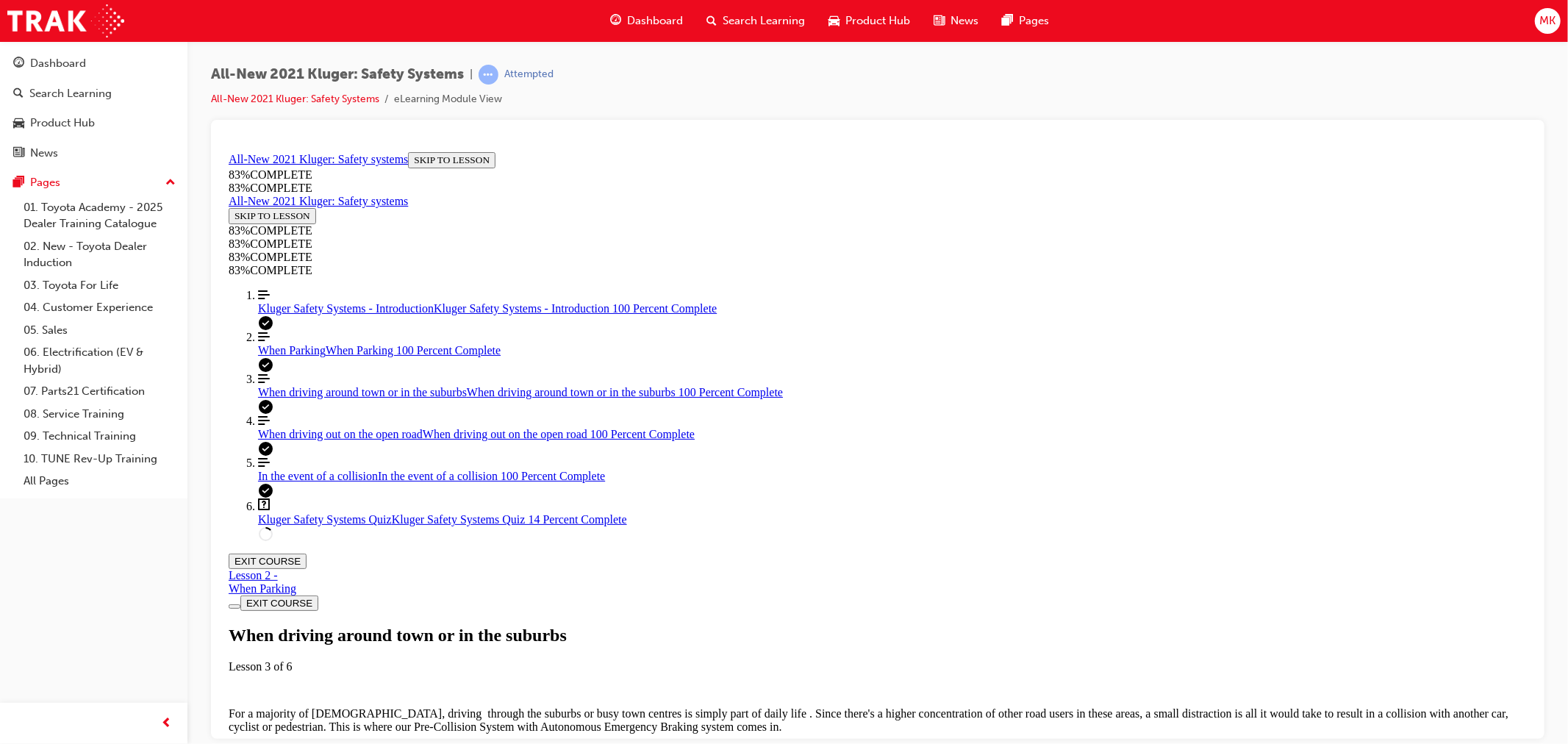
scroll to position [2174, 0]
click at [332, 526] on link "Question box Question mark inside of a square Kluger Safety Systems Quiz Kluger…" at bounding box center [892, 512] width 1269 height 28
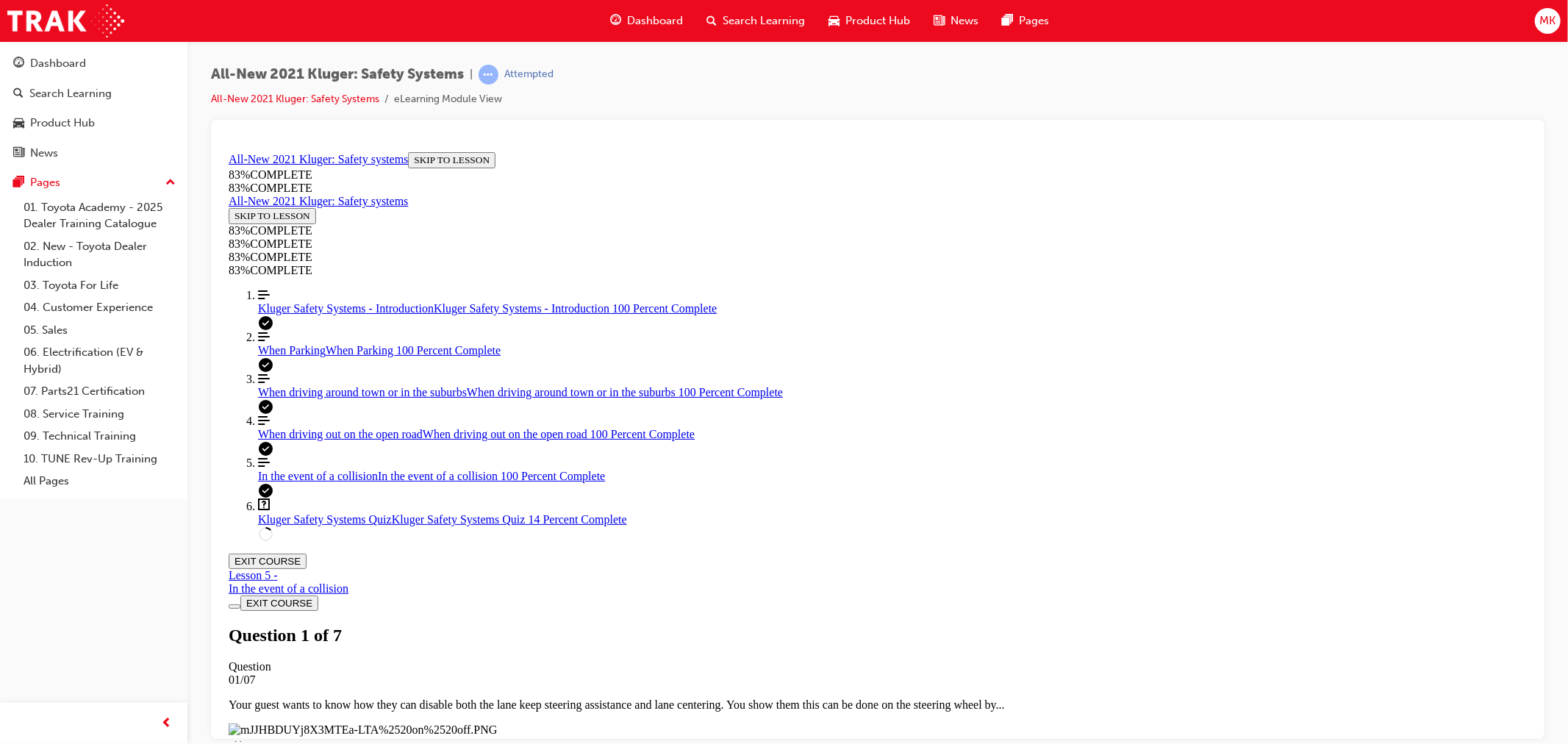
scroll to position [295, 0]
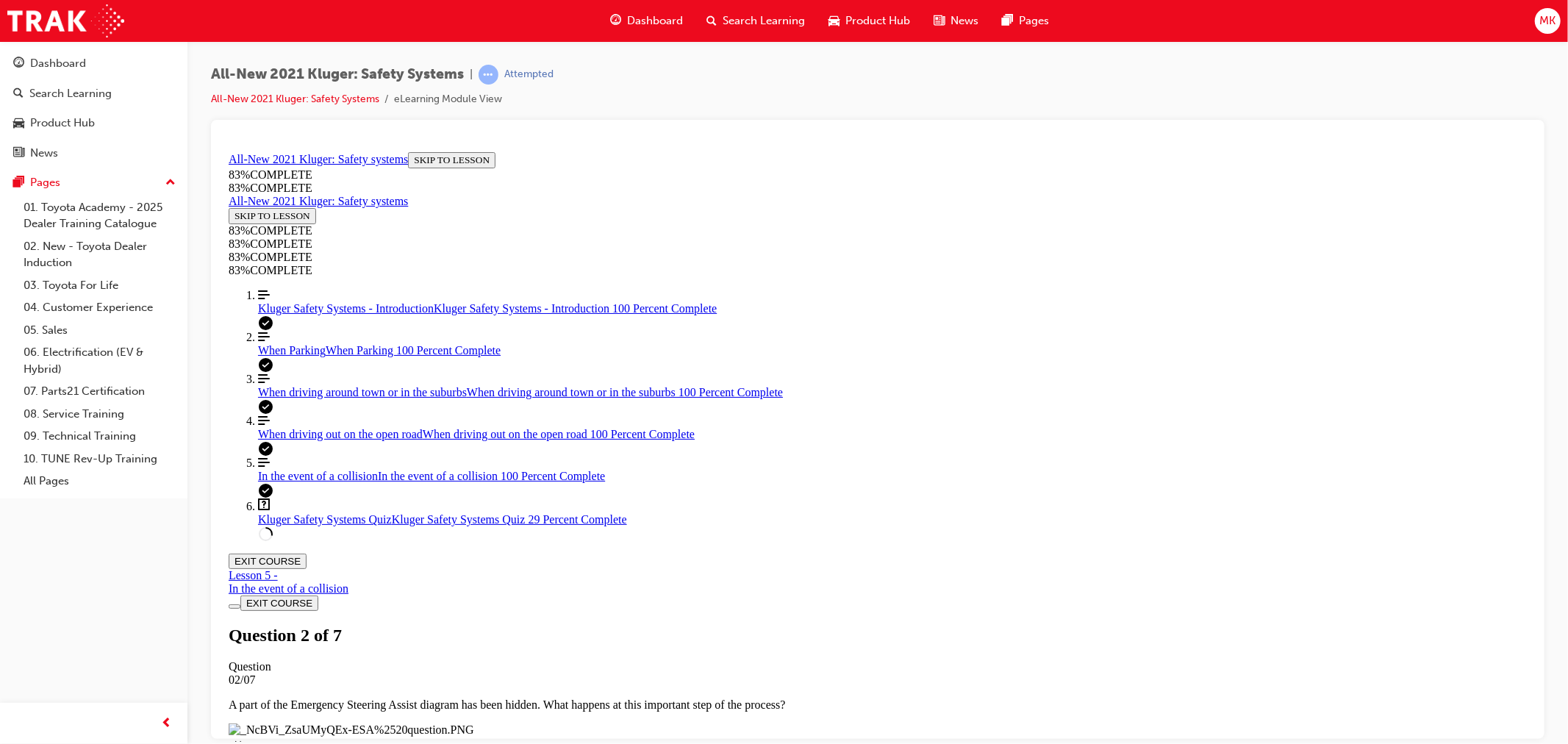
drag, startPoint x: 728, startPoint y: 279, endPoint x: 805, endPoint y: 331, distance: 92.9
copy p "Every now and then your guest notices "dots" leading to a car icon in the MID w…"
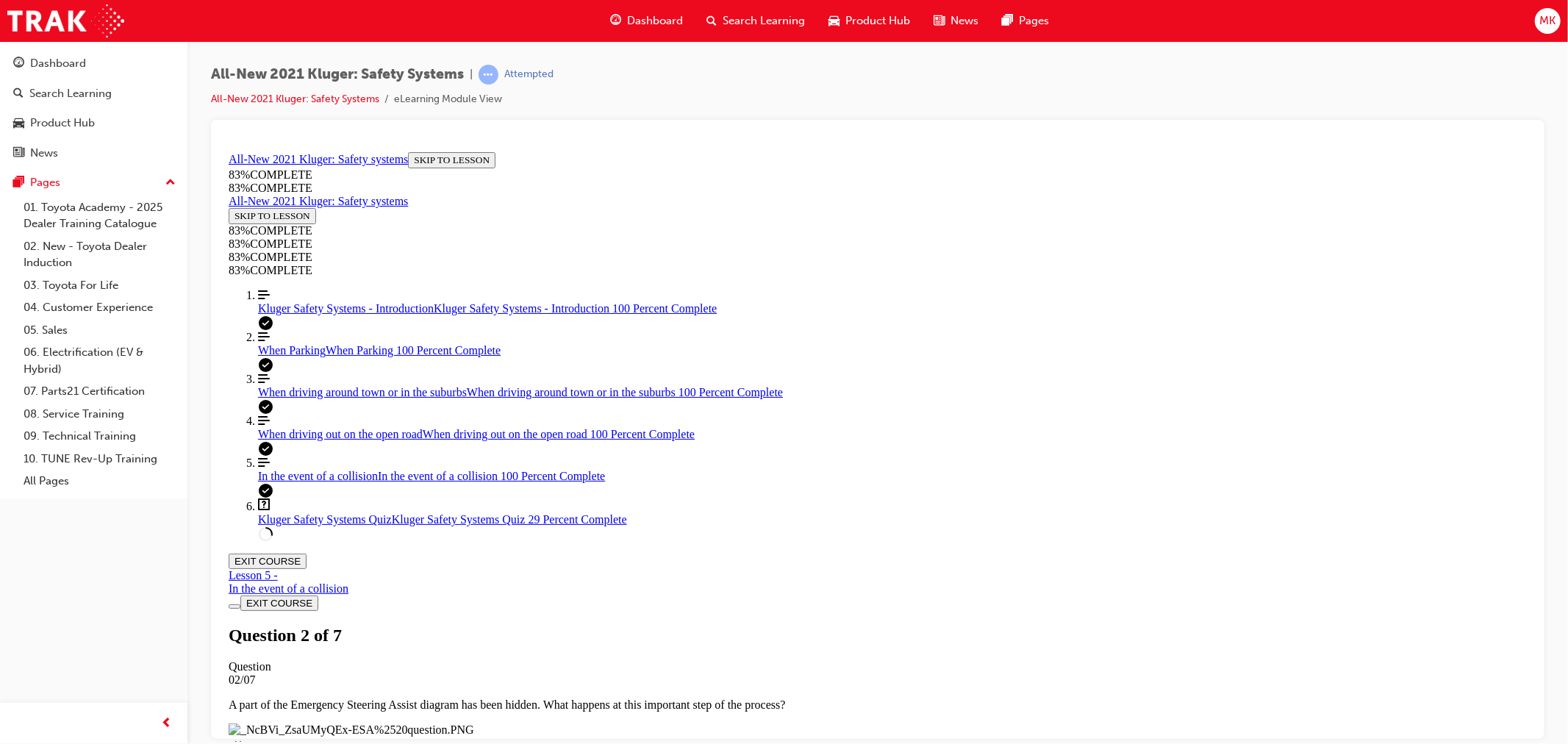
drag, startPoint x: 1027, startPoint y: 306, endPoint x: 1187, endPoint y: 304, distance: 160.0
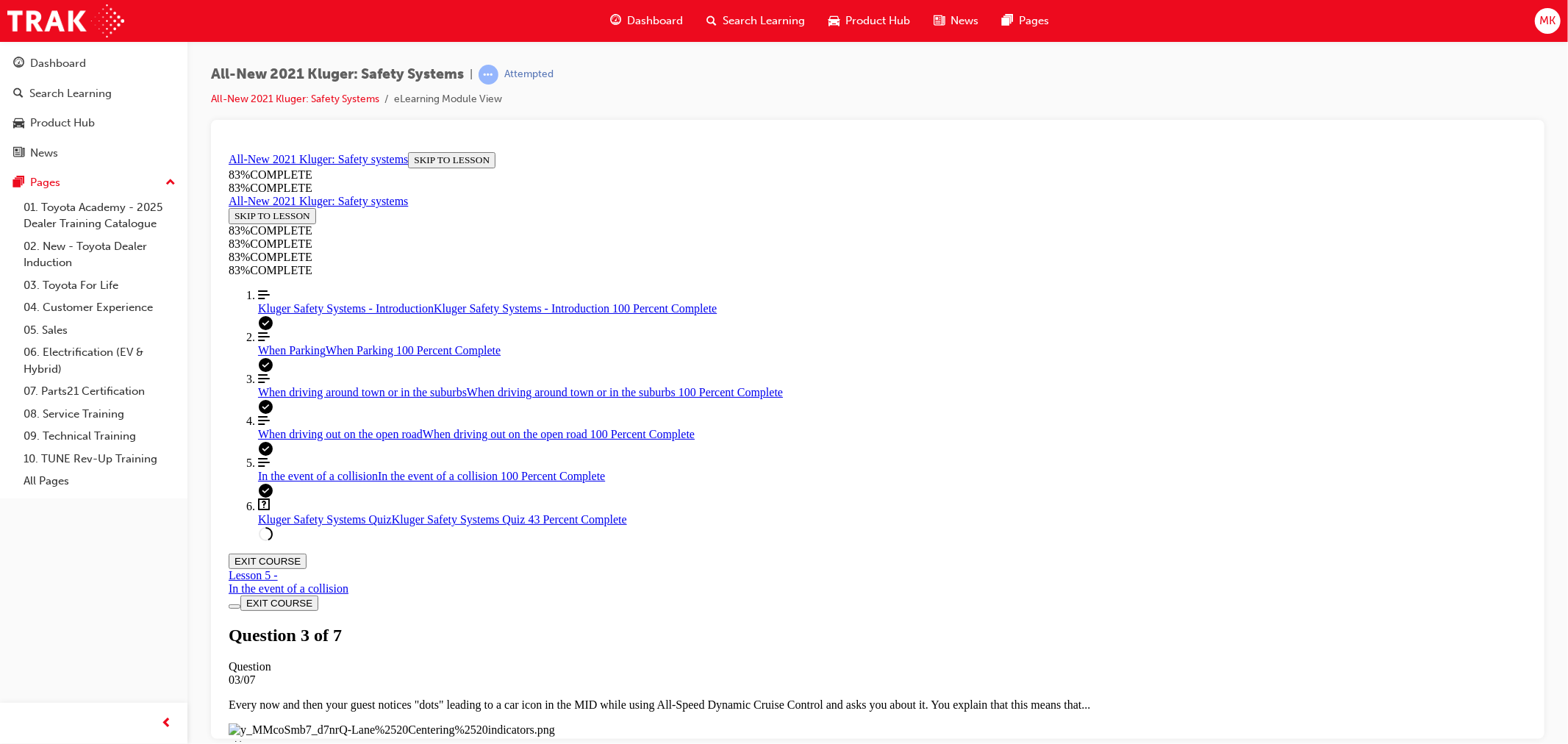
click at [333, 314] on span "Kluger Safety Systems - Introduction" at bounding box center [345, 307] width 176 height 12
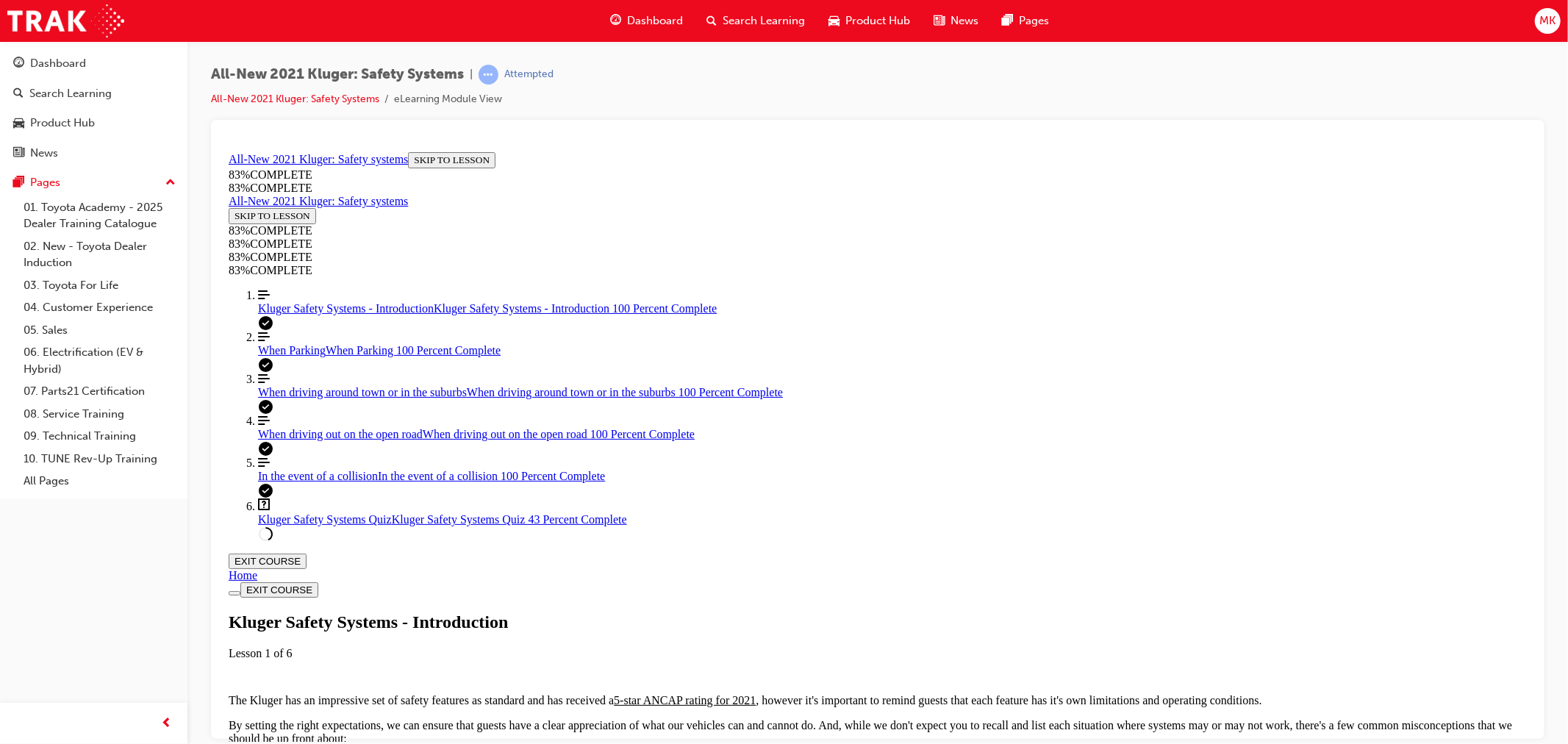
scroll to position [1796, 0]
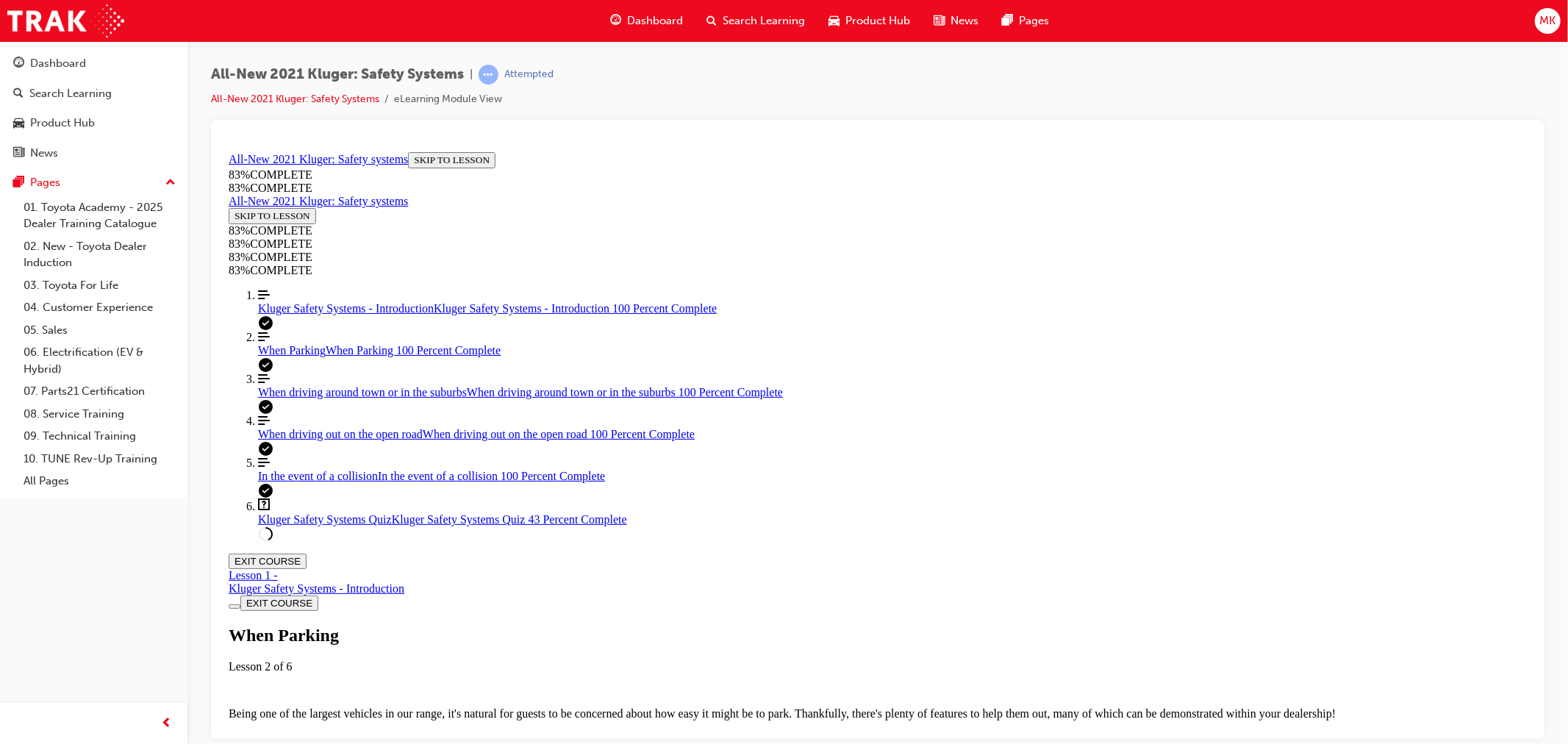
scroll to position [3236, 0]
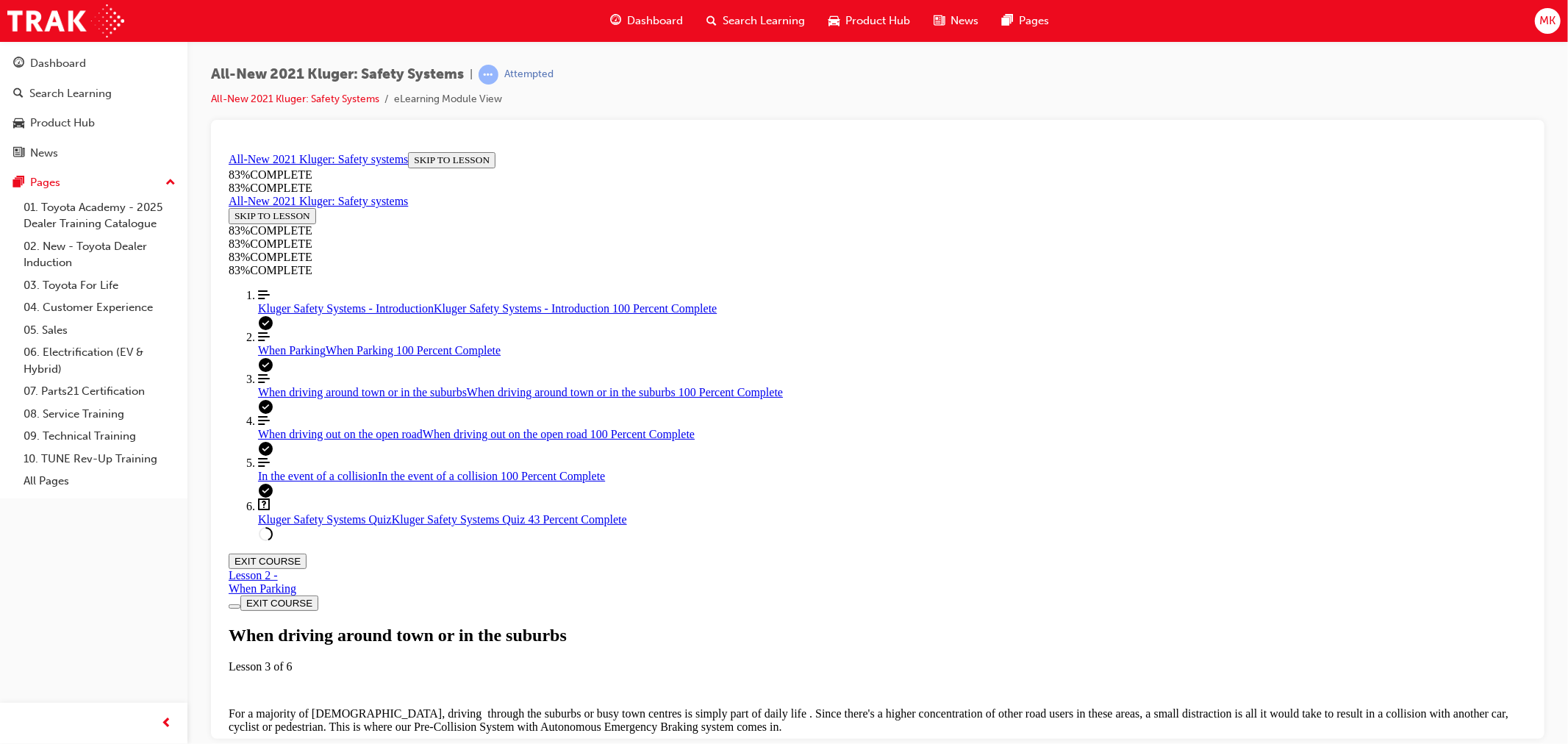
scroll to position [3052, 0]
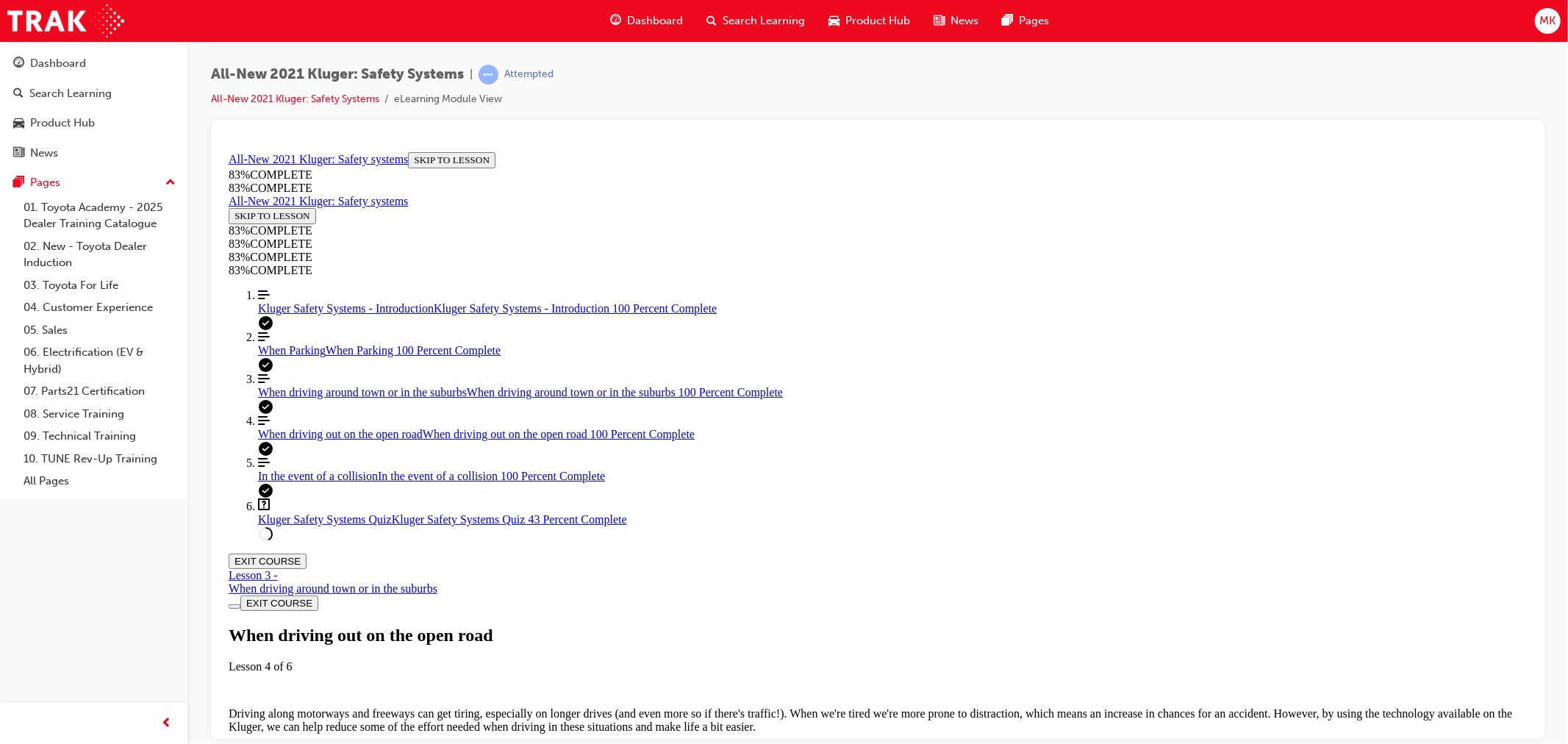
click at [339, 525] on span "Kluger Safety Systems Quiz" at bounding box center [325, 518] width 134 height 12
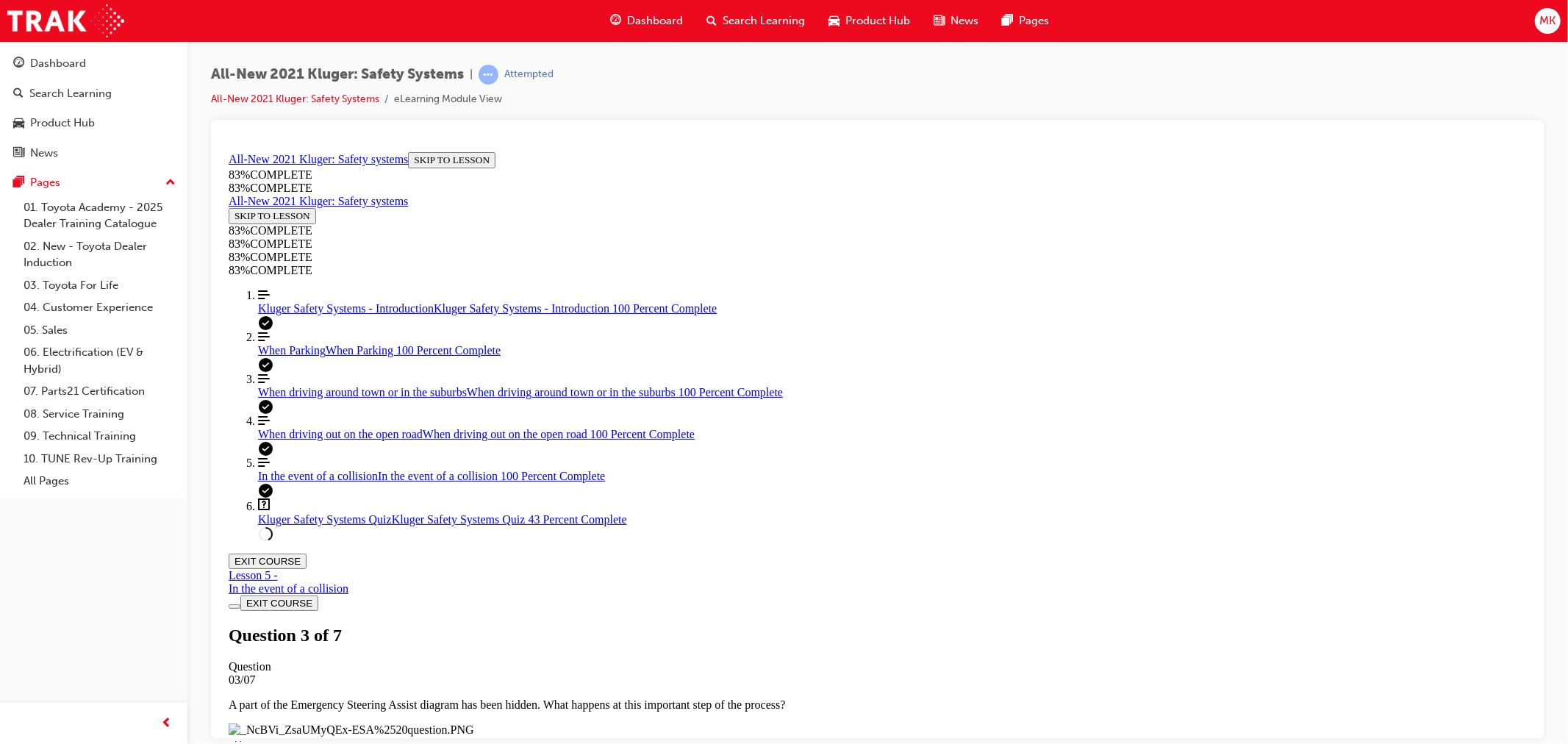
scroll to position [128, 0]
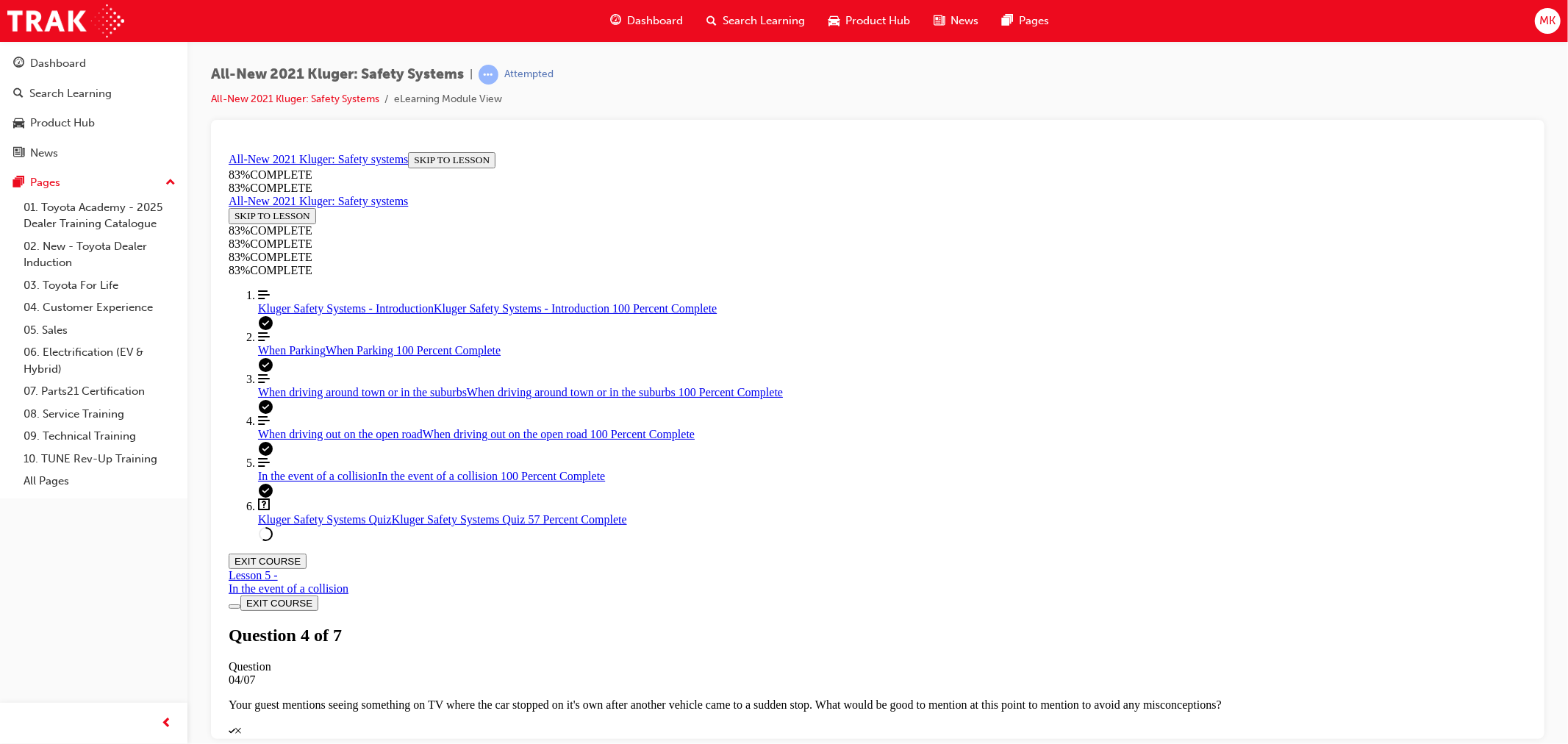
drag, startPoint x: 843, startPoint y: 476, endPoint x: 879, endPoint y: 471, distance: 36.3
drag, startPoint x: 847, startPoint y: 469, endPoint x: 785, endPoint y: 469, distance: 62.0
drag, startPoint x: 867, startPoint y: 384, endPoint x: 938, endPoint y: 379, distance: 71.2
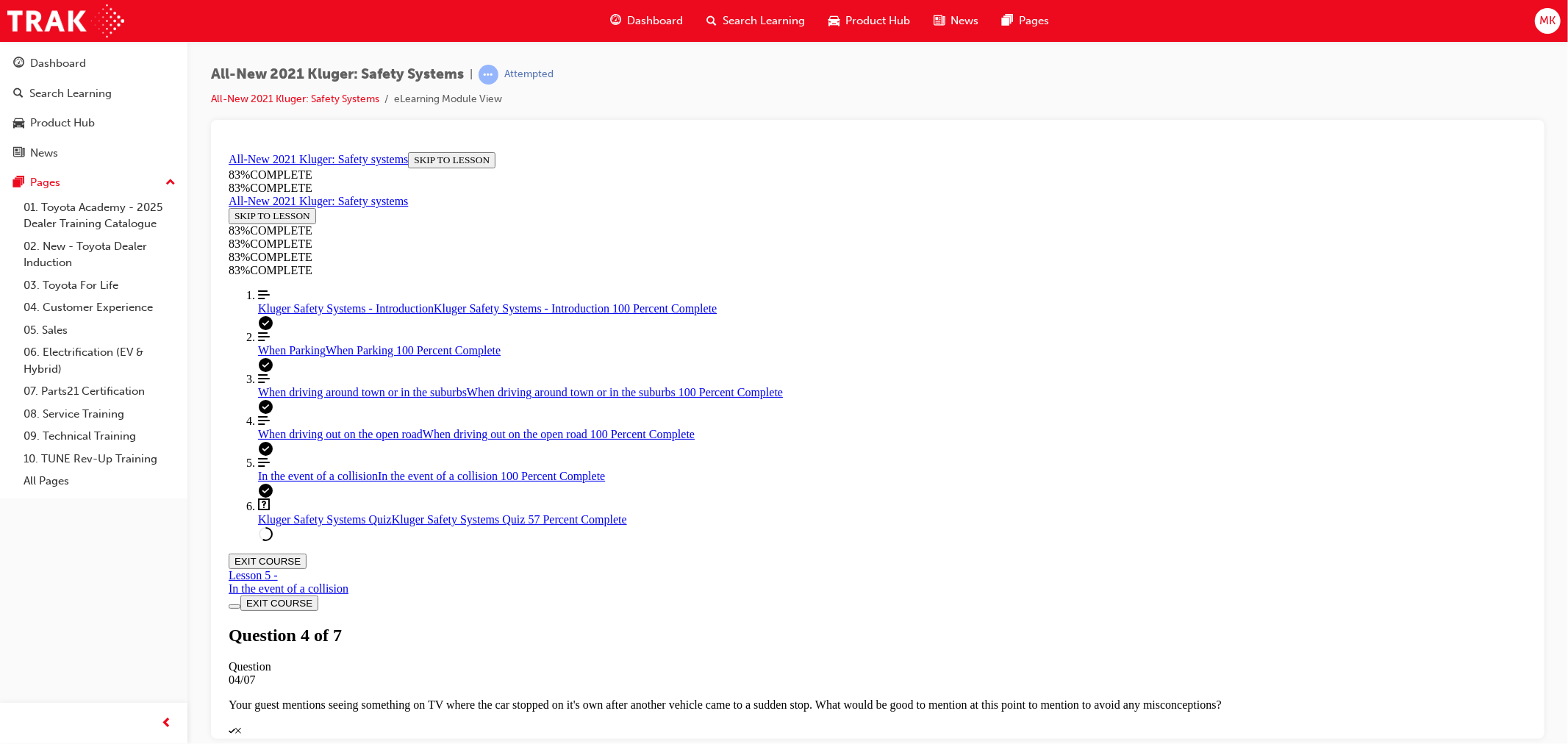
drag, startPoint x: 873, startPoint y: 467, endPoint x: 902, endPoint y: 566, distance: 103.2
drag, startPoint x: 849, startPoint y: 476, endPoint x: 959, endPoint y: 473, distance: 110.0
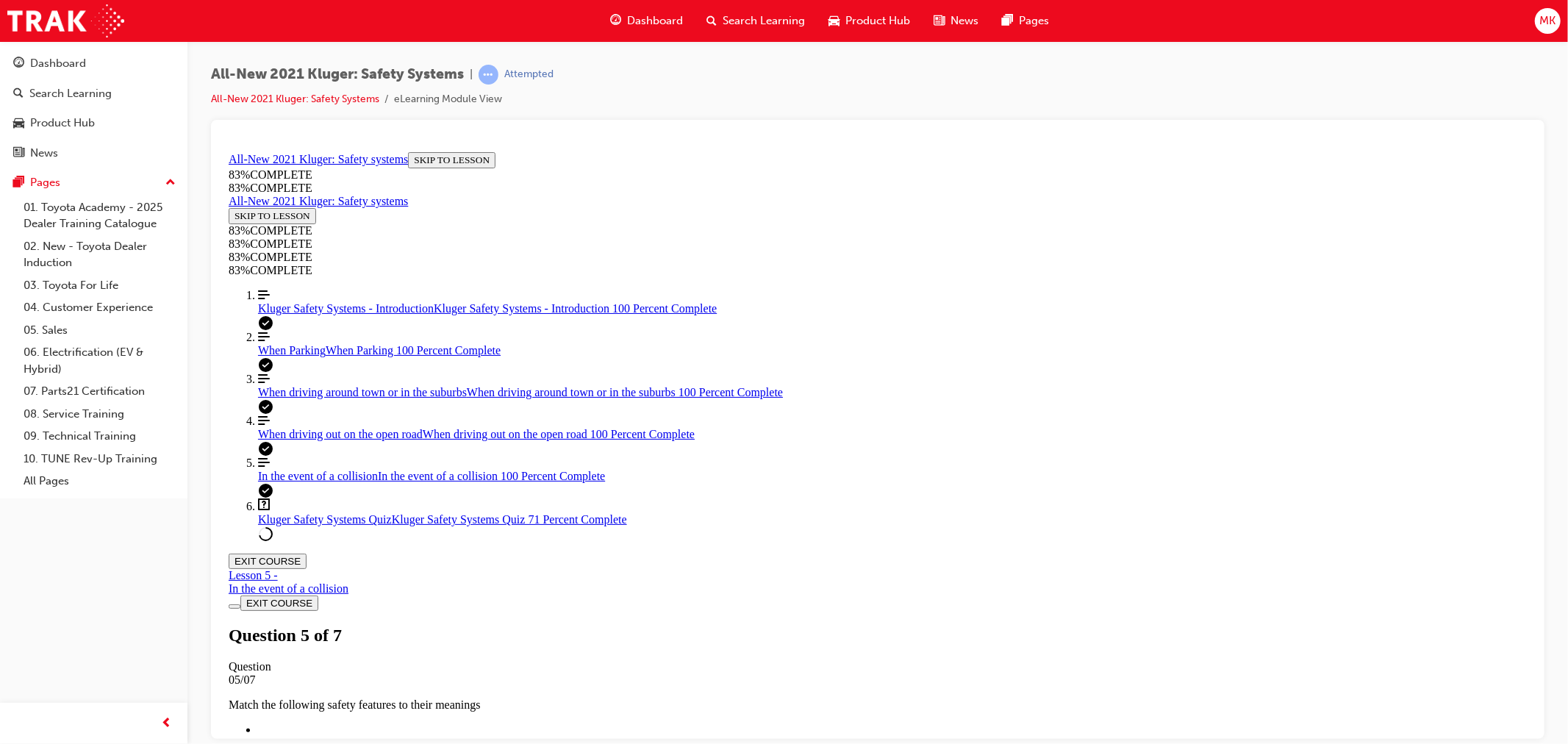
scroll to position [261, 0]
click at [322, 482] on span "In the event of a collision" at bounding box center [317, 475] width 119 height 12
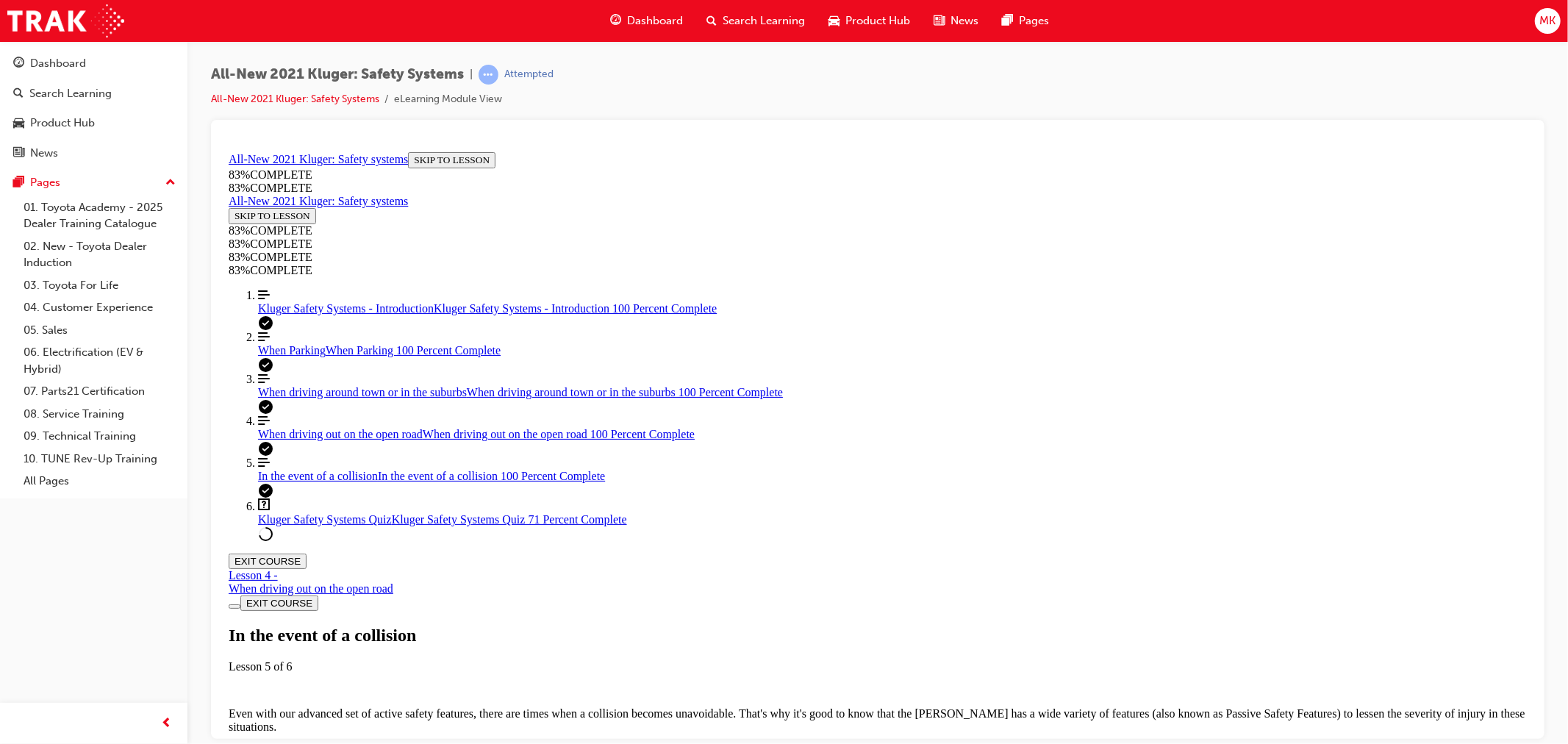
scroll to position [0, 0]
click at [291, 440] on link "Align left Three vertical lines aligned to the left When driving out on the ope…" at bounding box center [892, 427] width 1269 height 26
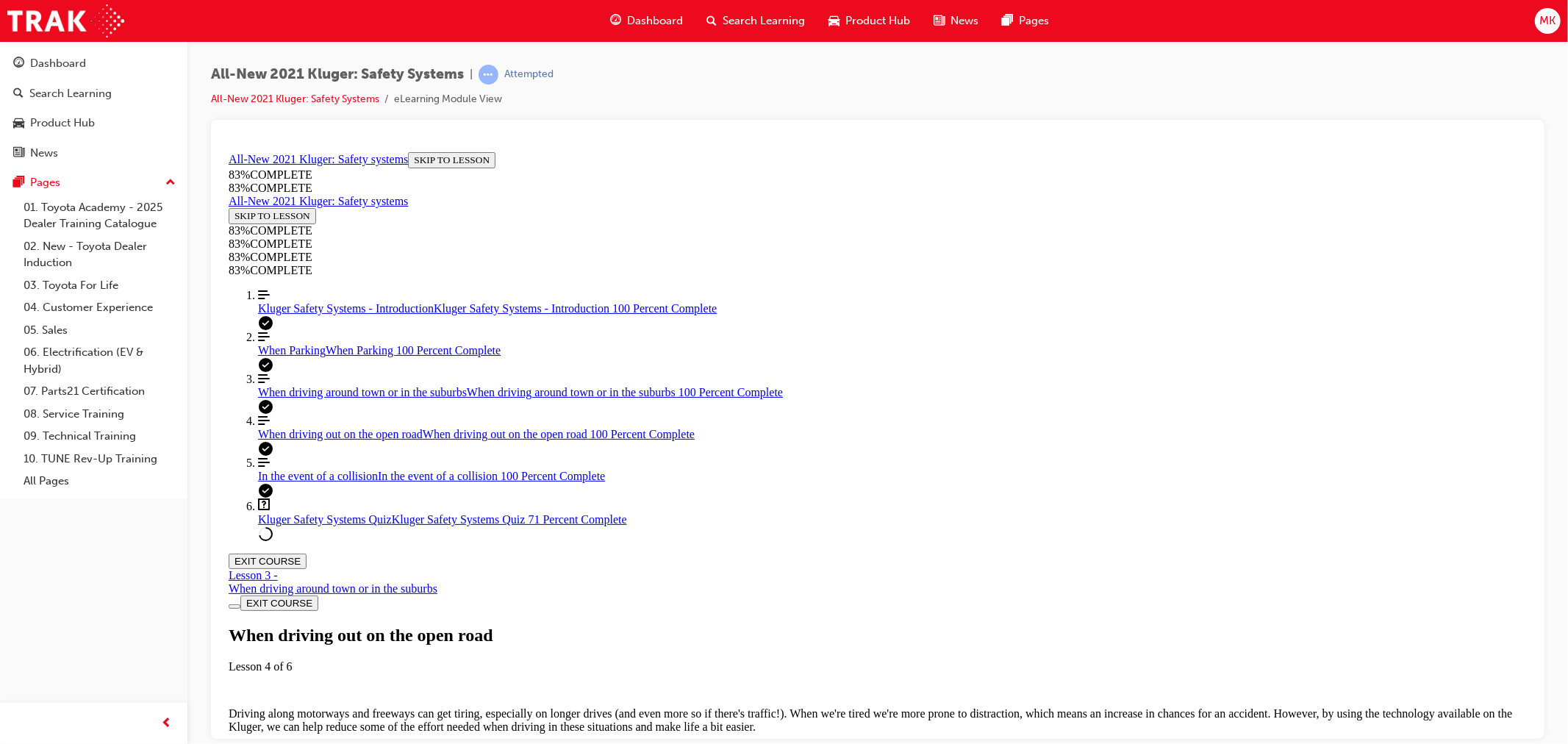
scroll to position [3671, 0]
click at [295, 526] on link "Question box Question mark inside of a square Kluger Safety Systems Quiz Kluger…" at bounding box center [892, 512] width 1269 height 28
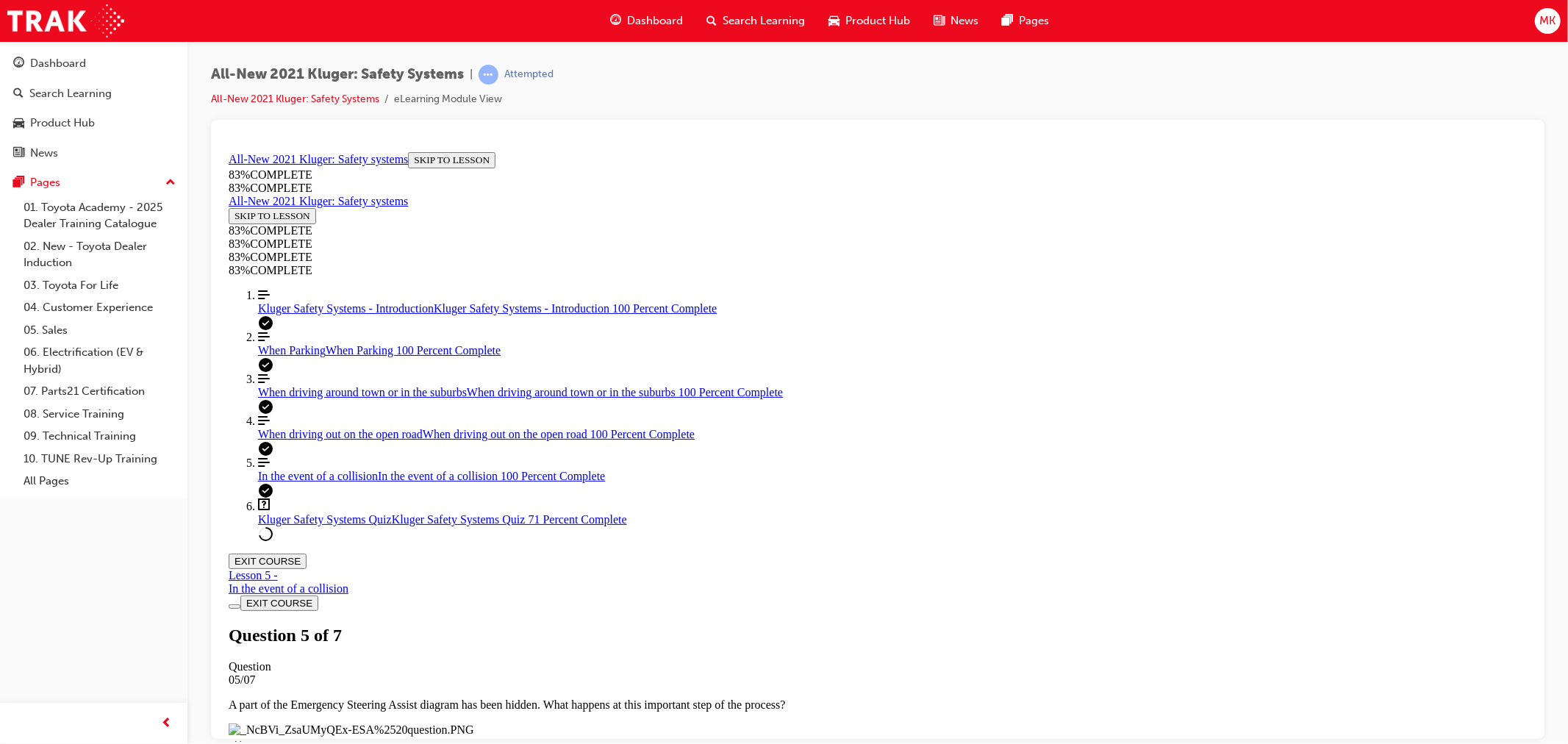
scroll to position [50, 0]
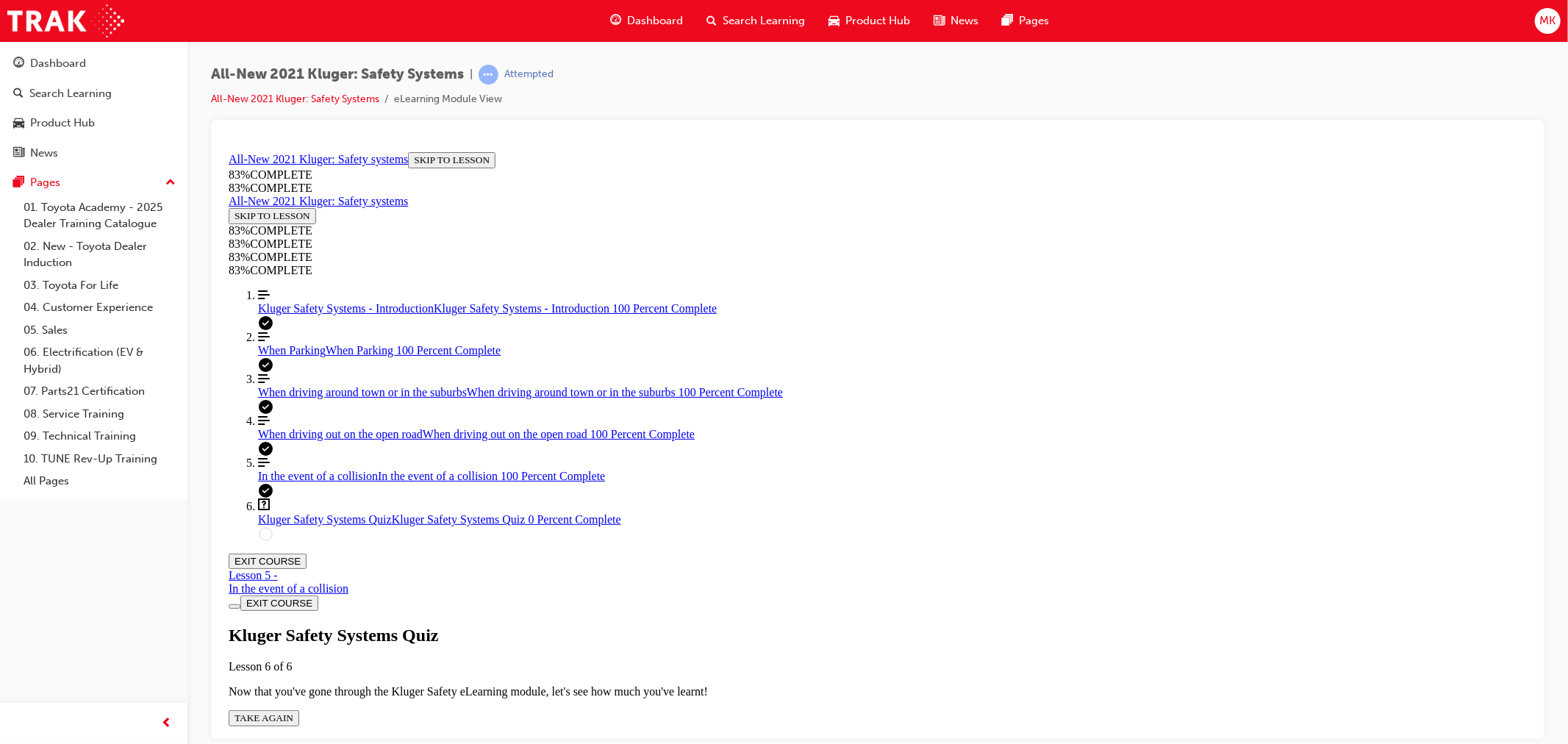
click at [298, 709] on button "TAKE AGAIN" at bounding box center [262, 717] width 71 height 16
drag, startPoint x: 863, startPoint y: 594, endPoint x: 942, endPoint y: 452, distance: 162.5
drag, startPoint x: 824, startPoint y: 594, endPoint x: 904, endPoint y: 596, distance: 80.0
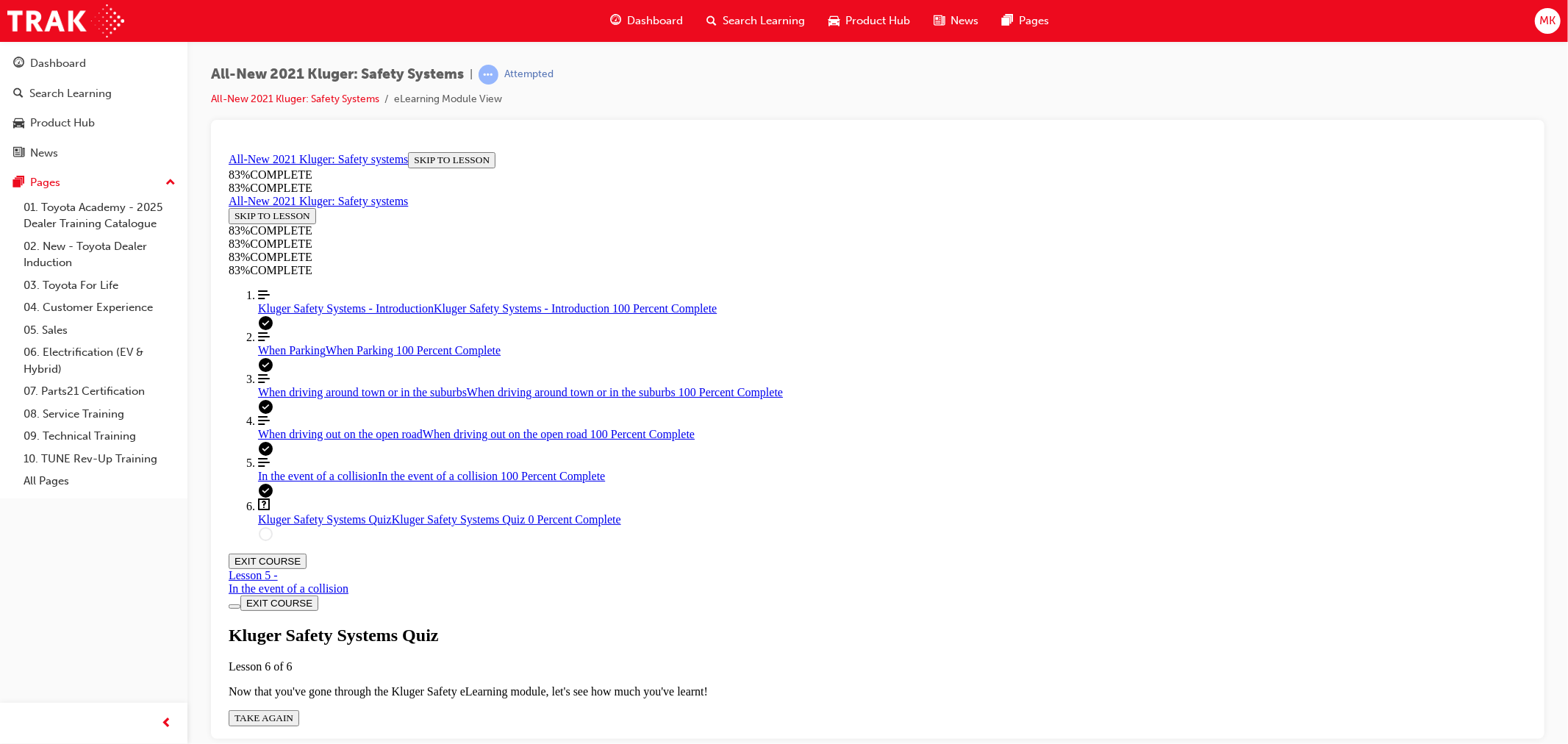
drag, startPoint x: 854, startPoint y: 527, endPoint x: 916, endPoint y: 533, distance: 62.3
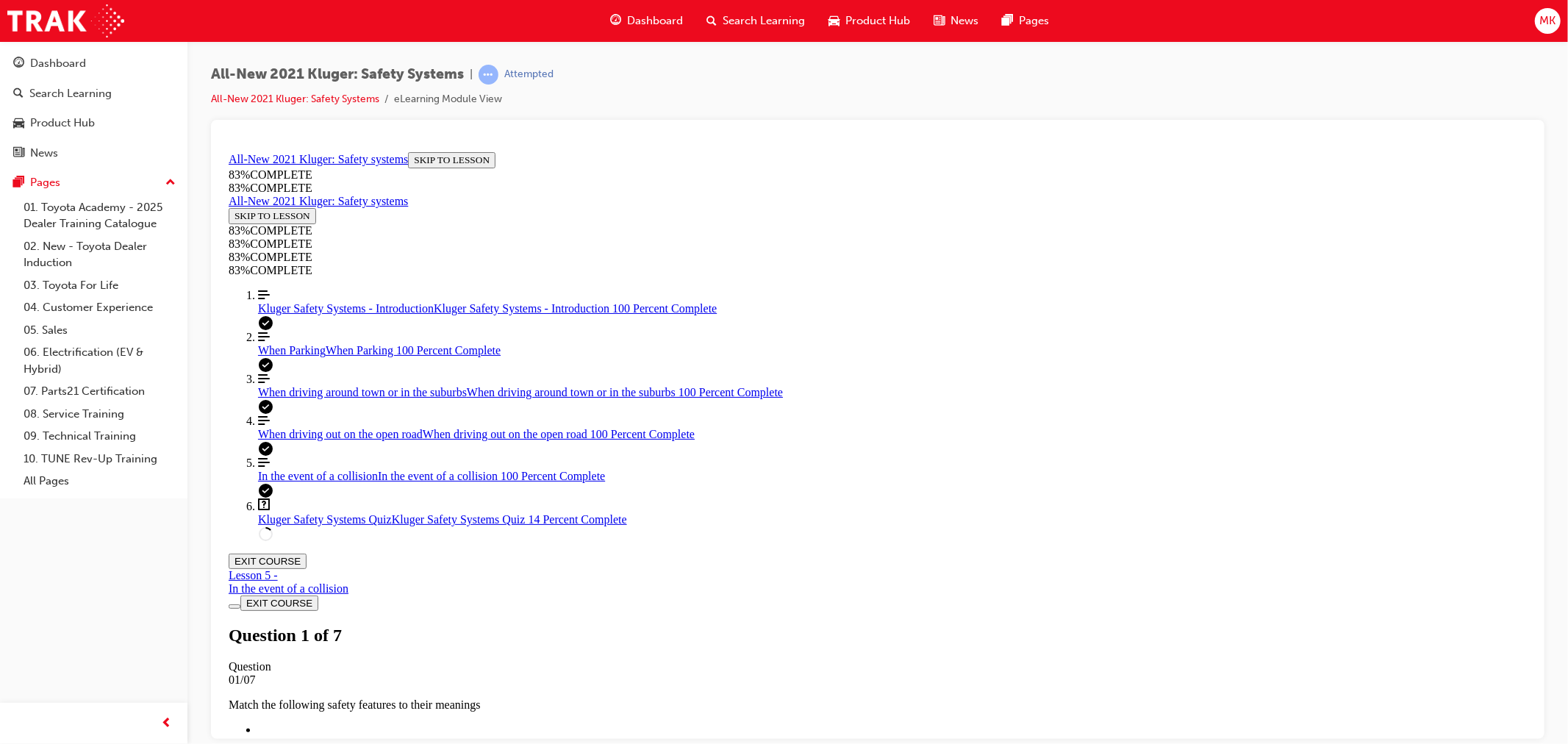
scroll to position [298, 0]
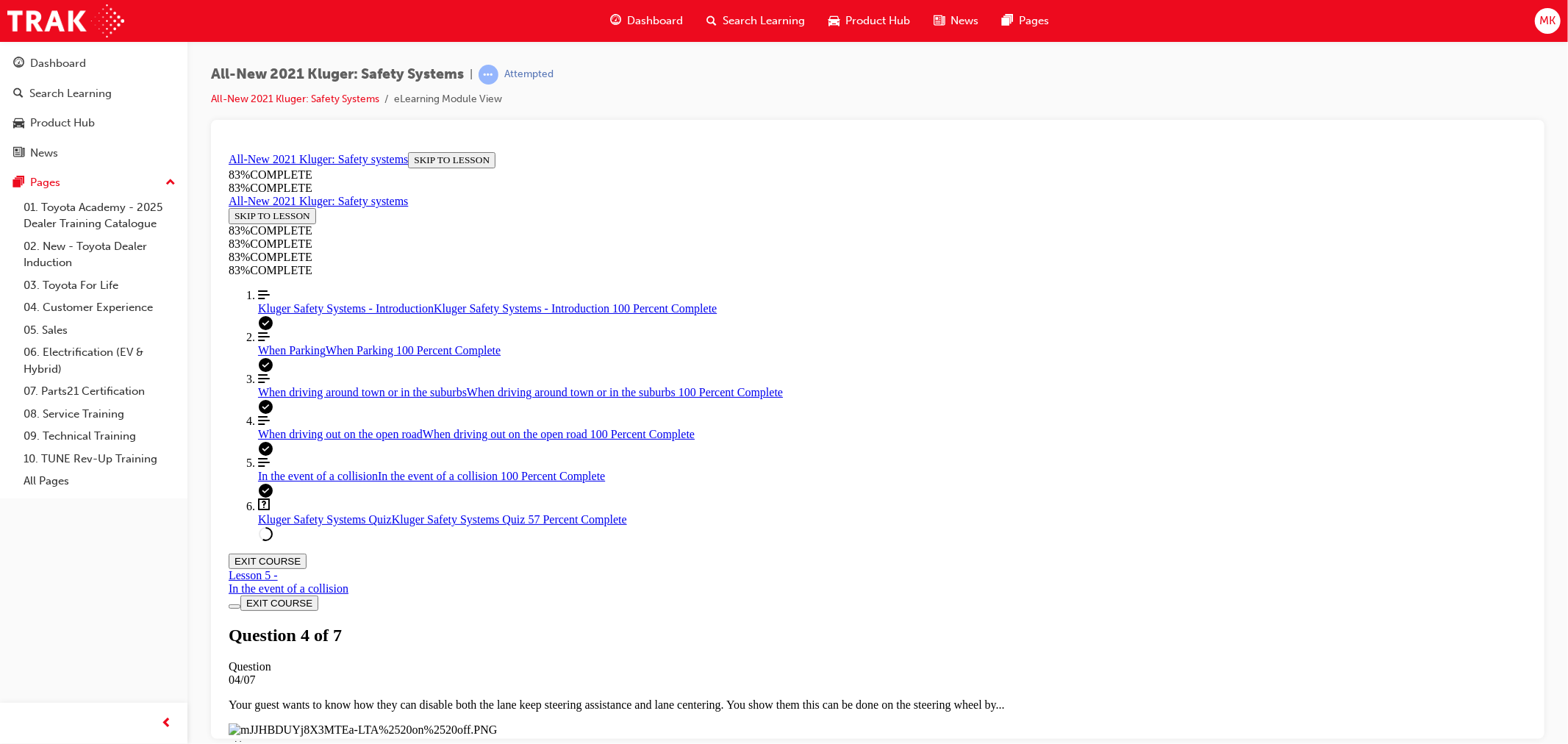
drag, startPoint x: 1033, startPoint y: 430, endPoint x: 1033, endPoint y: 439, distance: 9.0
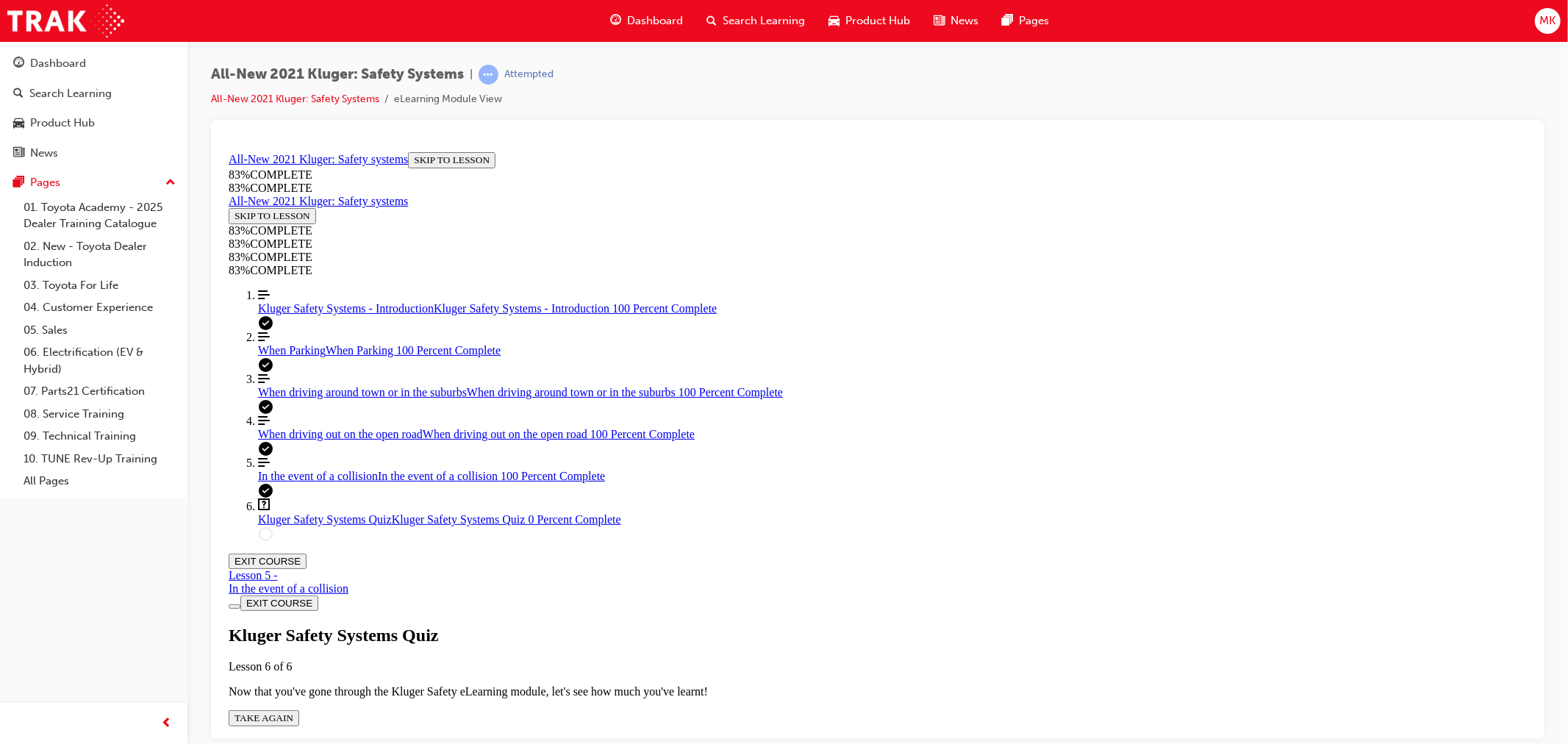
click at [293, 712] on span "TAKE AGAIN" at bounding box center [263, 718] width 59 height 11
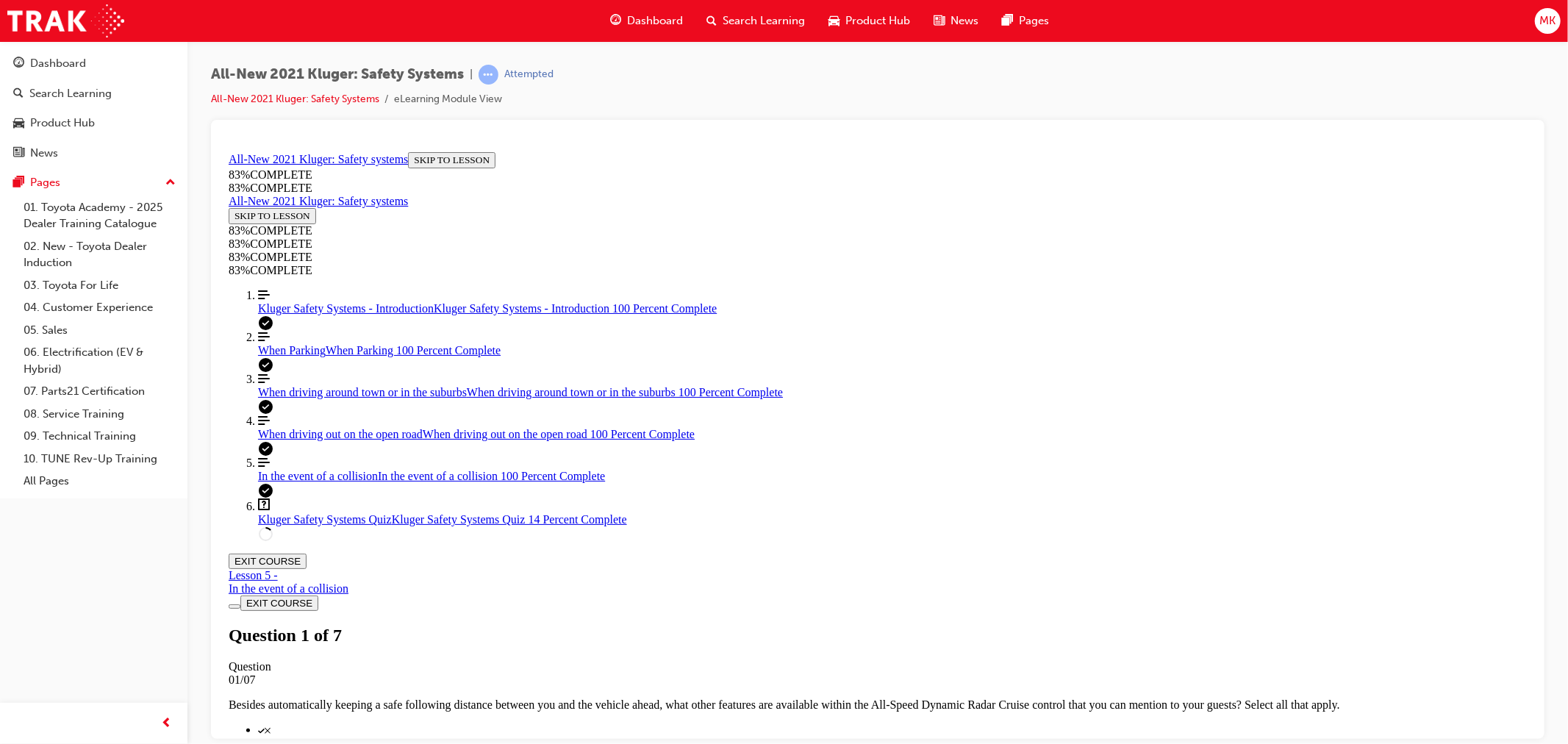
scroll to position [380, 0]
drag, startPoint x: 856, startPoint y: 402, endPoint x: 952, endPoint y: 477, distance: 121.8
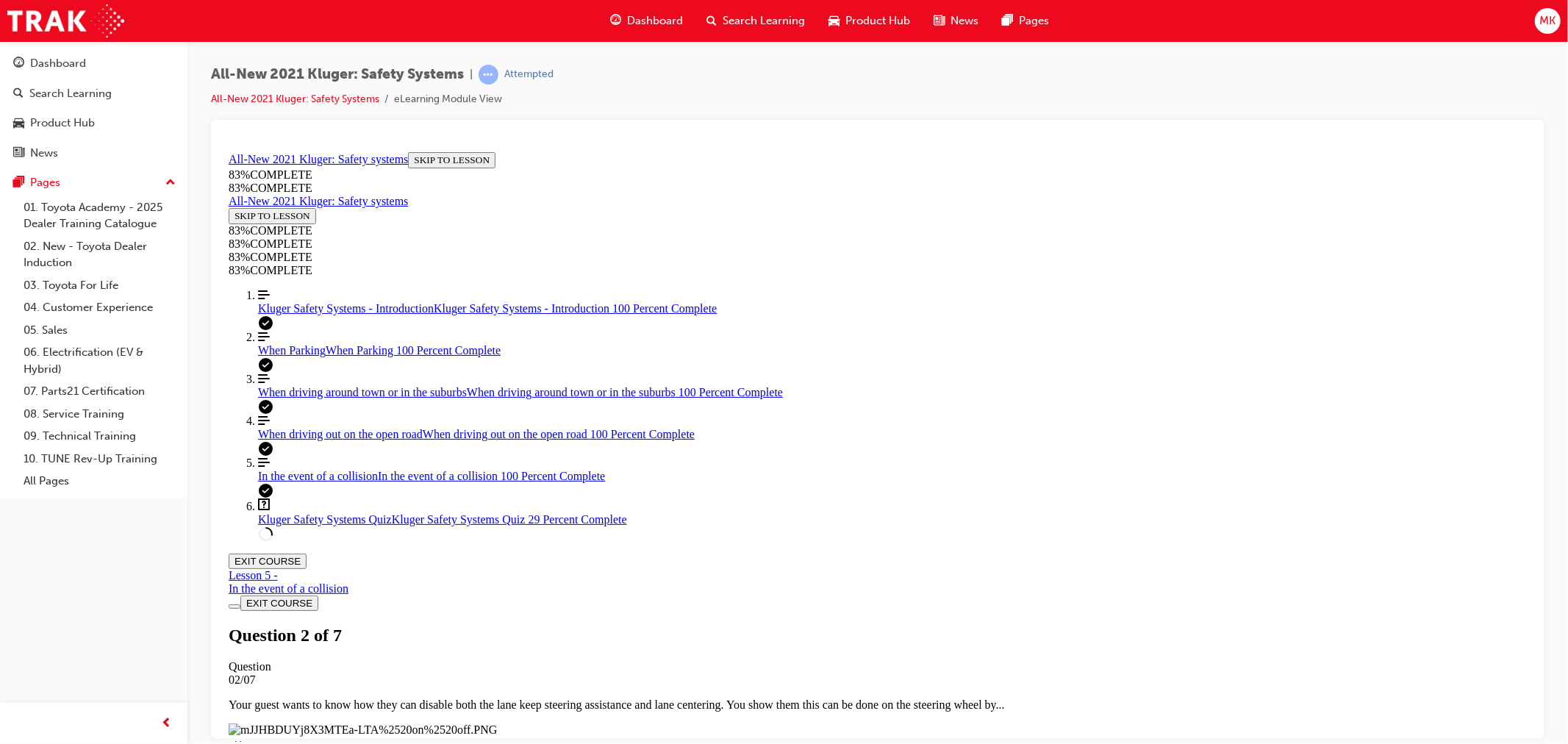
drag, startPoint x: 866, startPoint y: 398, endPoint x: 1003, endPoint y: 410, distance: 137.5
drag, startPoint x: 850, startPoint y: 553, endPoint x: 1022, endPoint y: 574, distance: 173.3
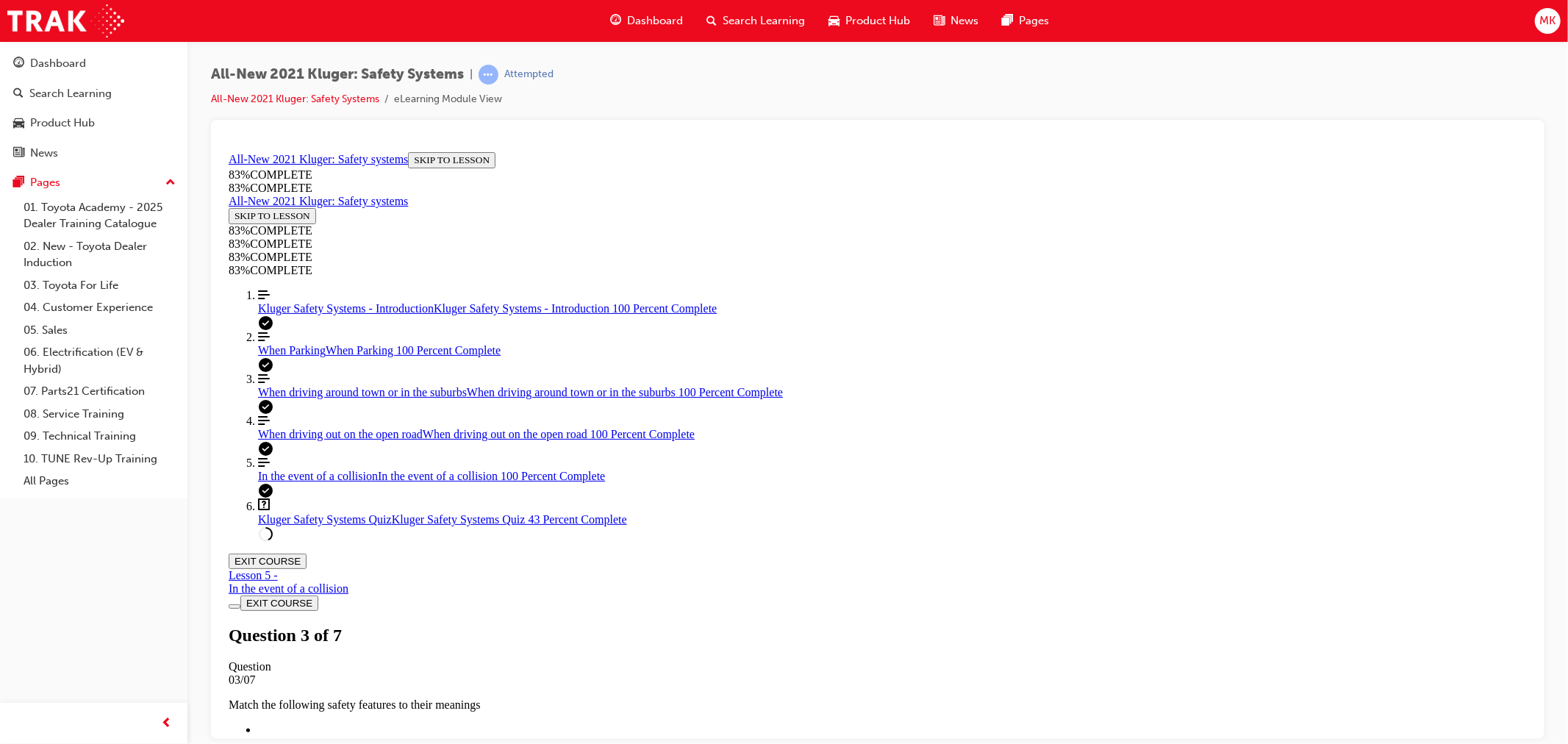
scroll to position [135, 0]
drag, startPoint x: 783, startPoint y: 307, endPoint x: 1015, endPoint y: 327, distance: 232.9
click at [351, 439] on span "When driving out on the open road" at bounding box center [340, 433] width 165 height 12
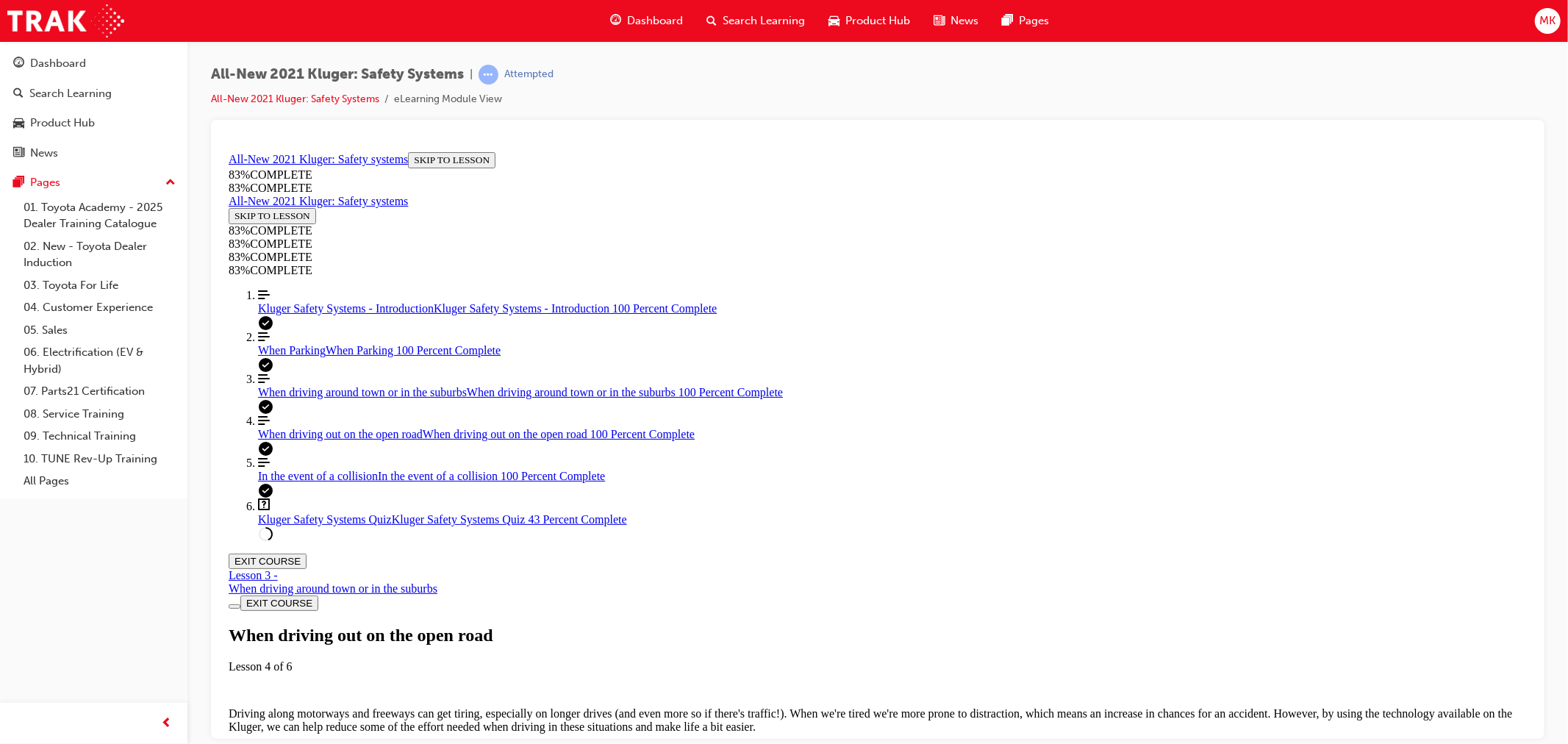
scroll to position [1929, 0]
drag, startPoint x: 799, startPoint y: 506, endPoint x: 857, endPoint y: 506, distance: 58.0
drag, startPoint x: 956, startPoint y: 506, endPoint x: 1045, endPoint y: 506, distance: 89.0
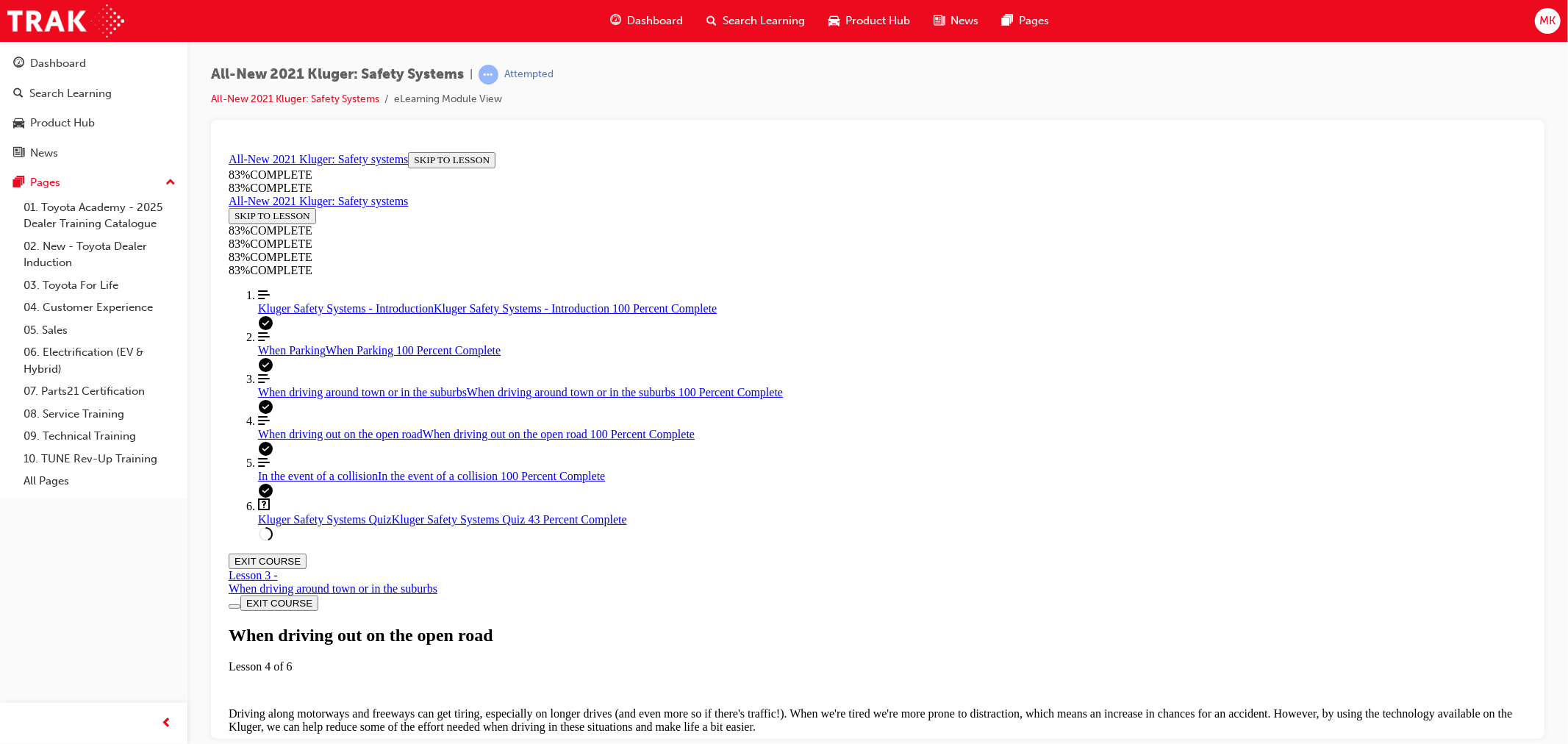
drag, startPoint x: 996, startPoint y: 499, endPoint x: 1153, endPoint y: 506, distance: 157.2
click at [327, 525] on span "Kluger Safety Systems Quiz" at bounding box center [325, 518] width 134 height 12
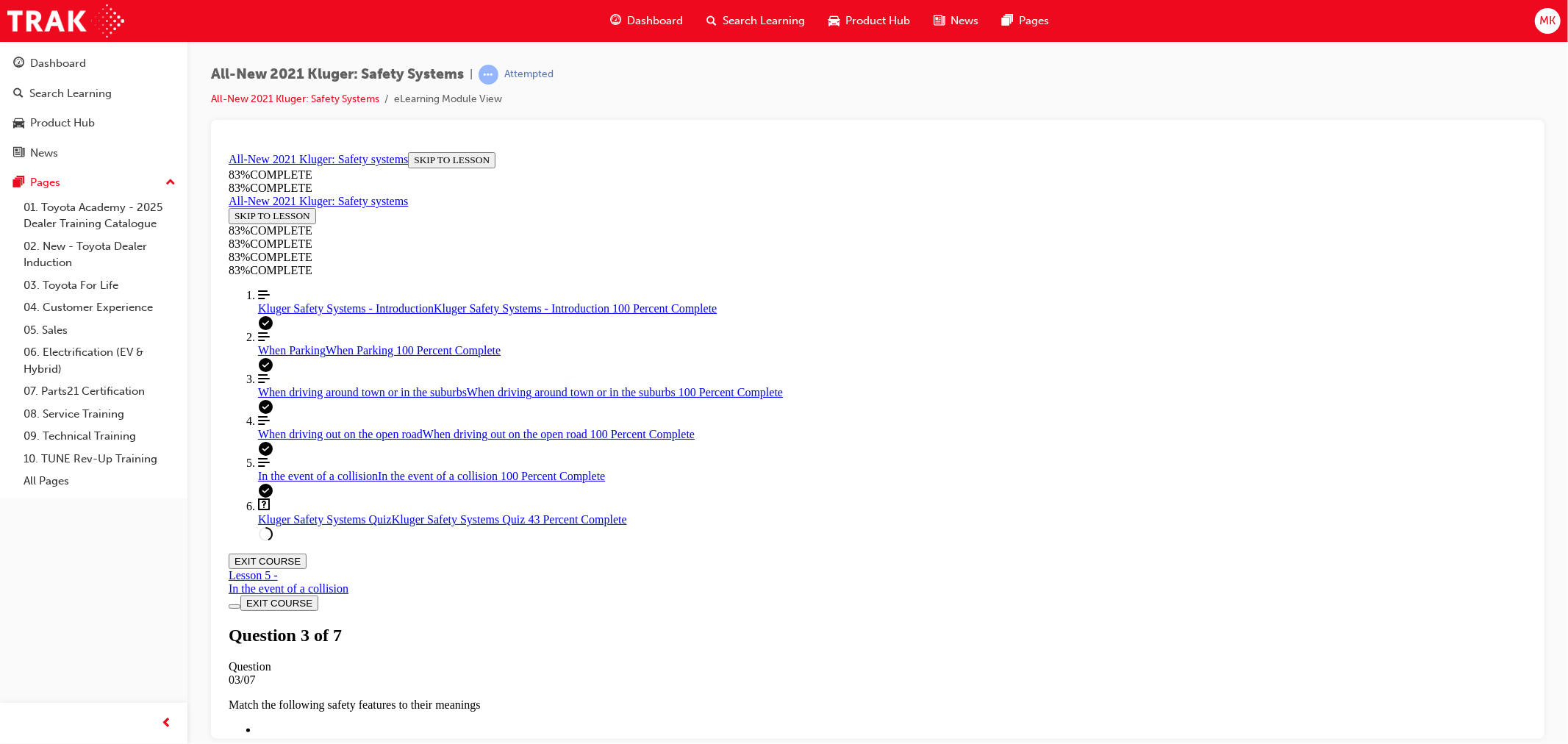
scroll to position [356, 0]
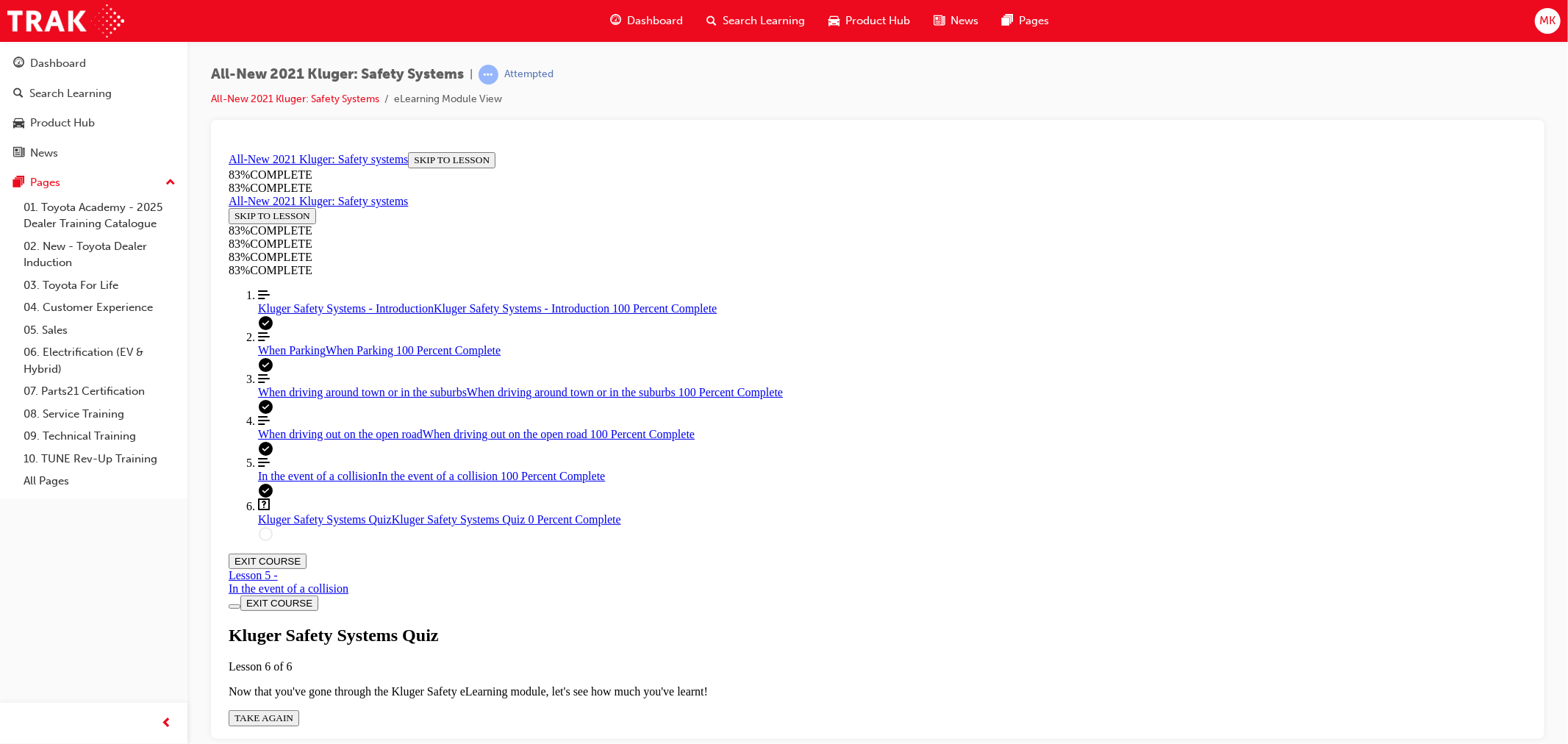
click at [766, 625] on div "Kluger Safety Systems Quiz Lesson 6 of 6 Now that you've gone through the Kluge…" at bounding box center [877, 674] width 1298 height 101
click at [293, 712] on span "TAKE AGAIN" at bounding box center [263, 718] width 59 height 11
click at [328, 440] on link "Align left Three vertical lines aligned to the left When driving out on the ope…" at bounding box center [892, 427] width 1269 height 26
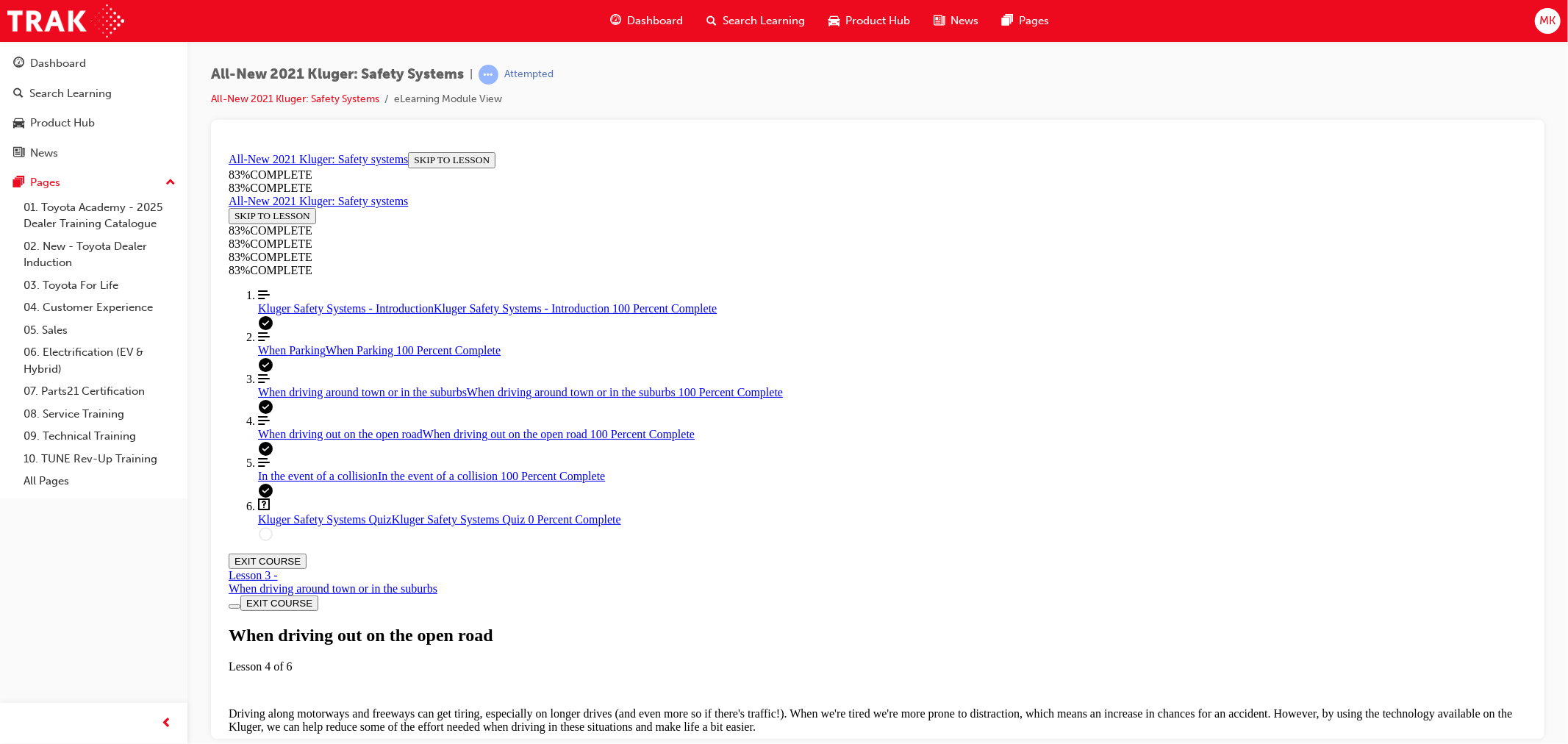
scroll to position [5768, 0]
click at [340, 398] on span "When driving around town or in the suburbs" at bounding box center [362, 391] width 209 height 12
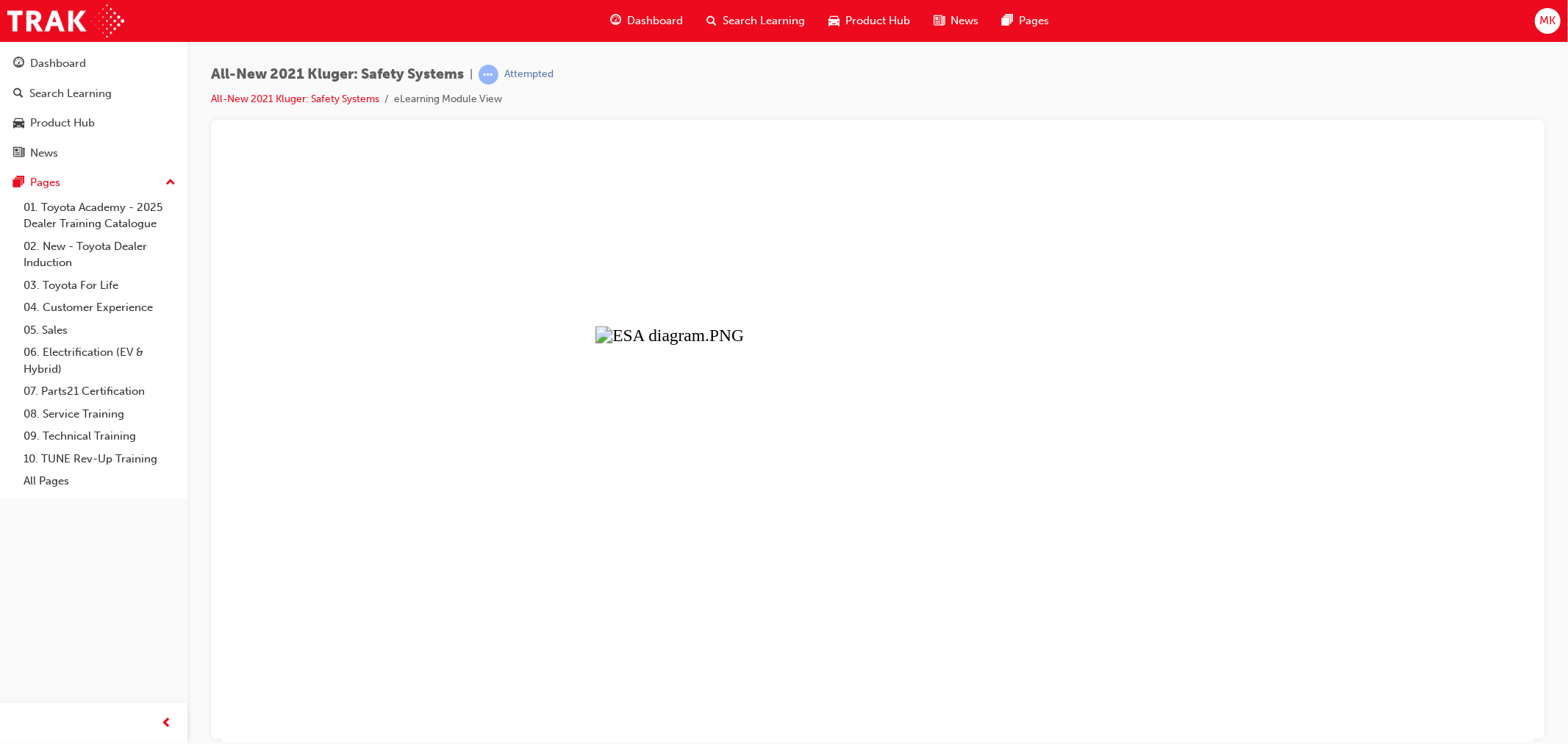
click at [1244, 379] on button "Unzoom image" at bounding box center [877, 443] width 1310 height 595
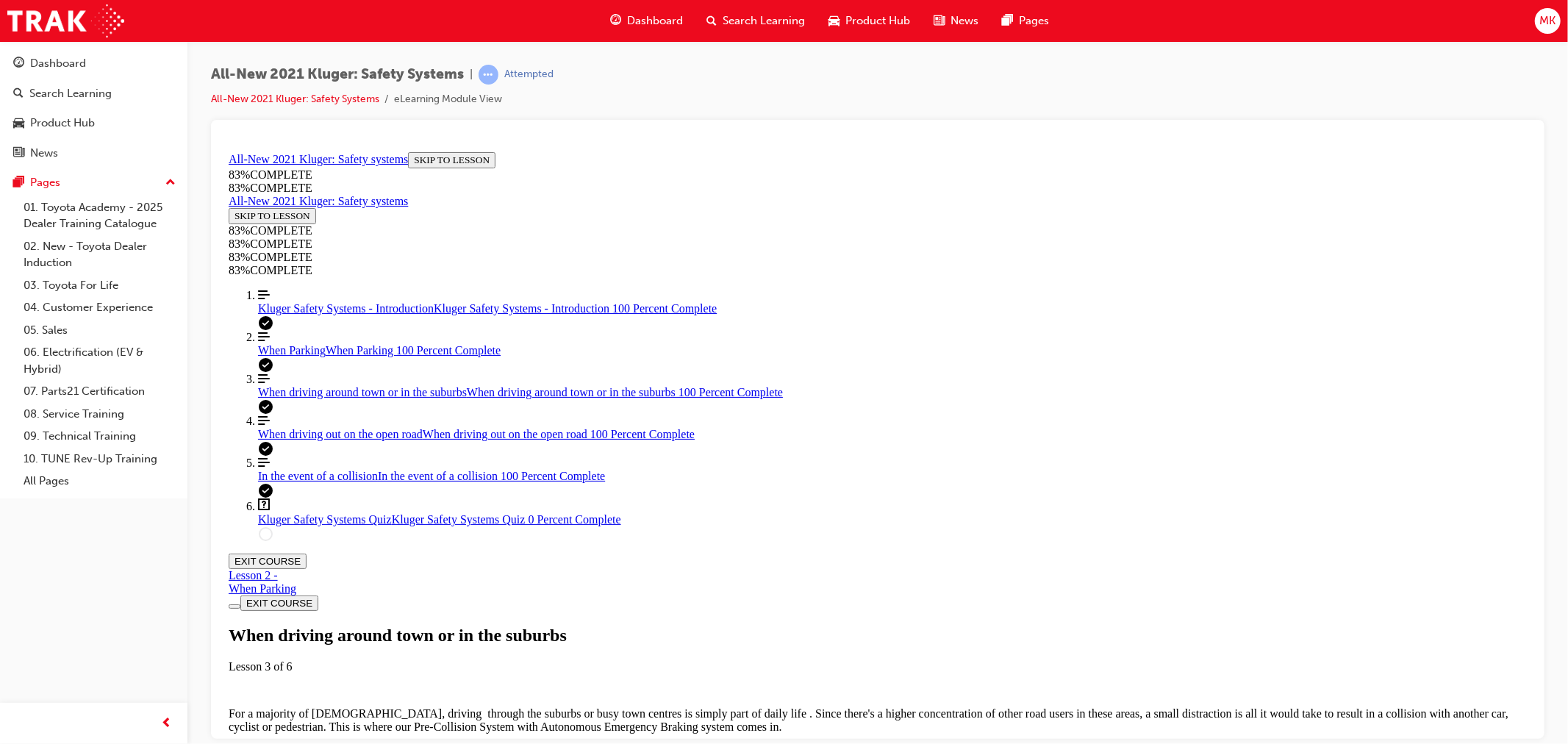
drag, startPoint x: 1022, startPoint y: 304, endPoint x: 1079, endPoint y: 301, distance: 57.1
drag, startPoint x: 1052, startPoint y: 359, endPoint x: 1119, endPoint y: 355, distance: 67.1
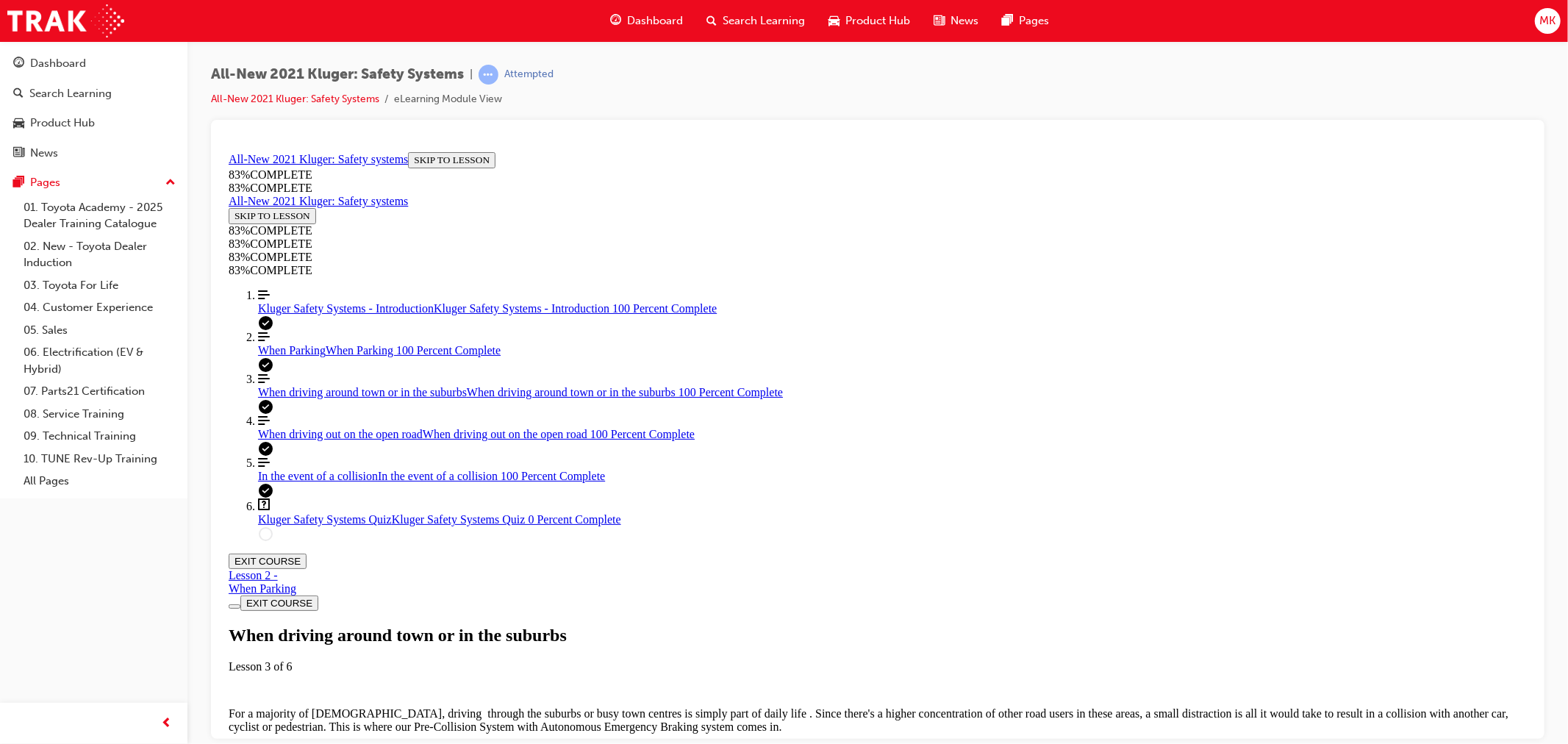
drag, startPoint x: 1177, startPoint y: 351, endPoint x: 1339, endPoint y: 360, distance: 162.2
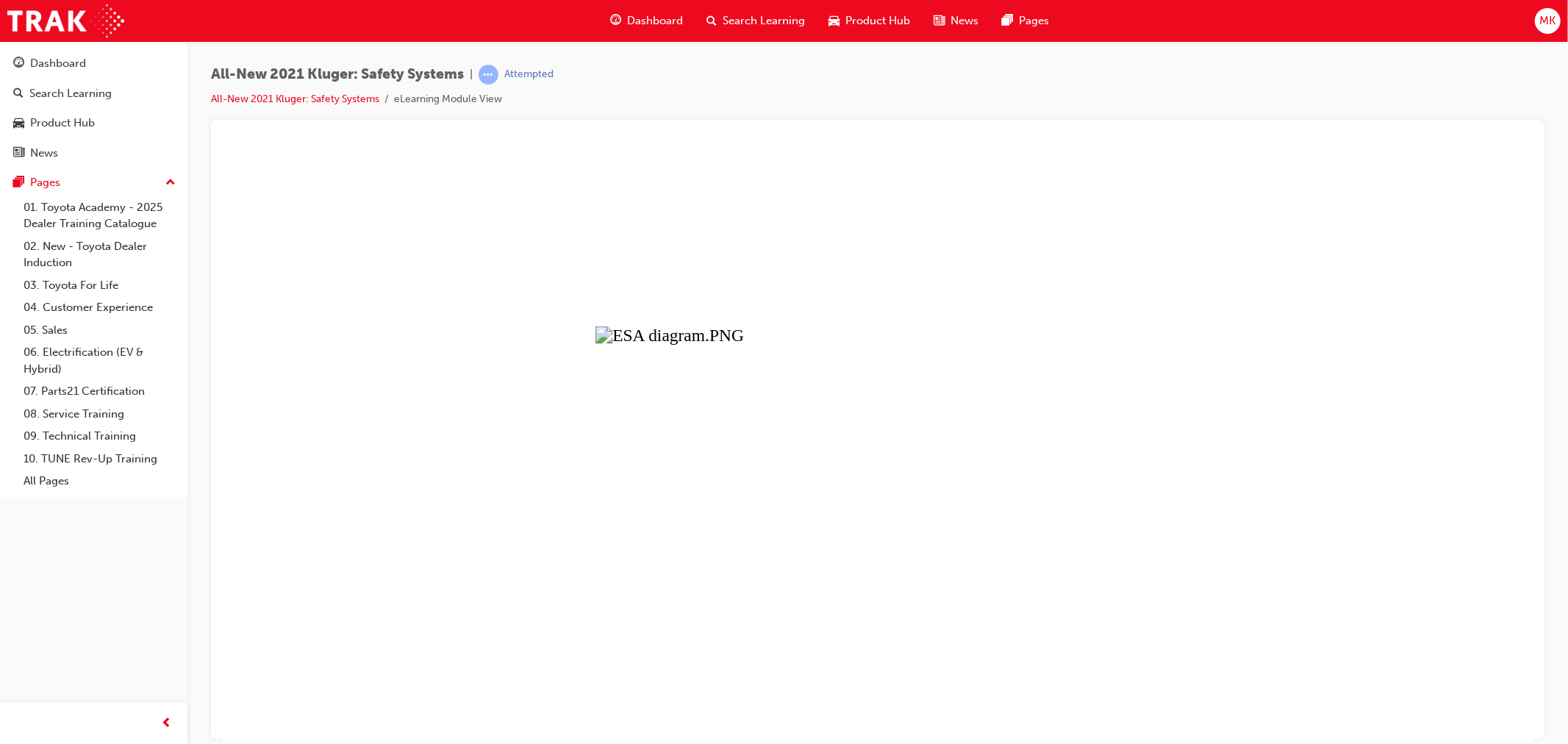
click at [1280, 388] on button "Unzoom image" at bounding box center [877, 443] width 1310 height 595
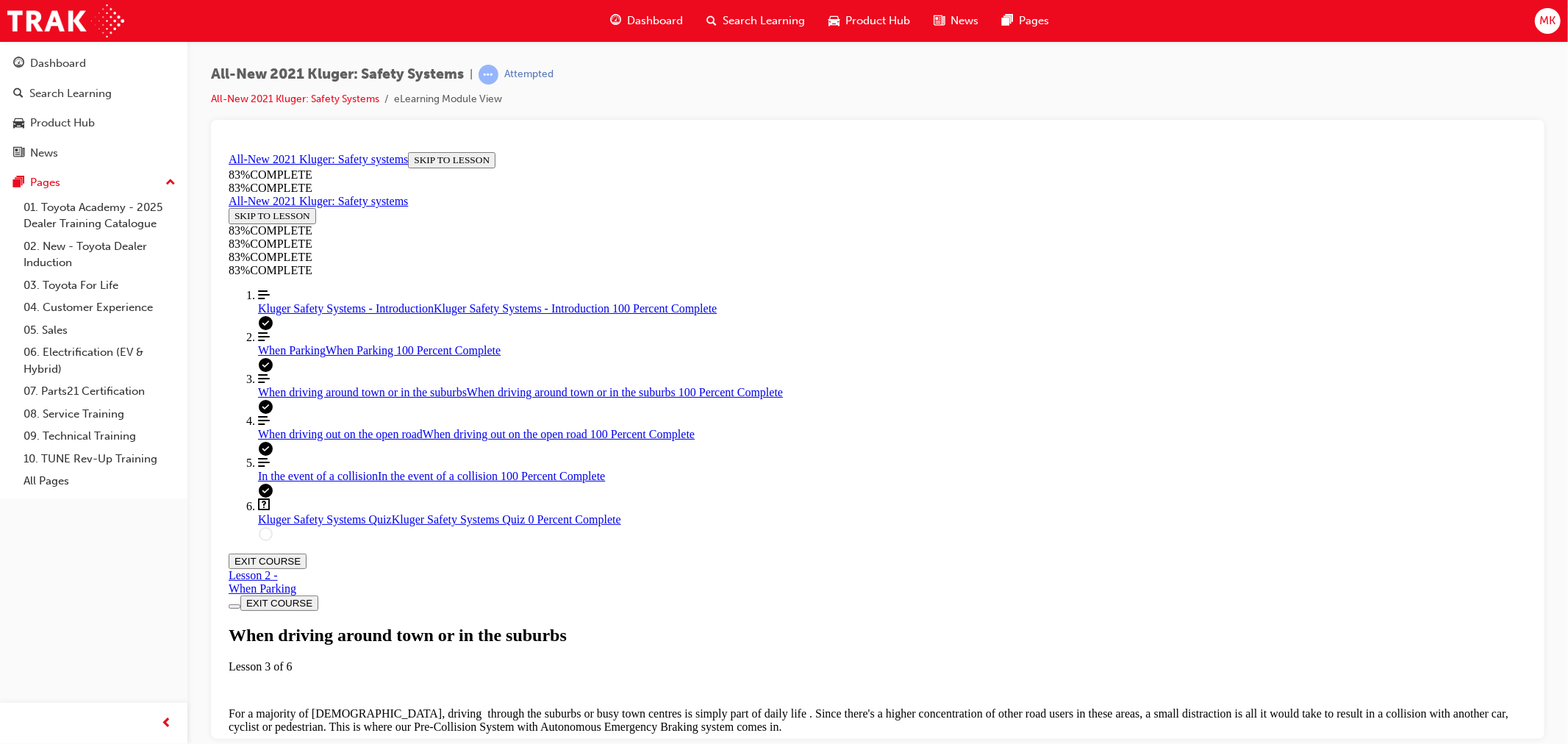
click at [313, 525] on span "Kluger Safety Systems Quiz" at bounding box center [325, 518] width 134 height 12
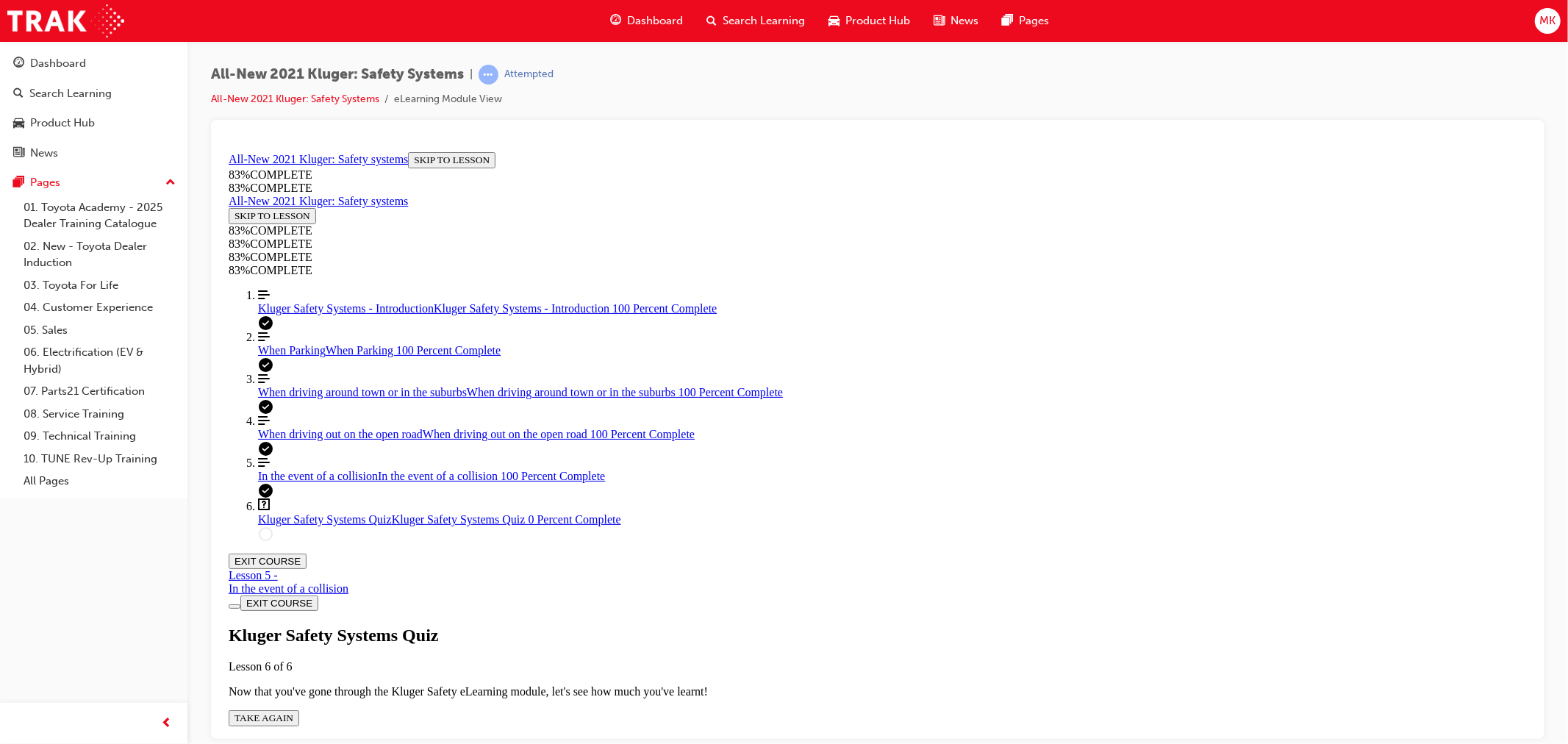
scroll to position [295, 0]
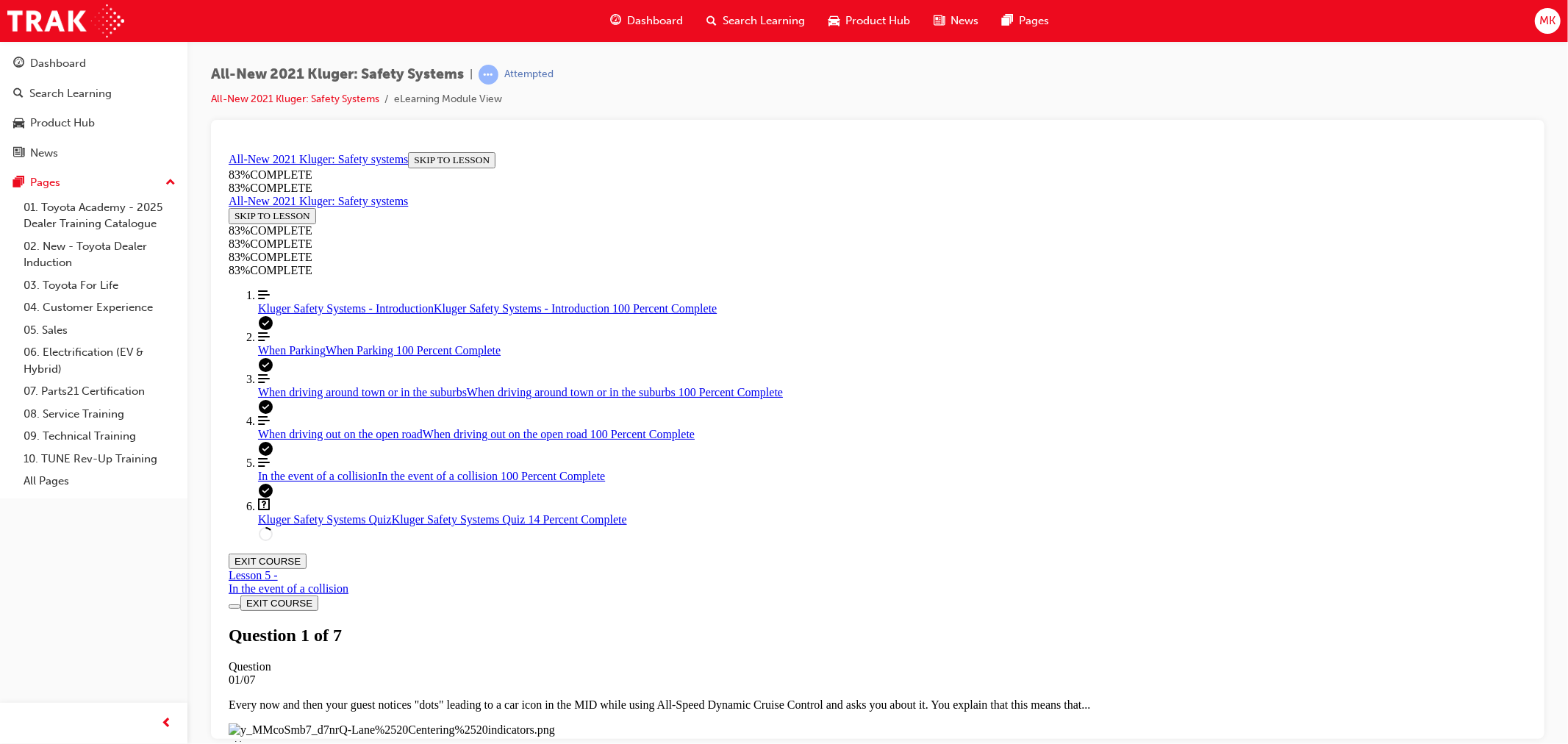
scroll to position [54, 0]
drag, startPoint x: 910, startPoint y: 464, endPoint x: 999, endPoint y: 540, distance: 117.0
drag, startPoint x: 843, startPoint y: 464, endPoint x: 927, endPoint y: 468, distance: 84.1
drag, startPoint x: 848, startPoint y: 655, endPoint x: 994, endPoint y: 664, distance: 146.3
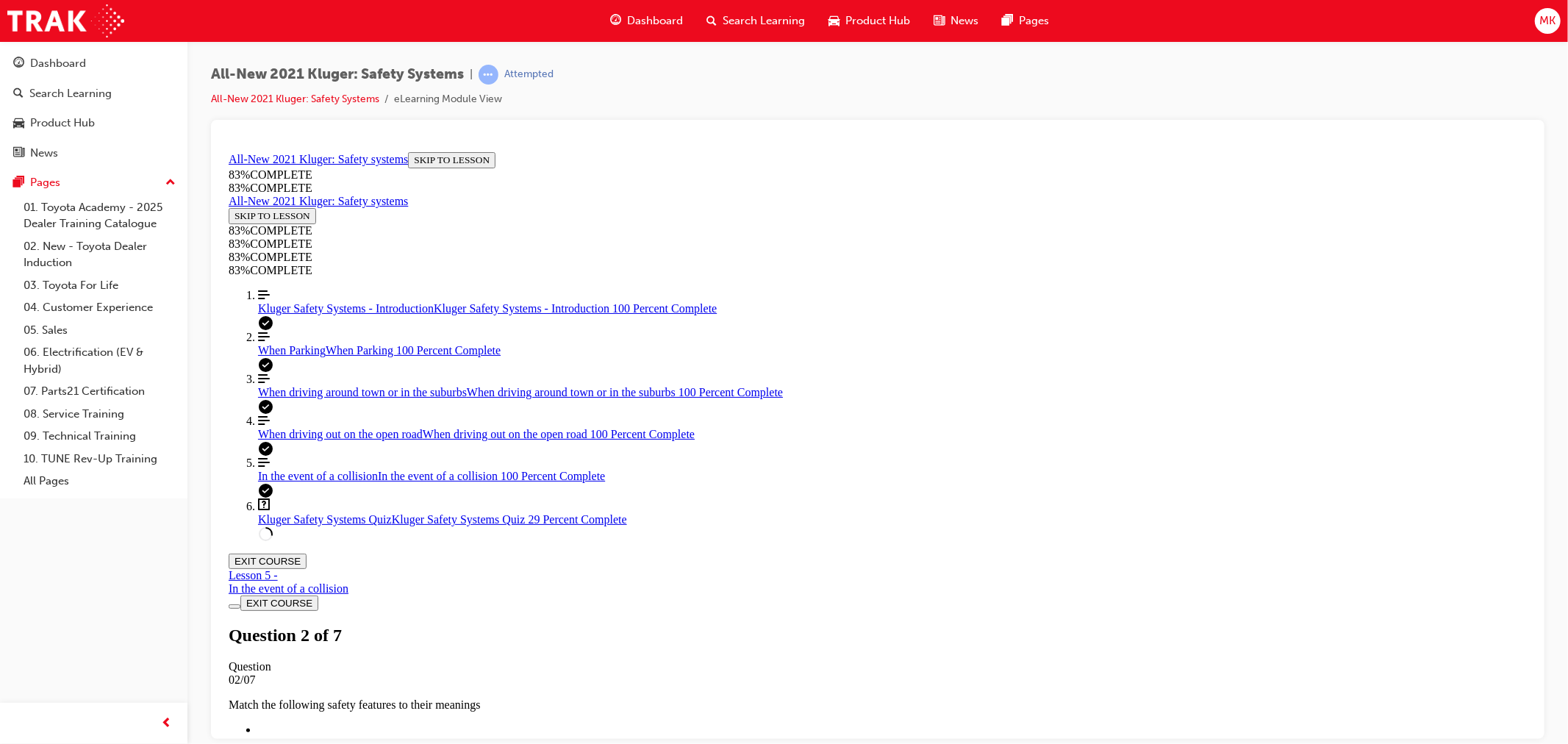
scroll to position [261, 0]
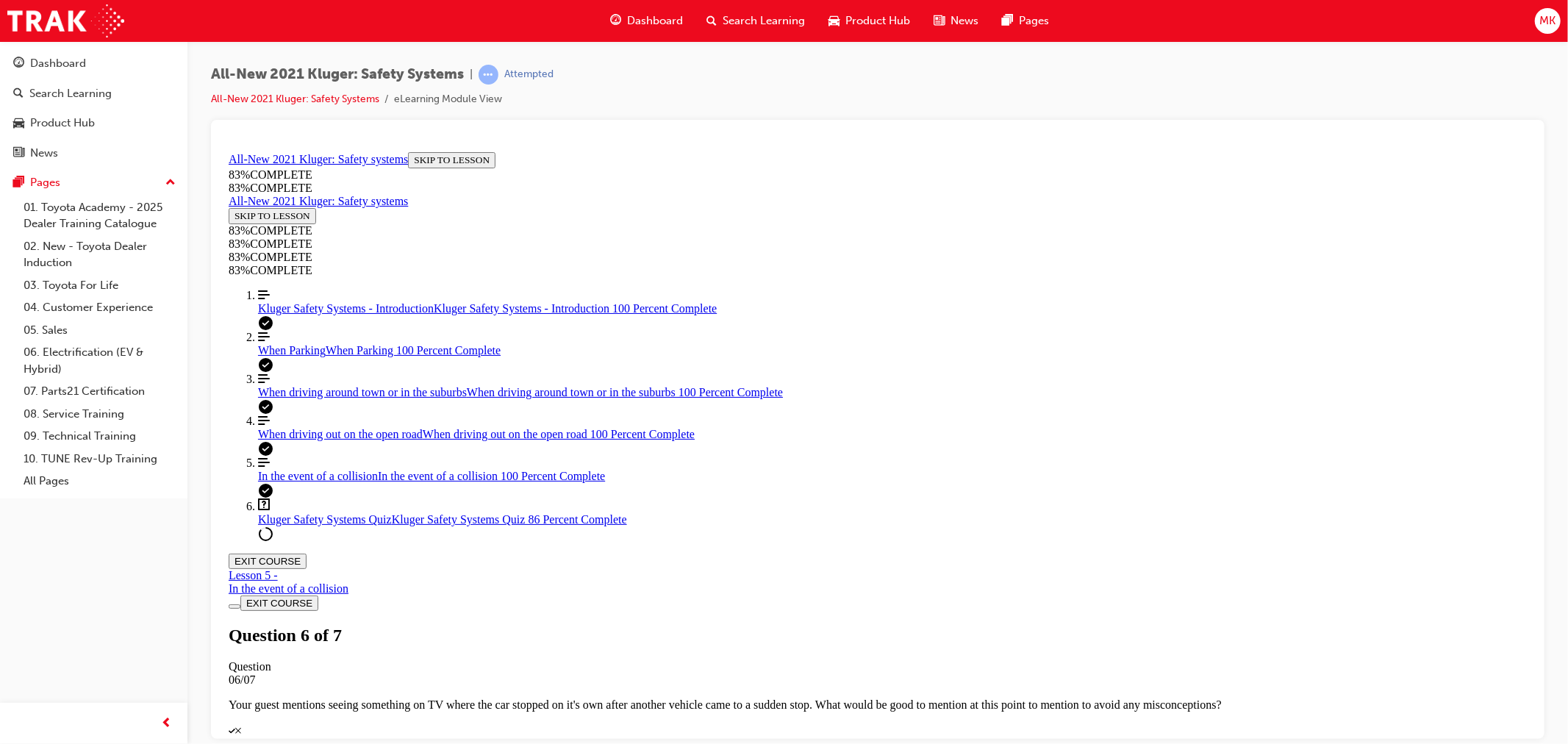
click at [638, 28] on span "Dashboard" at bounding box center [655, 21] width 55 height 17
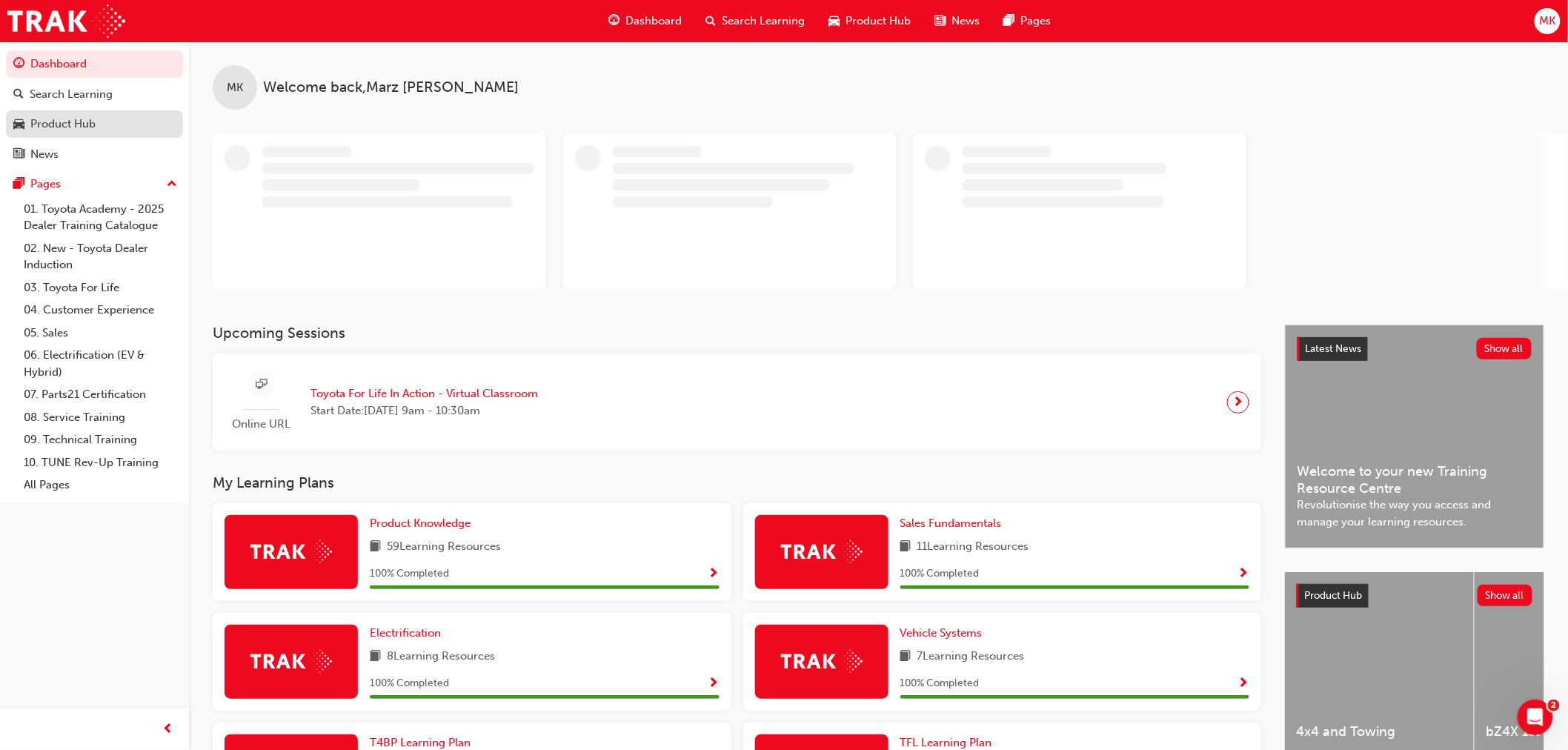
click at [62, 117] on div "Product Hub" at bounding box center [63, 124] width 65 height 17
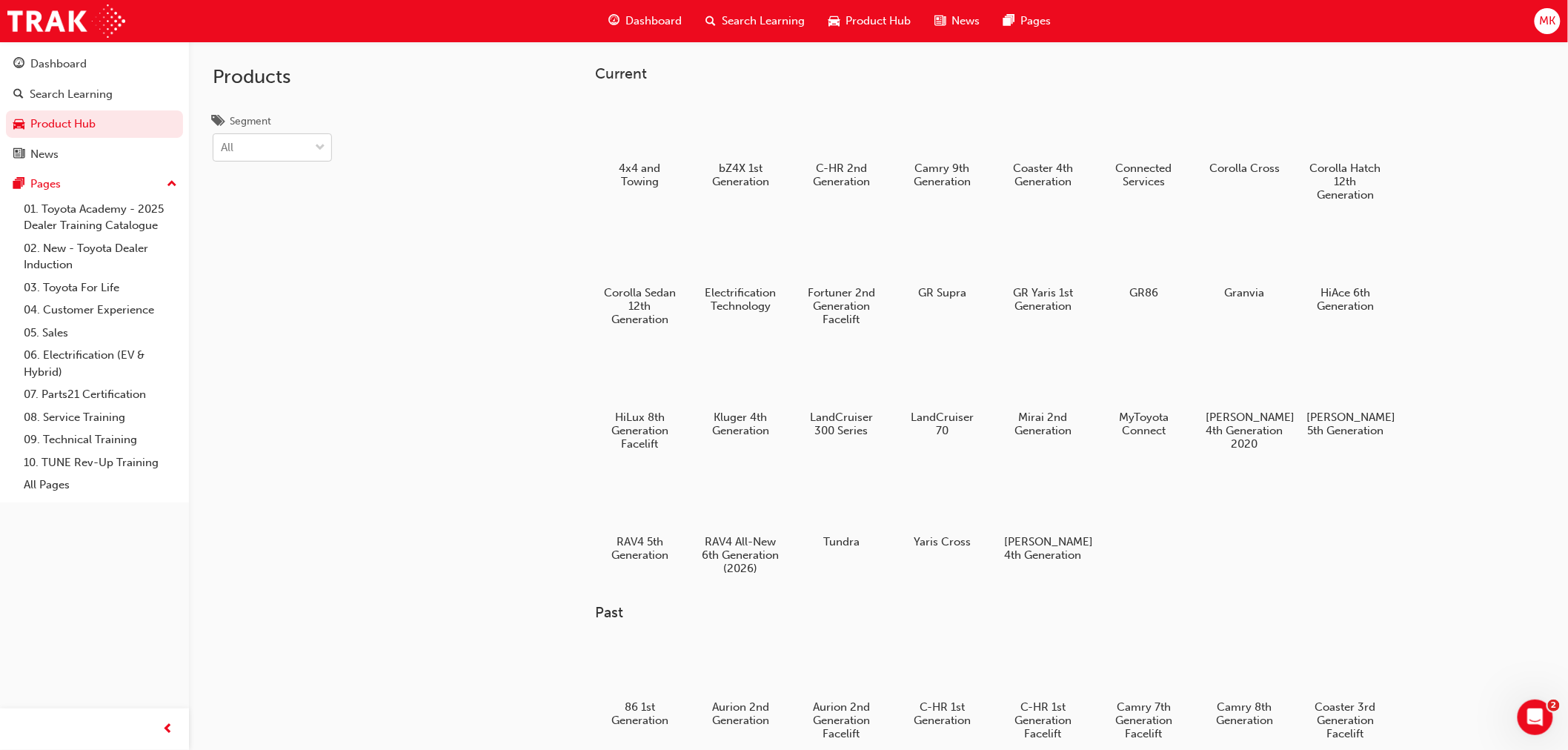
click at [271, 137] on div "All" at bounding box center [261, 147] width 96 height 26
click at [222, 140] on input "Segment All" at bounding box center [222, 146] width 2 height 12
click at [376, 471] on div "Products Segment All" at bounding box center [326, 416] width 276 height 750
click at [634, 127] on div at bounding box center [639, 126] width 82 height 59
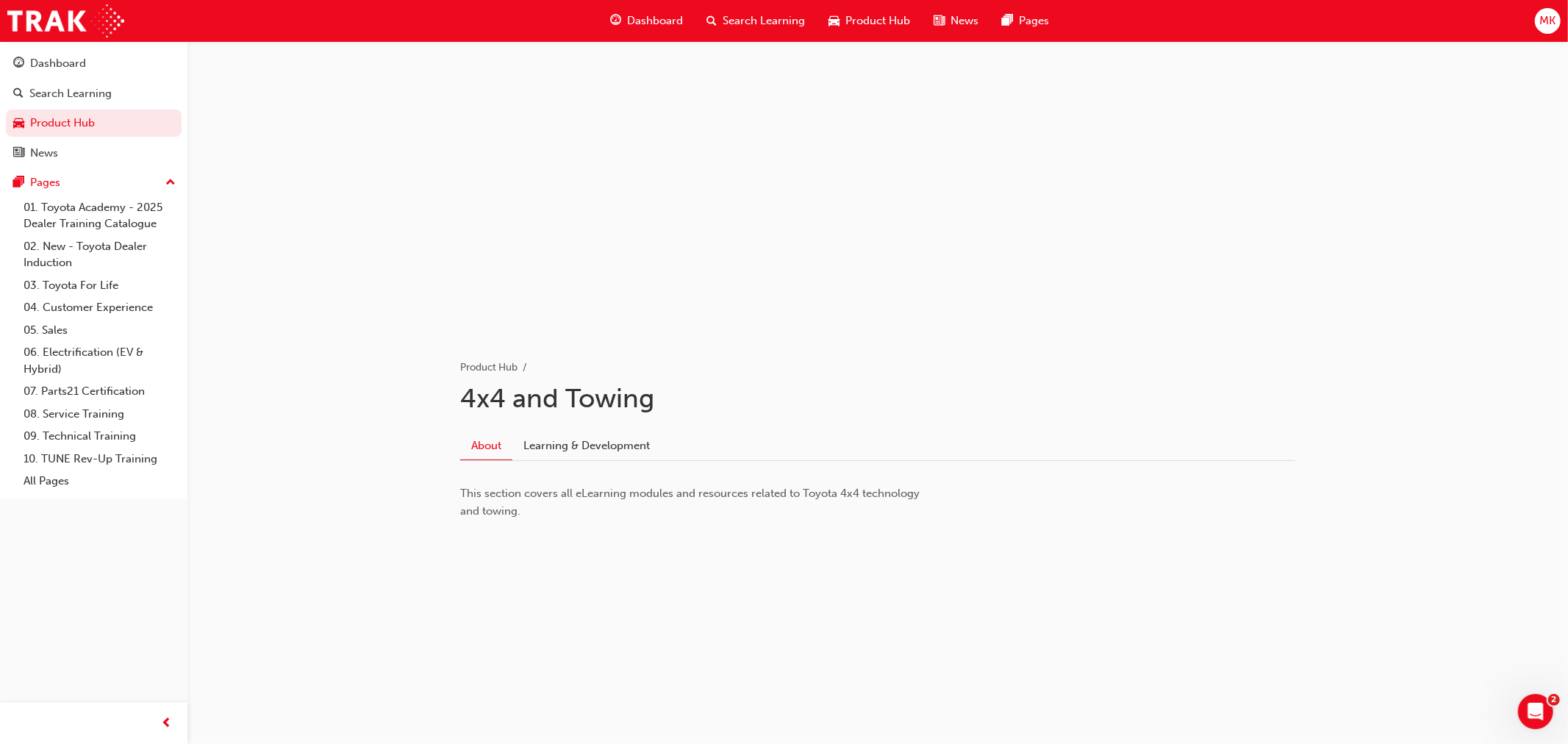
click at [619, 16] on span "guage-icon" at bounding box center [616, 22] width 11 height 19
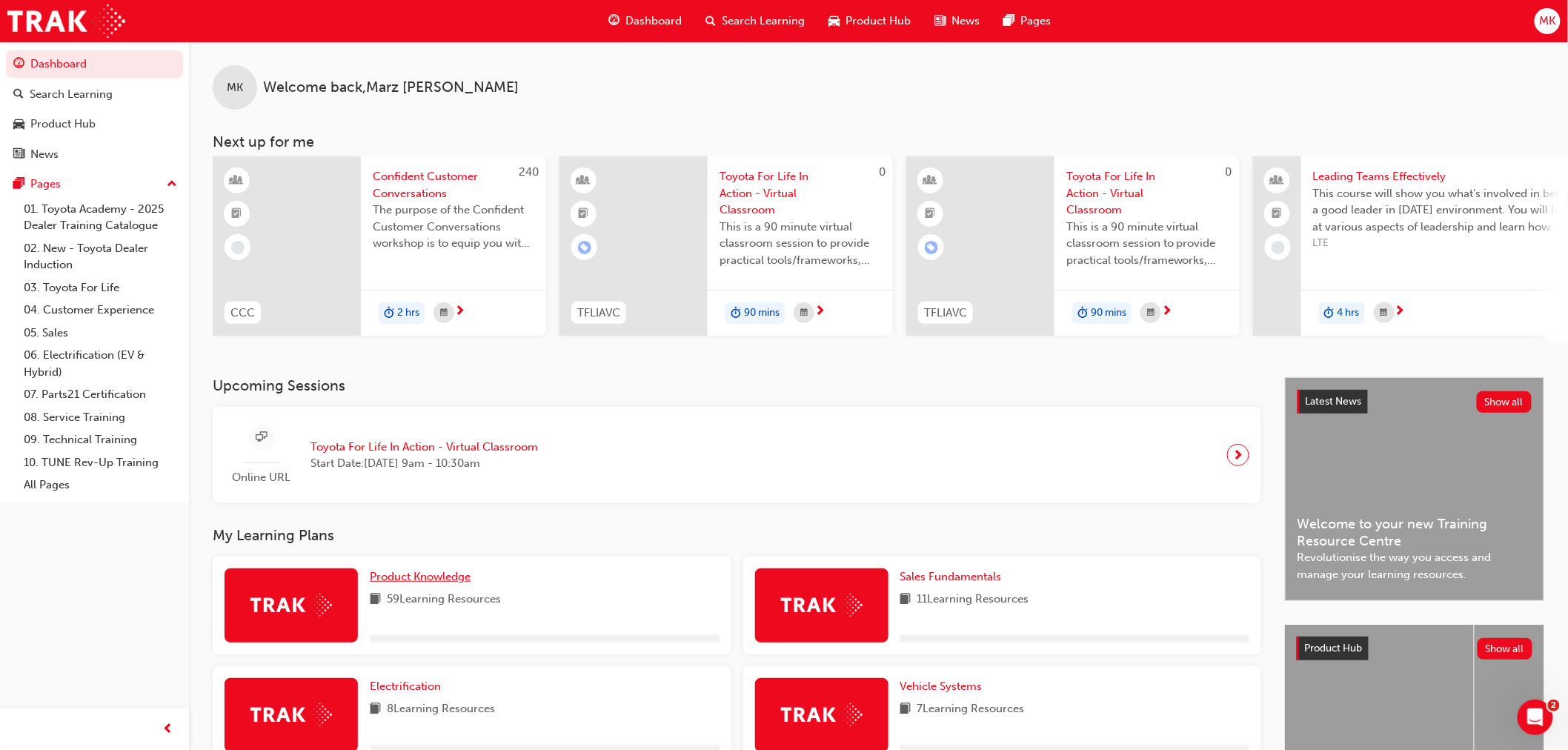
click at [437, 573] on link "Product Knowledge" at bounding box center [423, 576] width 107 height 17
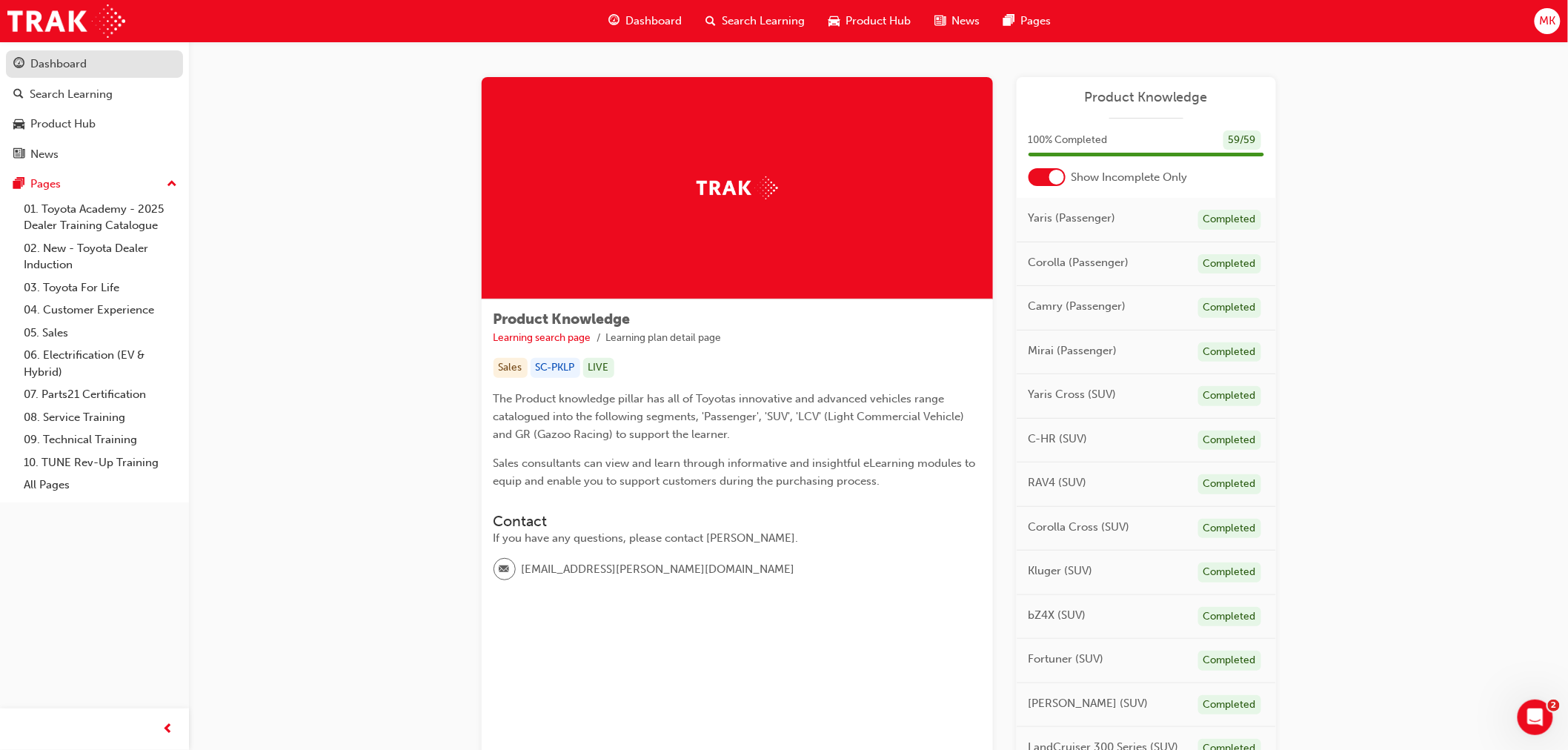
click at [107, 71] on div "Dashboard" at bounding box center [94, 64] width 162 height 19
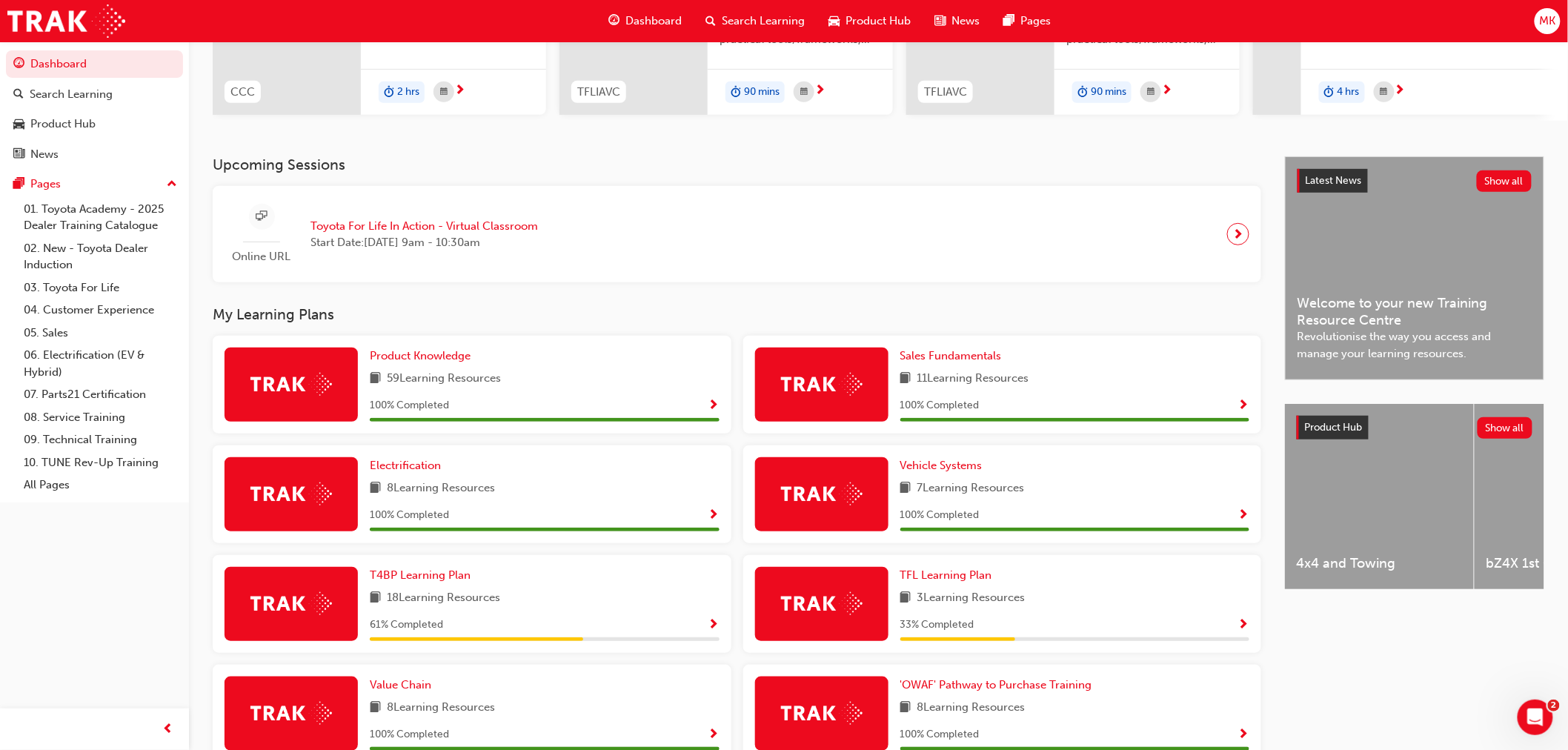
scroll to position [329, 0]
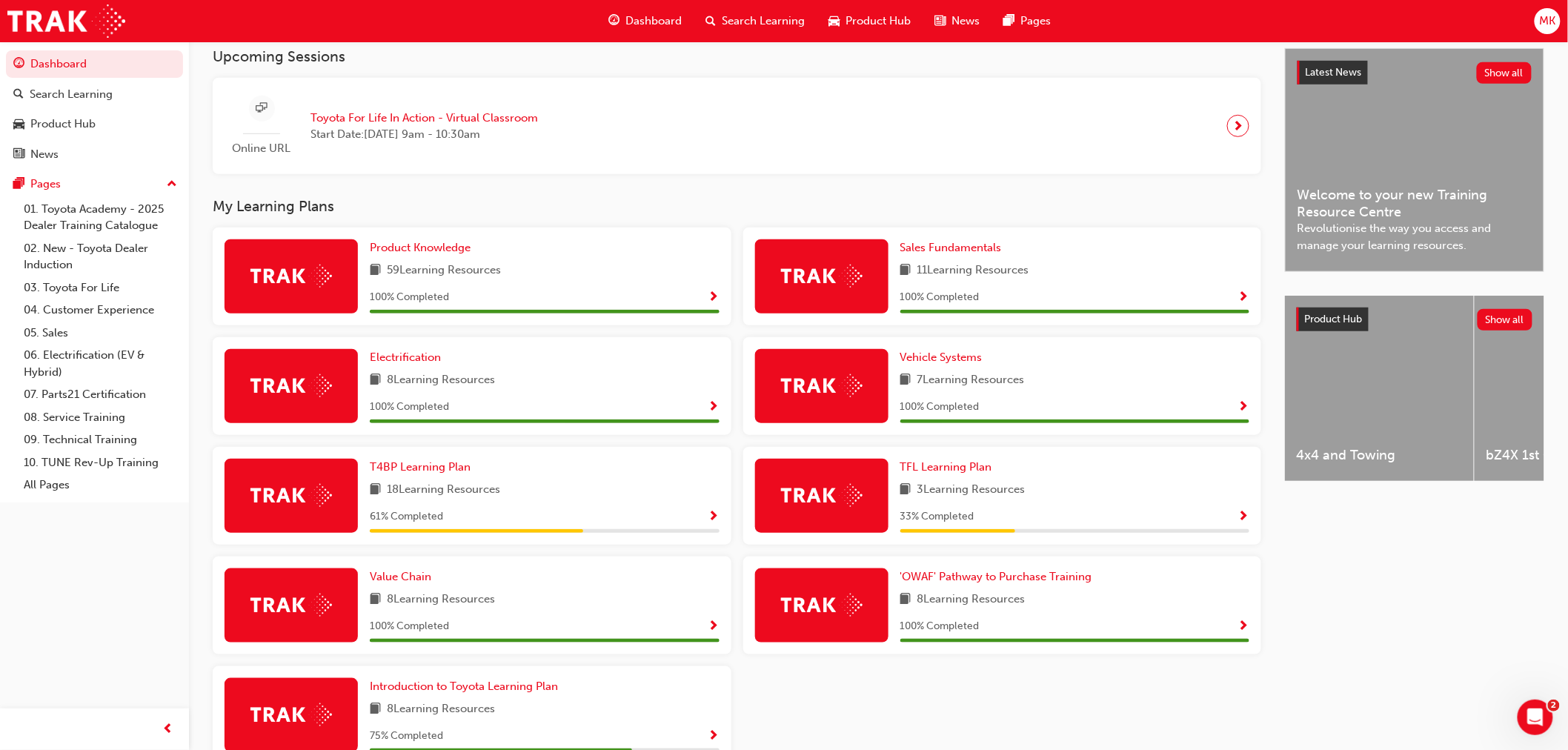
click at [442, 480] on div "T4BP Learning Plan 18 Learning Resources 61 % Completed" at bounding box center [544, 496] width 350 height 74
click at [441, 473] on span "T4BP Learning Plan" at bounding box center [420, 466] width 100 height 13
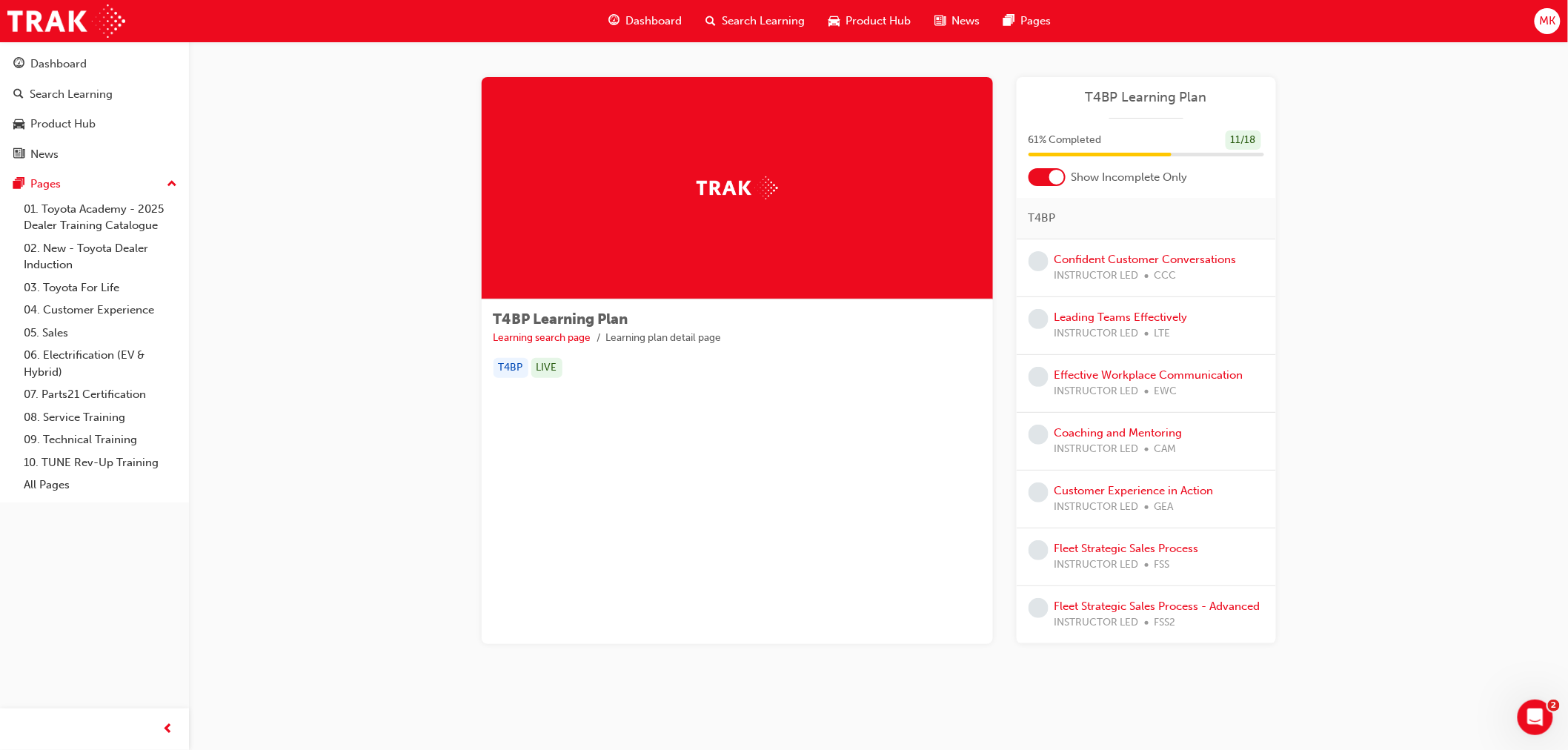
click at [1417, 573] on div "T4BP Learning Plan Learning search page Learning plan detail page T4BP Learning…" at bounding box center [878, 378] width 1378 height 673
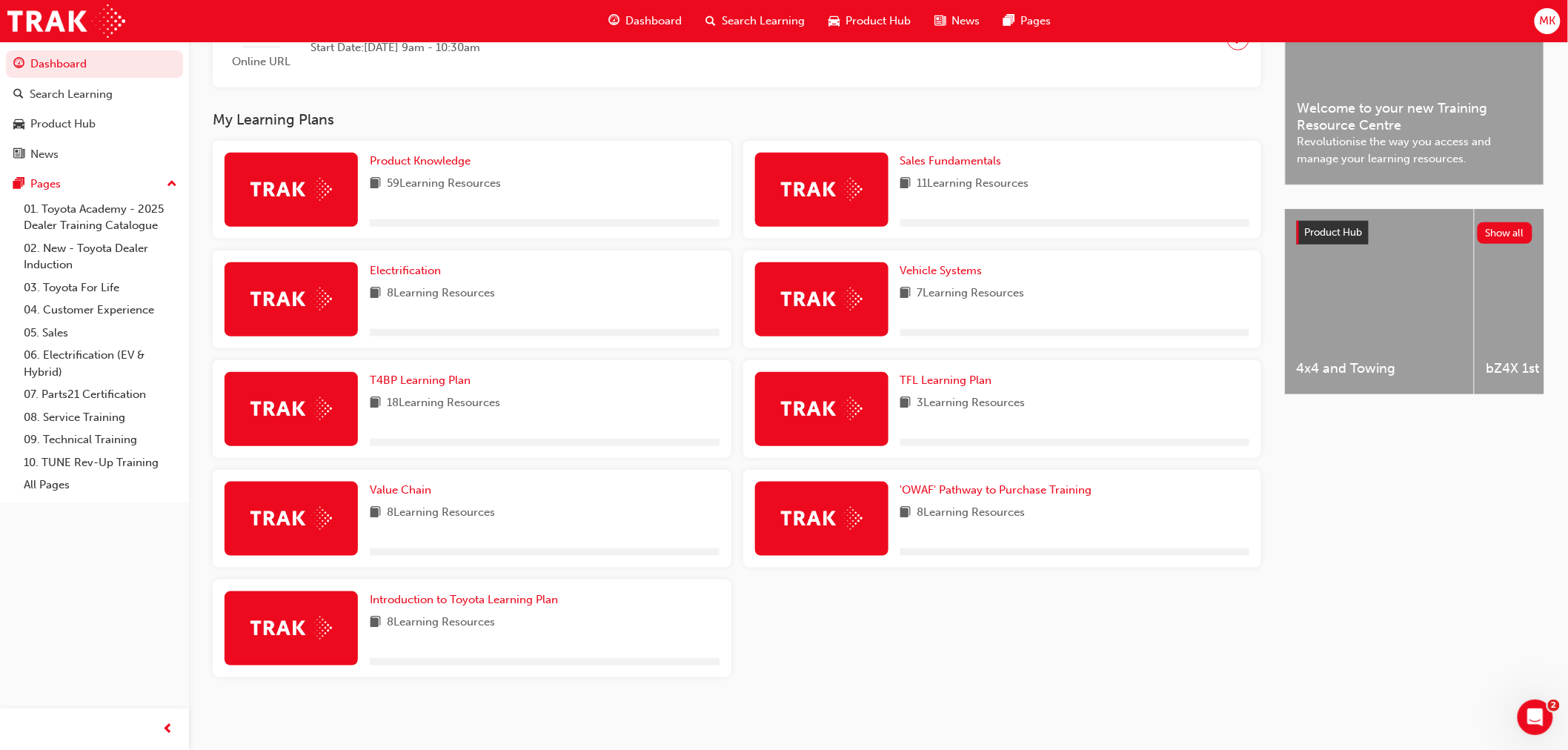
scroll to position [420, 0]
